Goal: Task Accomplishment & Management: Complete application form

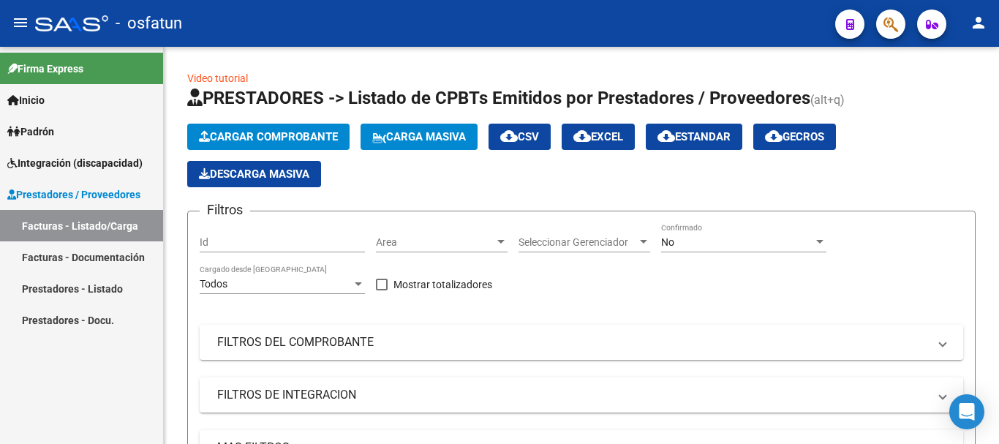
scroll to position [412, 0]
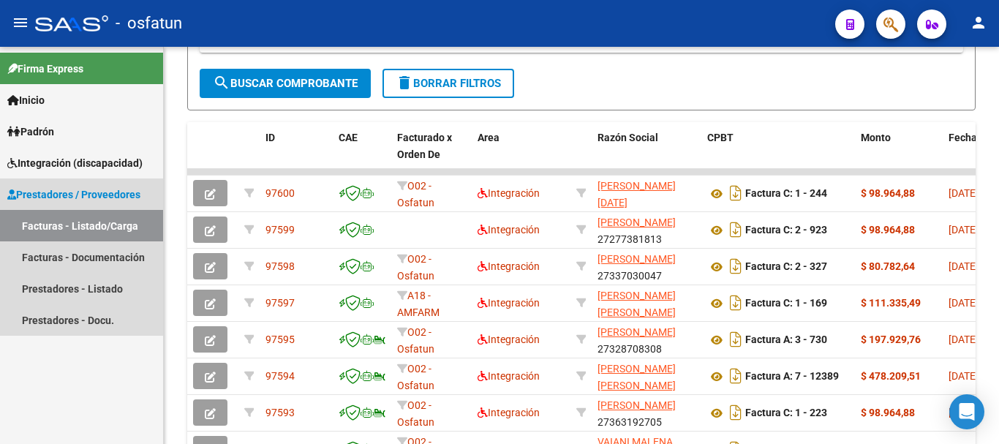
click at [123, 191] on span "Prestadores / Proveedores" at bounding box center [73, 194] width 133 height 16
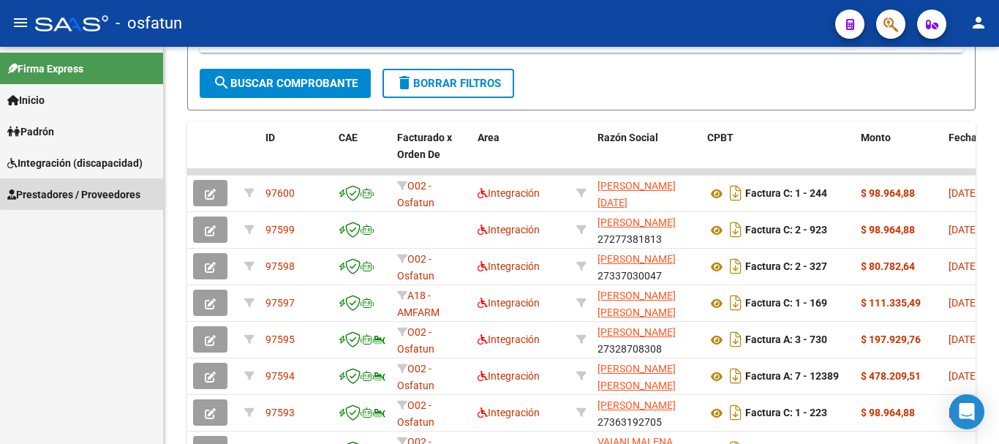
click at [121, 190] on span "Prestadores / Proveedores" at bounding box center [73, 194] width 133 height 16
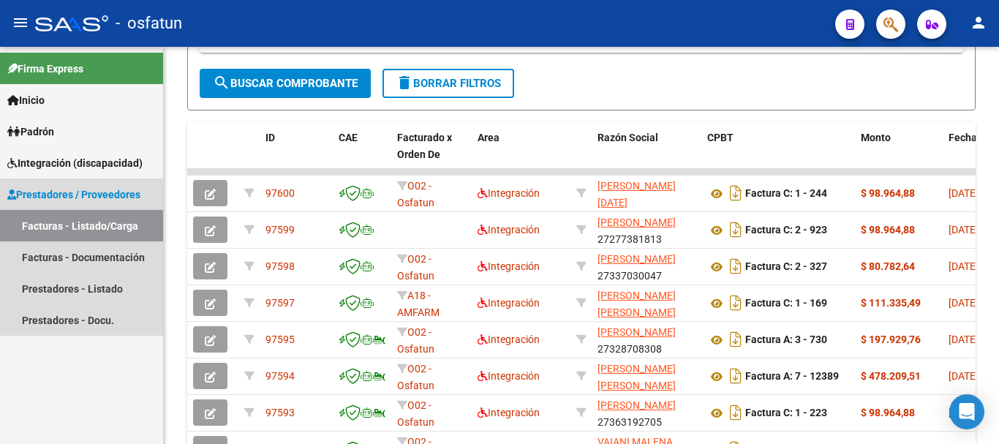
click at [83, 233] on link "Facturas - Listado/Carga" at bounding box center [81, 225] width 163 height 31
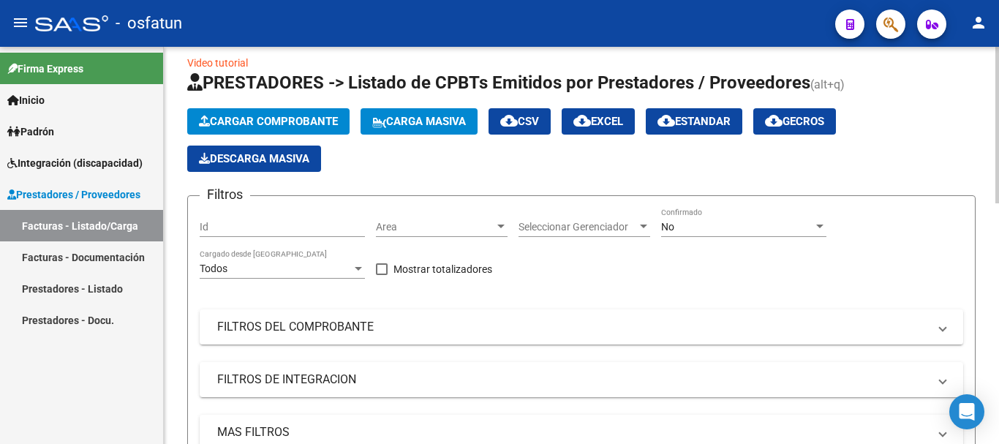
click at [246, 115] on span "Cargar Comprobante" at bounding box center [268, 121] width 139 height 13
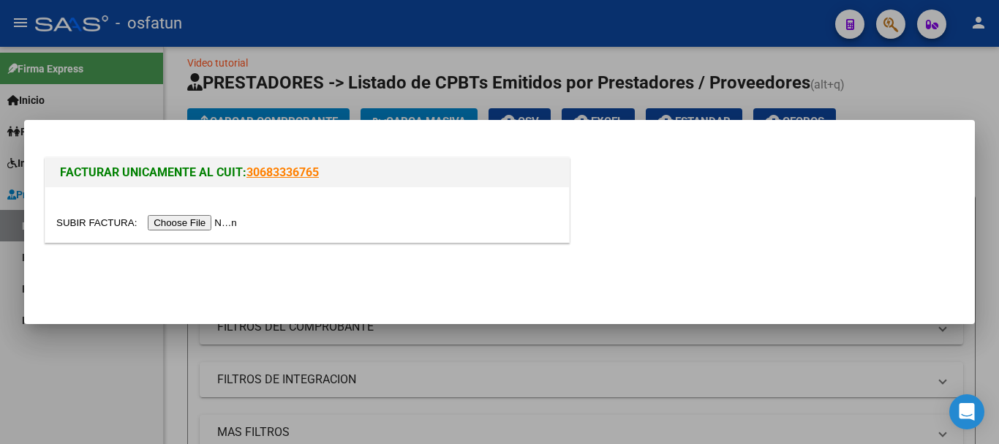
click at [166, 220] on input "file" at bounding box center [148, 222] width 185 height 15
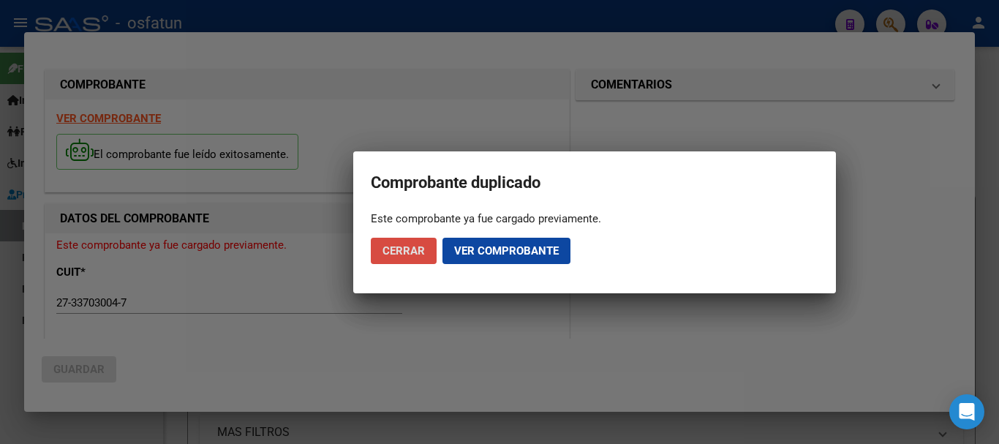
click at [397, 252] on span "Cerrar" at bounding box center [403, 250] width 42 height 13
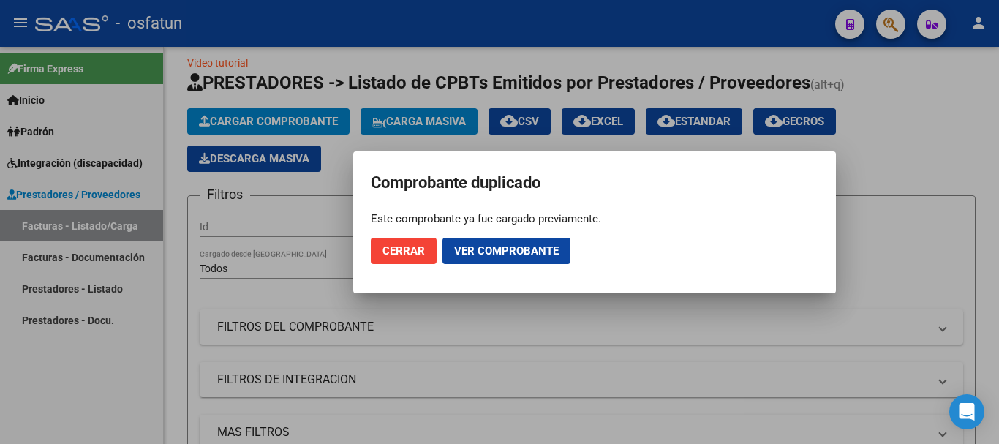
click at [377, 256] on button "Cerrar" at bounding box center [404, 251] width 66 height 26
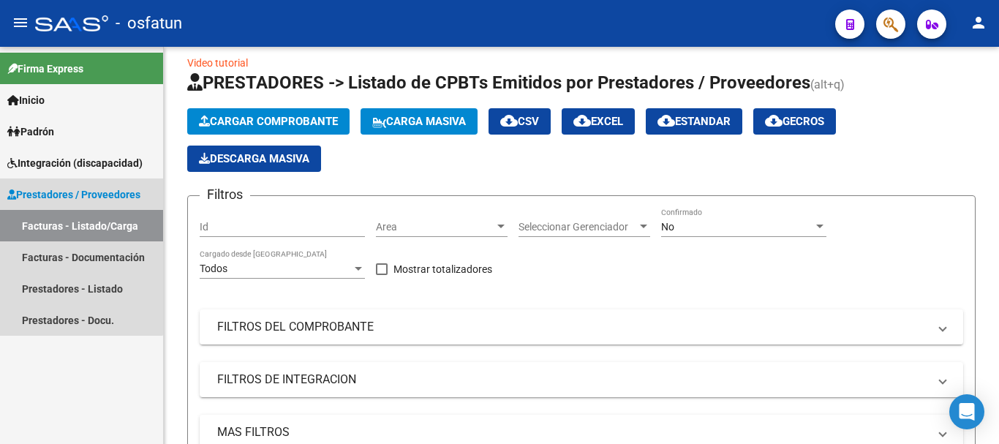
click at [74, 223] on link "Facturas - Listado/Carga" at bounding box center [81, 225] width 163 height 31
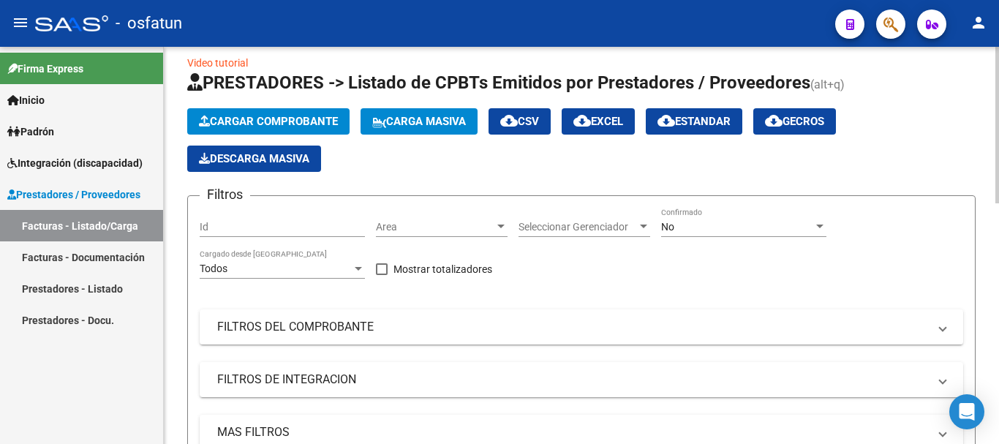
click at [257, 136] on div "Cargar Comprobante Carga Masiva cloud_download CSV cloud_download EXCEL cloud_d…" at bounding box center [581, 140] width 788 height 64
click at [257, 127] on span "Cargar Comprobante" at bounding box center [268, 121] width 139 height 13
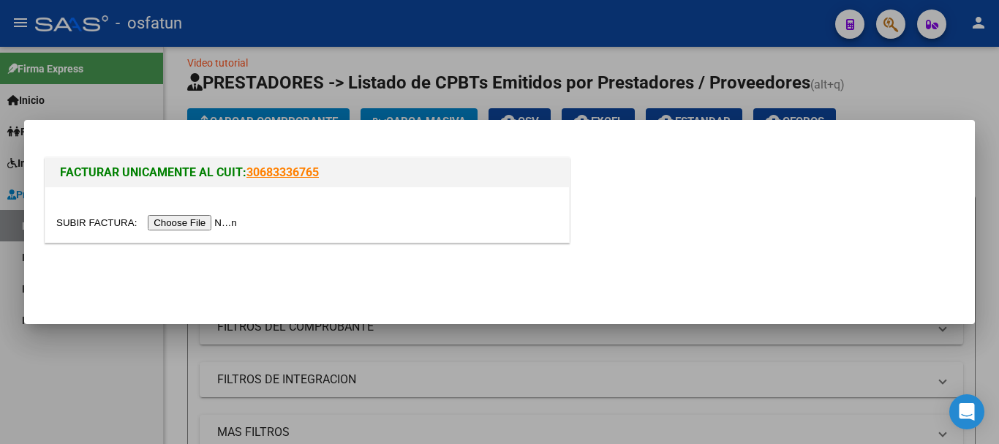
click at [230, 222] on input "file" at bounding box center [148, 222] width 185 height 15
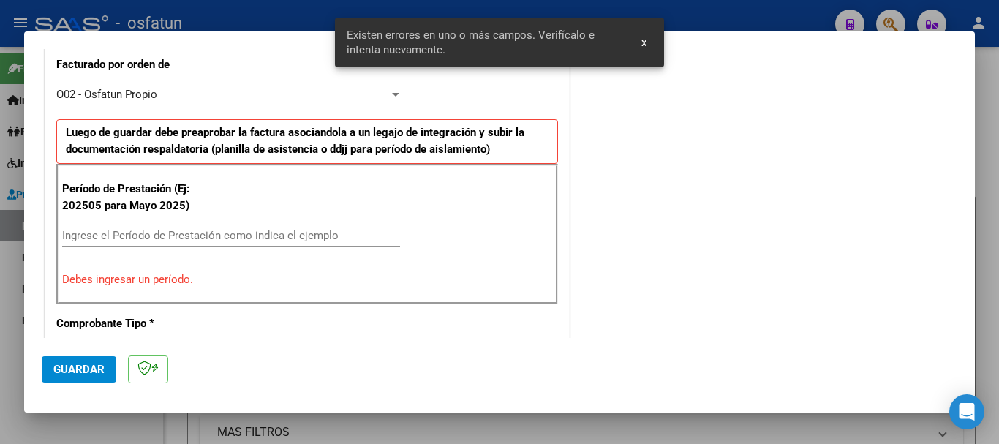
scroll to position [439, 0]
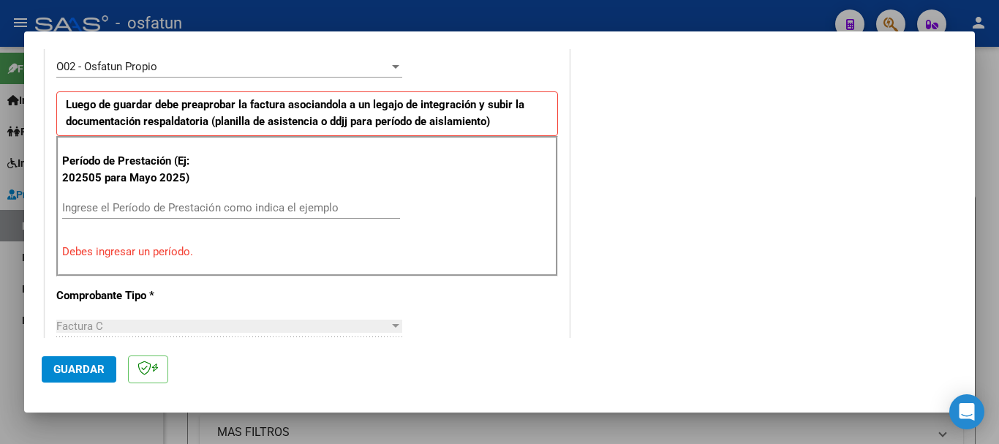
click at [116, 205] on input "Ingrese el Período de Prestación como indica el ejemplo" at bounding box center [231, 207] width 338 height 13
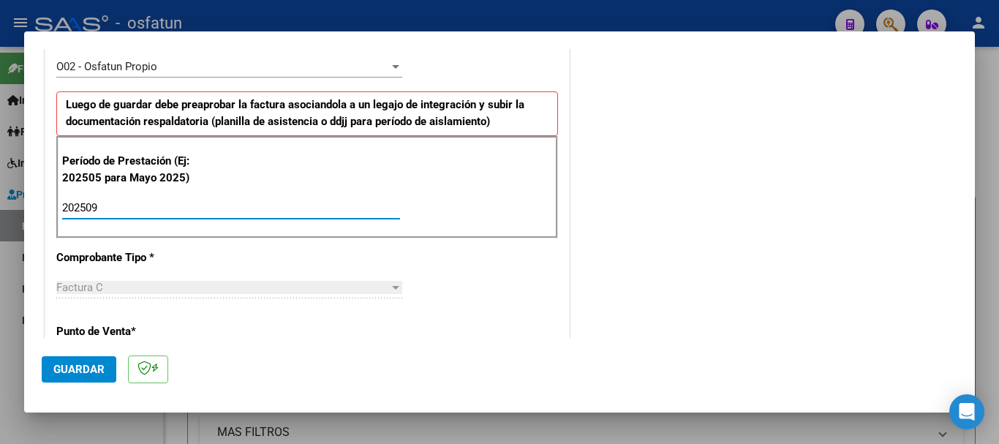
type input "202509"
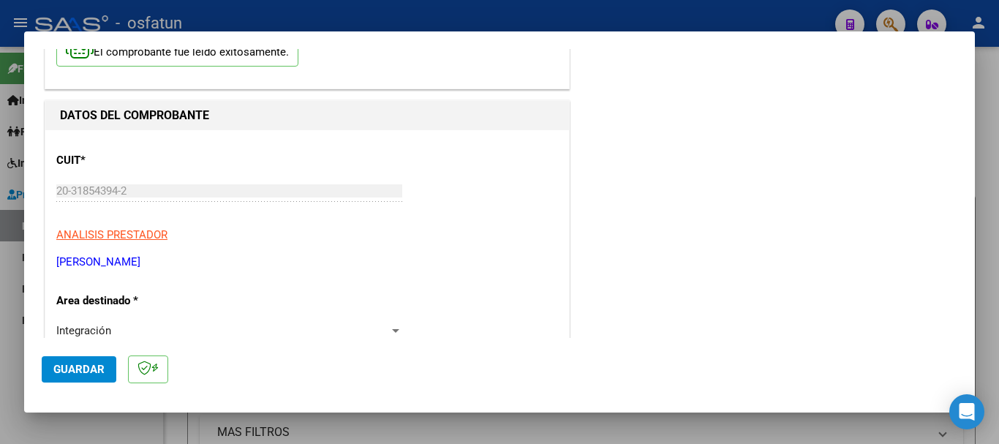
scroll to position [0, 0]
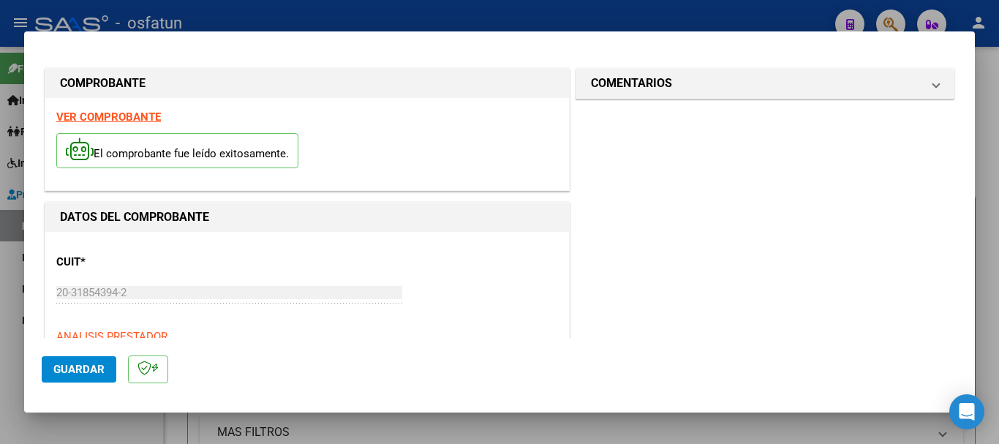
drag, startPoint x: 750, startPoint y: 79, endPoint x: 675, endPoint y: 154, distance: 106.0
click at [750, 79] on mat-panel-title "COMENTARIOS" at bounding box center [756, 84] width 331 height 18
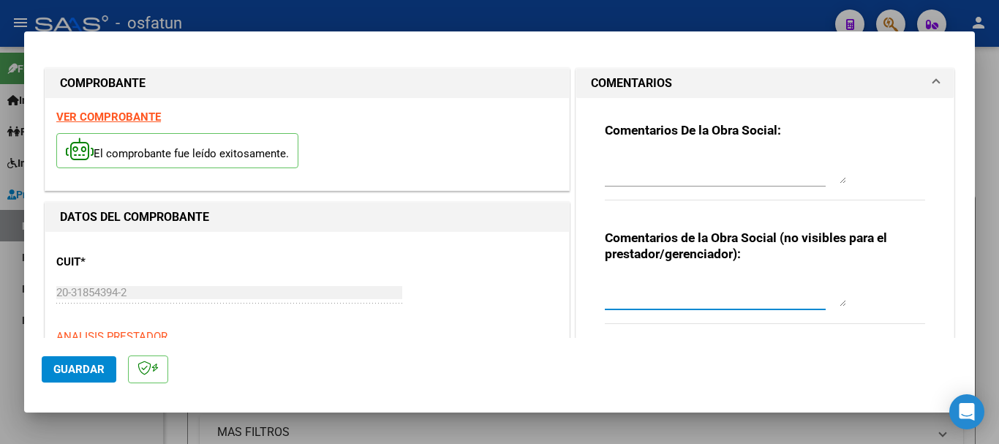
click at [644, 297] on textarea at bounding box center [725, 291] width 241 height 29
type textarea "cargado por [PERSON_NAME]/ Sin verificar legajo."
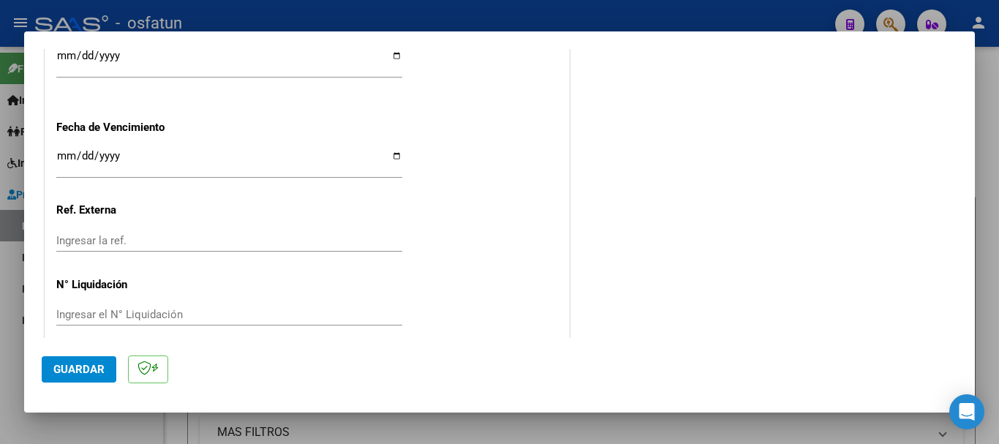
scroll to position [1155, 0]
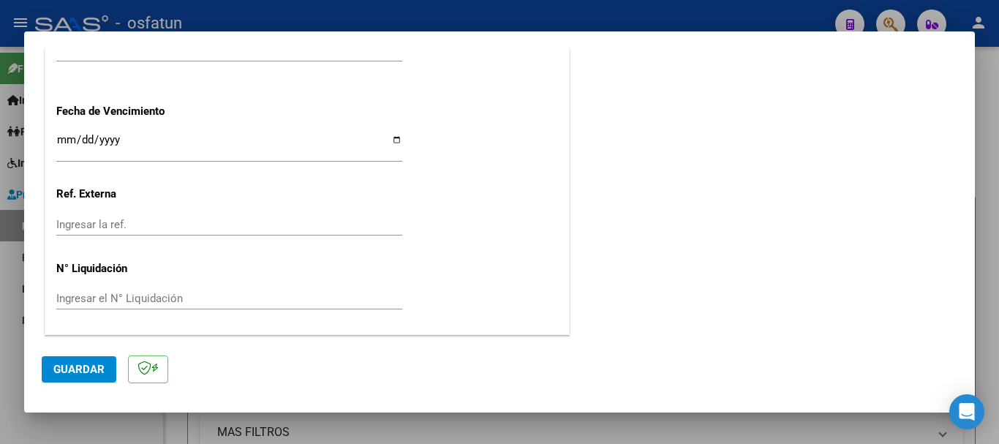
click at [85, 375] on span "Guardar" at bounding box center [78, 369] width 51 height 13
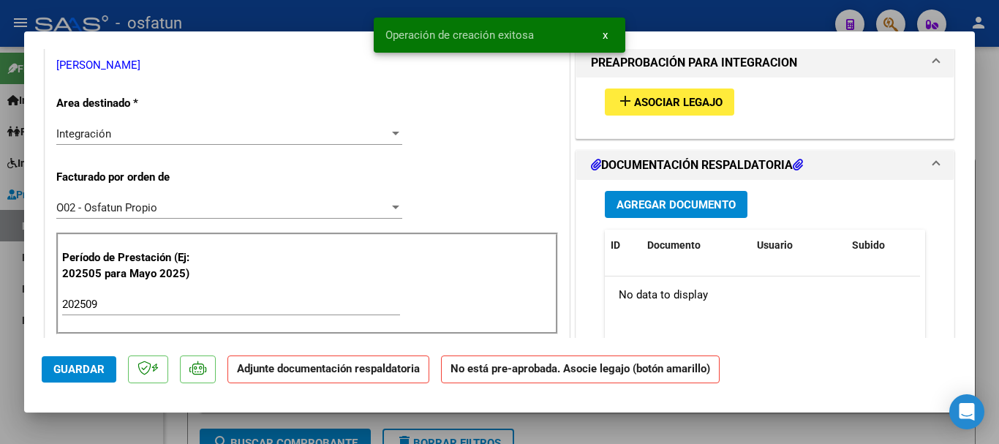
scroll to position [331, 0]
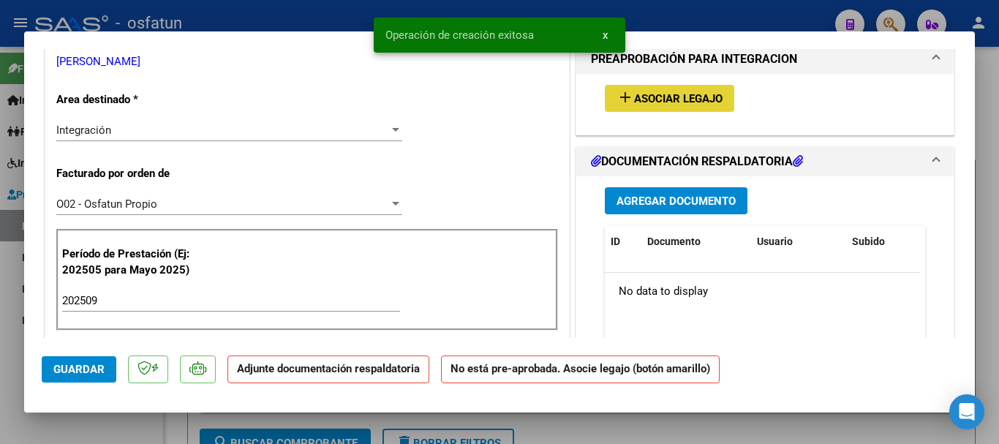
click at [687, 100] on span "Asociar Legajo" at bounding box center [678, 98] width 88 height 13
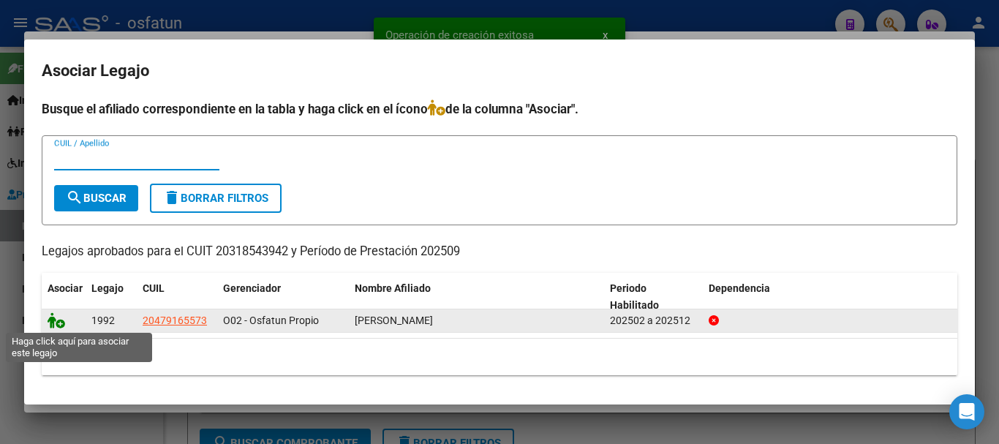
click at [56, 322] on icon at bounding box center [57, 320] width 18 height 16
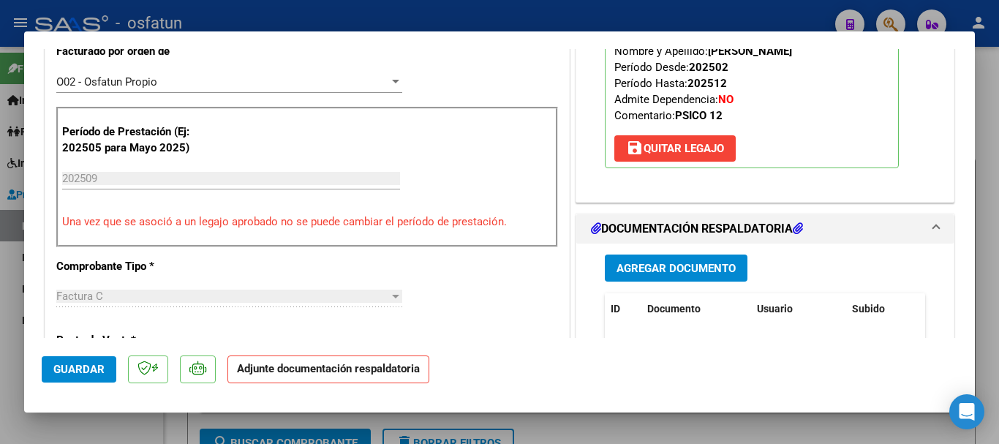
scroll to position [465, 0]
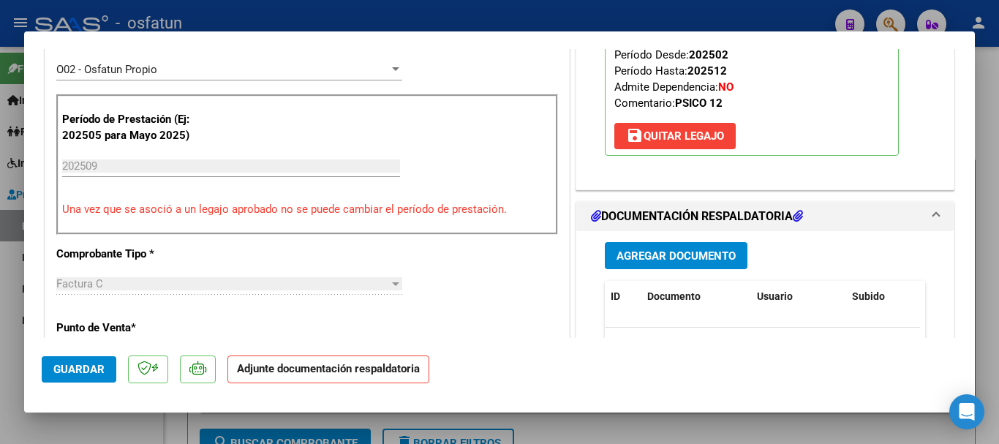
click at [713, 252] on span "Agregar Documento" at bounding box center [675, 255] width 119 height 13
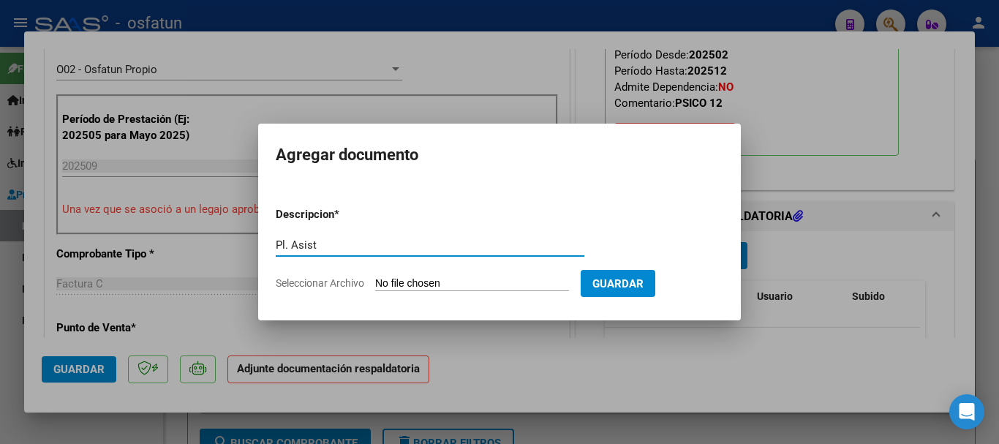
type input "Pl. Asist"
click at [517, 293] on form "Descripcion * Pl. Asist Escriba aquí una descripcion Seleccionar Archivo Guardar" at bounding box center [500, 248] width 448 height 107
click at [489, 279] on input "Seleccionar Archivo" at bounding box center [472, 284] width 194 height 14
type input "C:\fakepath\Planilla [PERSON_NAME] [DATE].pdf"
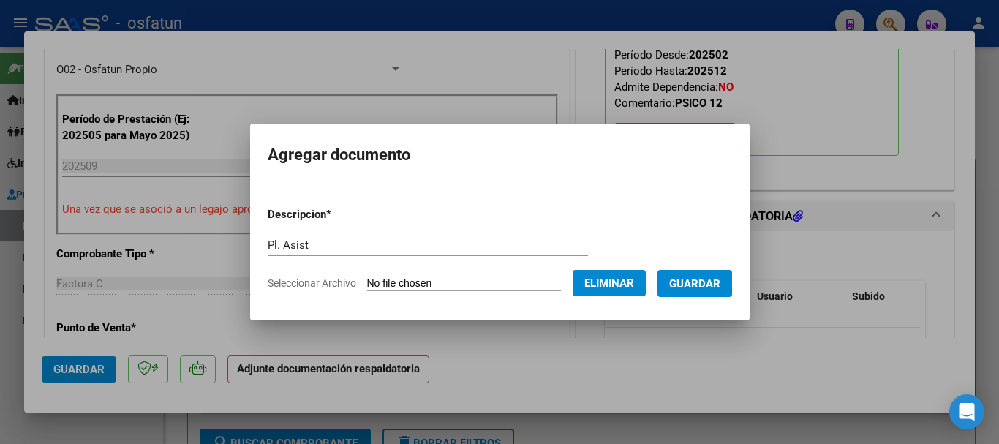
click at [714, 297] on form "Descripcion * Pl. Asist Escriba aquí una descripcion Seleccionar Archivo Elimin…" at bounding box center [500, 248] width 464 height 107
click at [722, 275] on button "Guardar" at bounding box center [694, 283] width 75 height 27
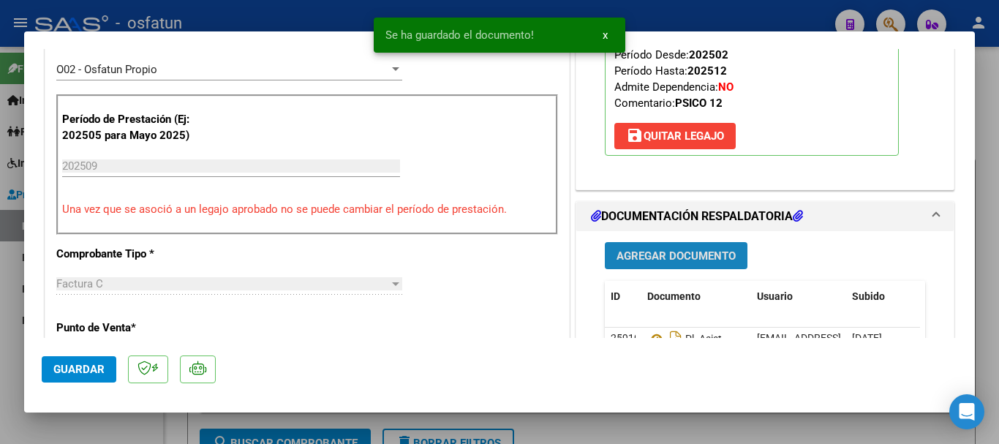
click at [671, 249] on span "Agregar Documento" at bounding box center [675, 255] width 119 height 13
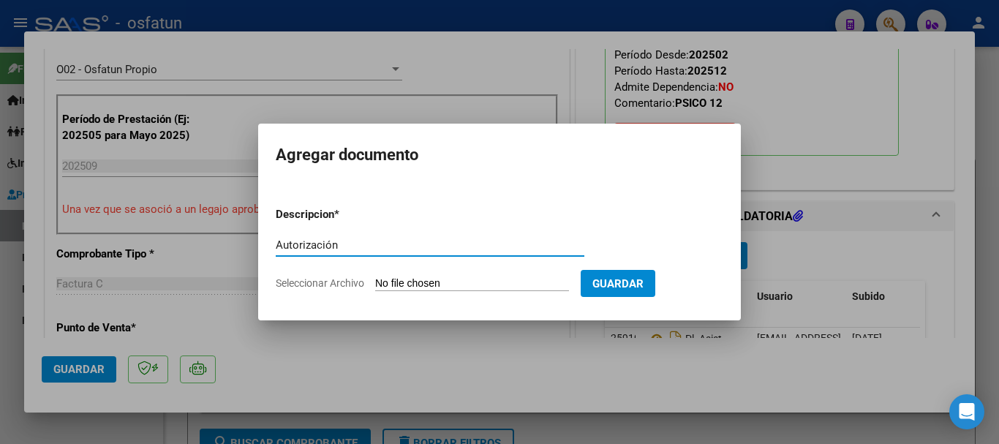
type input "Autorización"
click at [482, 286] on input "Seleccionar Archivo" at bounding box center [472, 284] width 194 height 14
type input "C:\fakepath\Autorizacion [PERSON_NAME] Psico Febrero a [DATE].pdf"
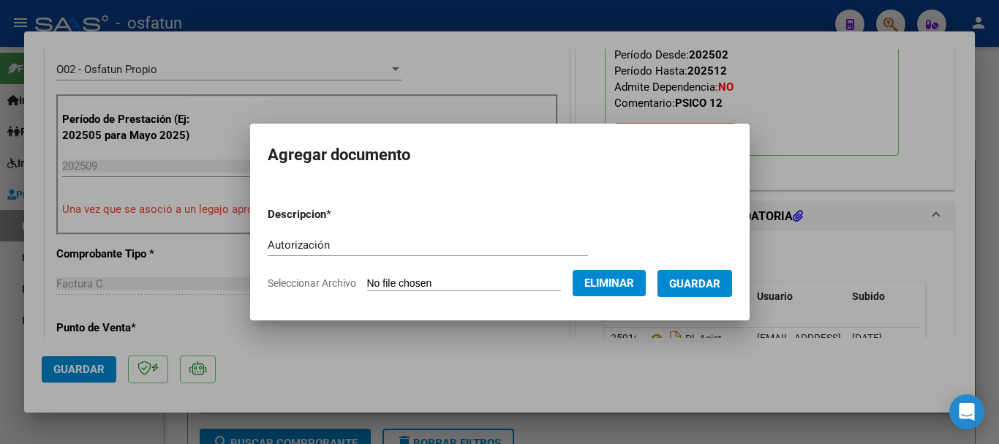
click at [703, 286] on span "Guardar" at bounding box center [694, 283] width 51 height 13
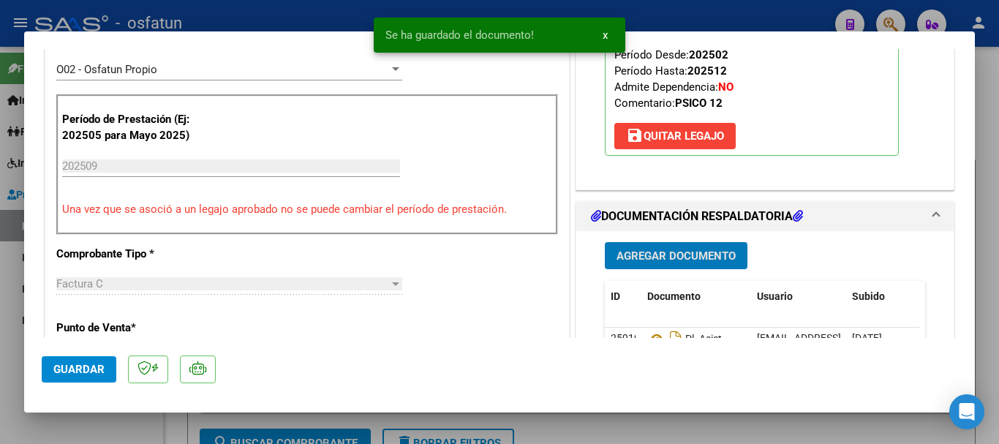
click at [83, 363] on span "Guardar" at bounding box center [78, 369] width 51 height 13
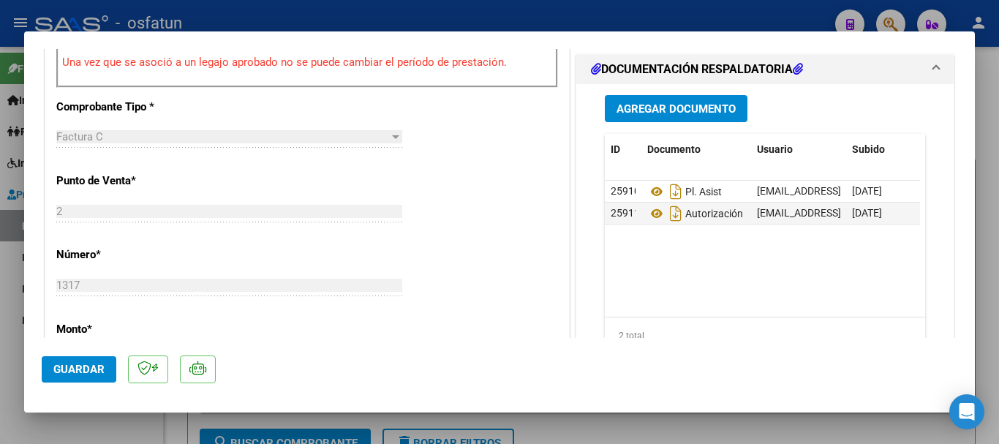
scroll to position [633, 0]
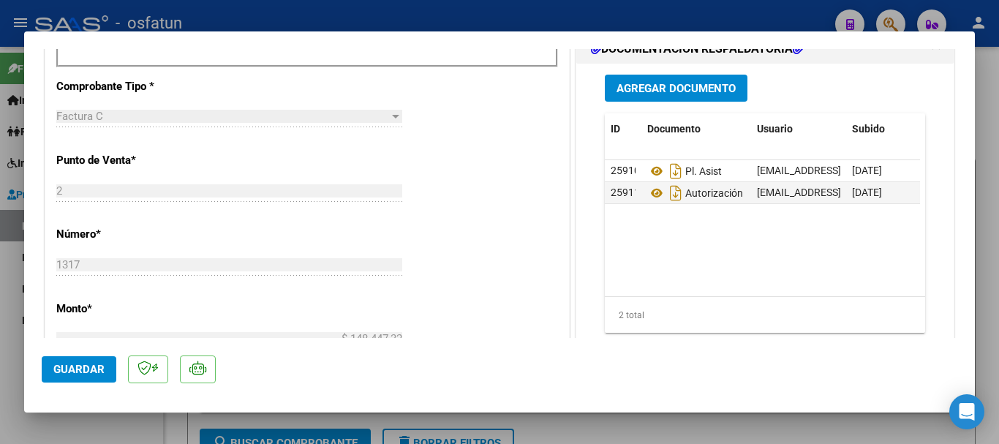
click at [80, 363] on span "Guardar" at bounding box center [78, 369] width 51 height 13
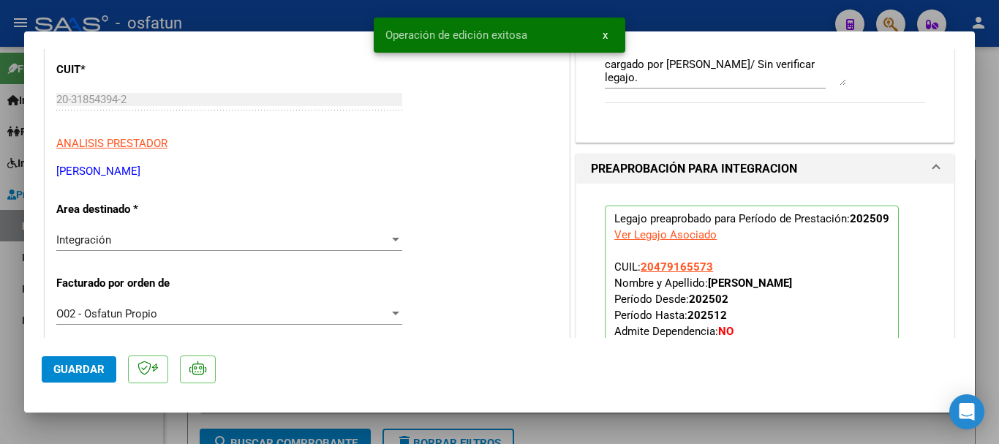
scroll to position [274, 0]
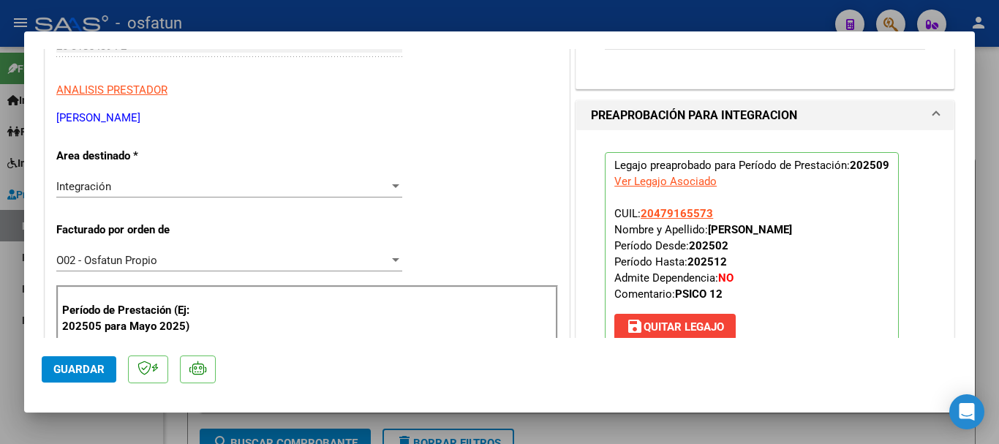
click at [995, 196] on div at bounding box center [499, 222] width 999 height 444
type input "$ 0,00"
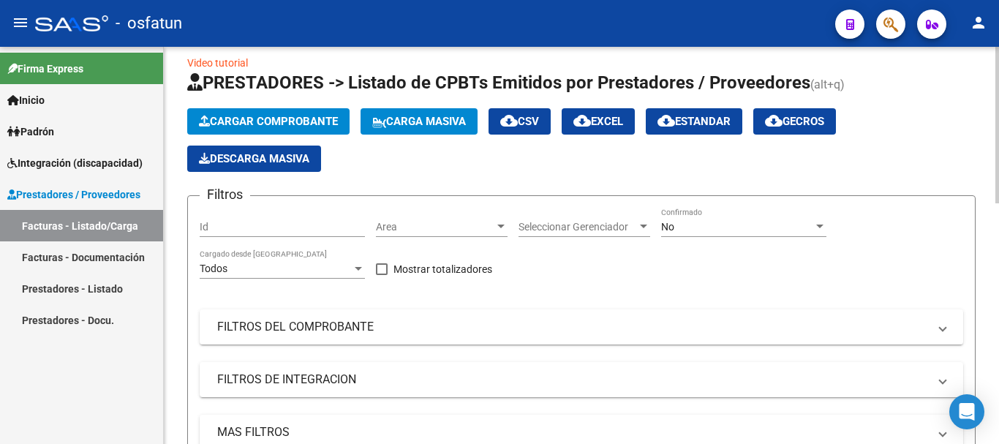
click at [267, 115] on span "Cargar Comprobante" at bounding box center [268, 121] width 139 height 13
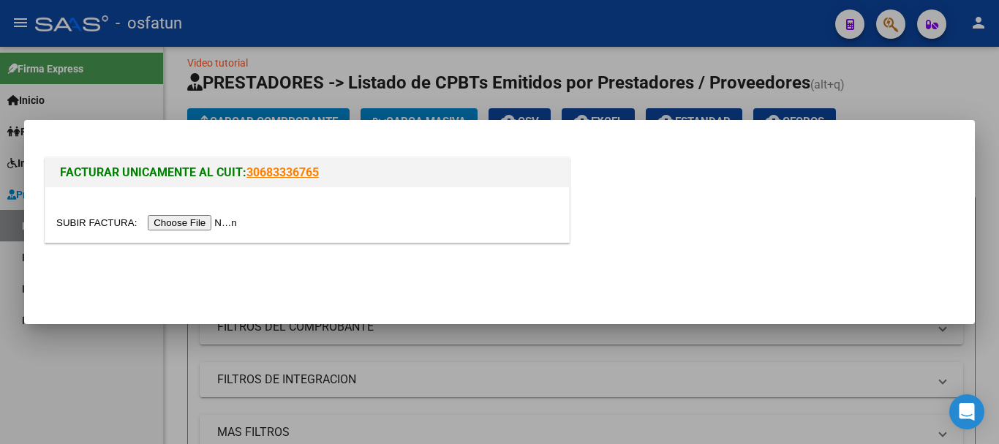
click at [226, 222] on input "file" at bounding box center [148, 222] width 185 height 15
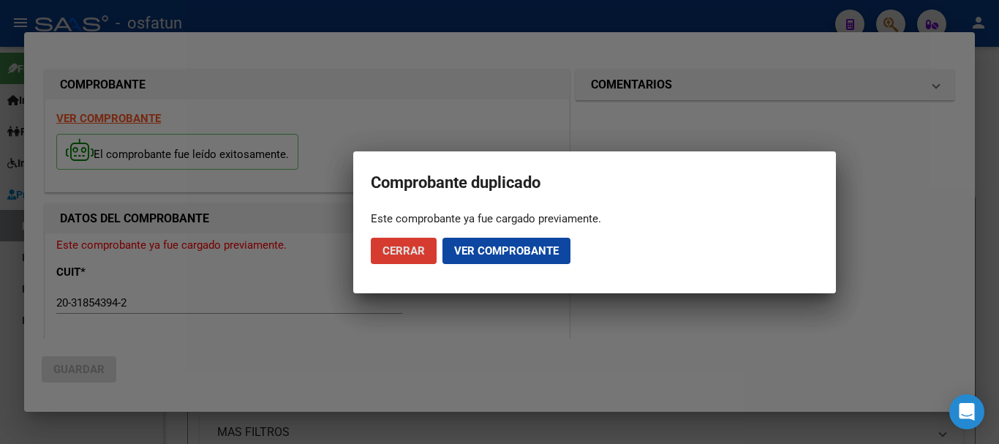
click at [390, 256] on span "Cerrar" at bounding box center [403, 250] width 42 height 13
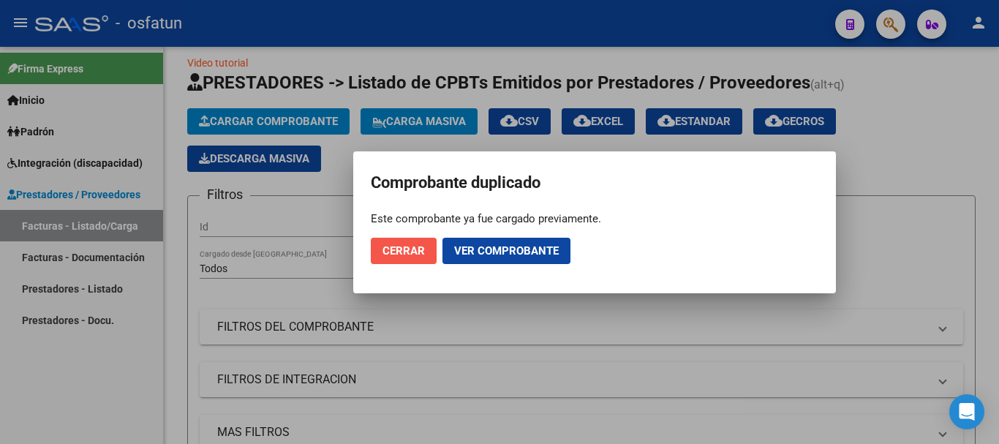
click at [410, 256] on span "Cerrar" at bounding box center [403, 250] width 42 height 13
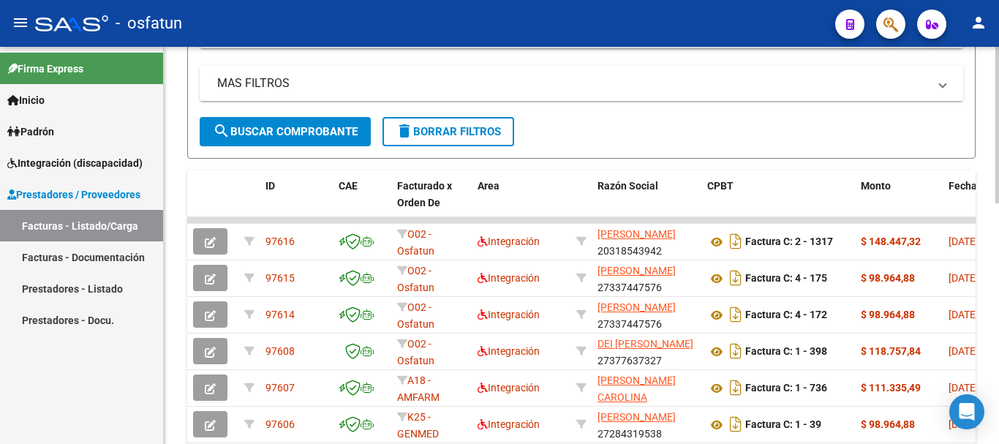
scroll to position [414, 0]
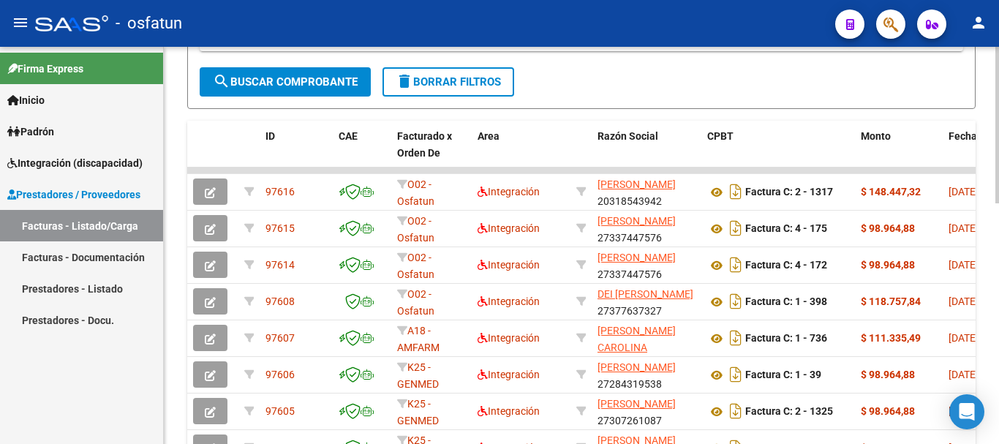
click at [990, 280] on div "Video tutorial PRESTADORES -> Listado de CPBTs Emitidos por Prestadores / Prove…" at bounding box center [583, 130] width 839 height 995
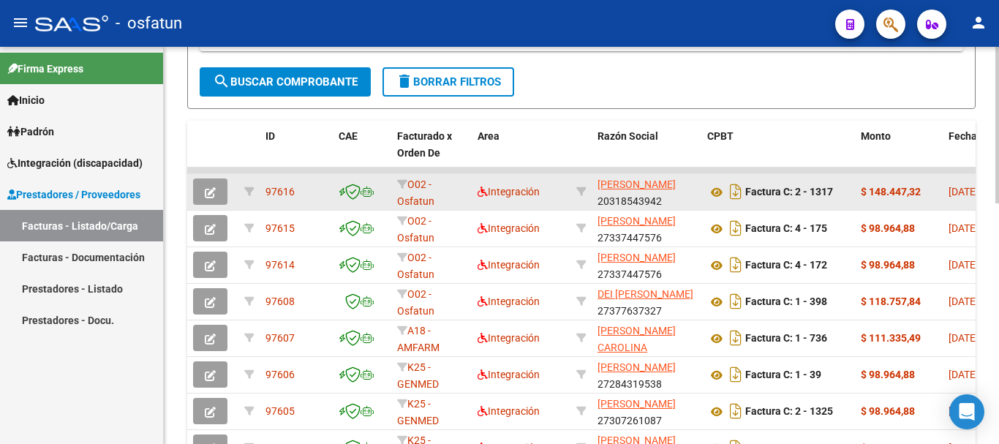
click at [202, 191] on button "button" at bounding box center [210, 191] width 34 height 26
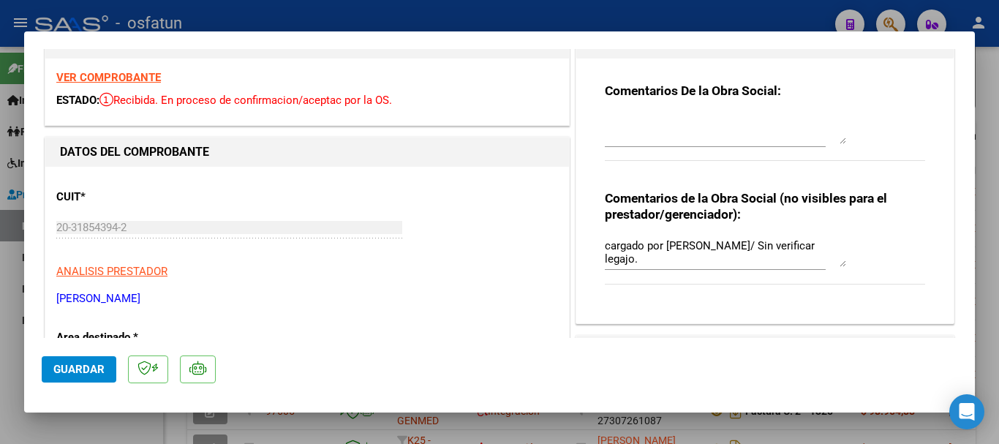
scroll to position [35, 0]
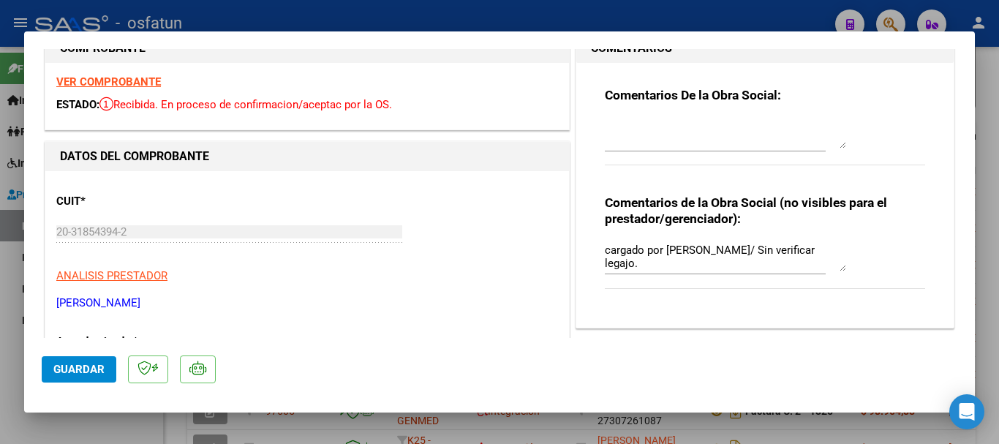
drag, startPoint x: 174, startPoint y: 307, endPoint x: 79, endPoint y: 305, distance: 95.1
click at [31, 305] on mat-dialog-content "COMPROBANTE VER COMPROBANTE ESTADO: Recibida. En proceso de confirmacion/acepta…" at bounding box center [499, 193] width 951 height 289
copy p "[PERSON_NAME]"
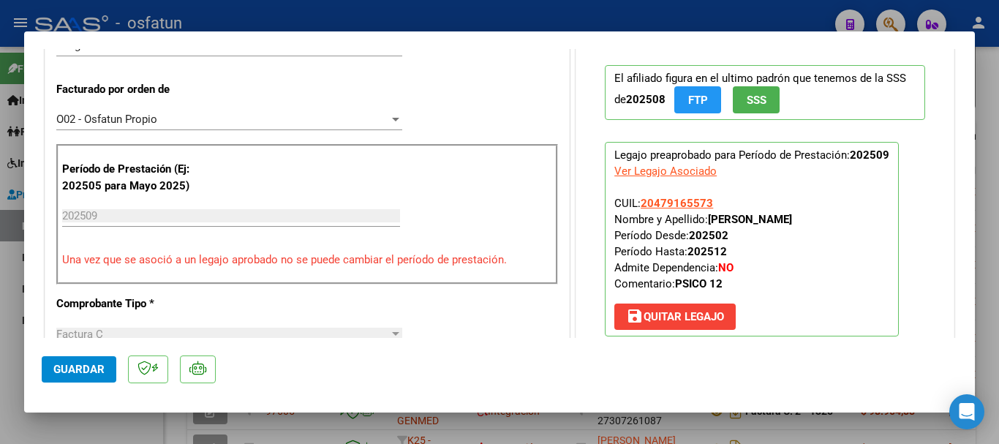
scroll to position [369, 0]
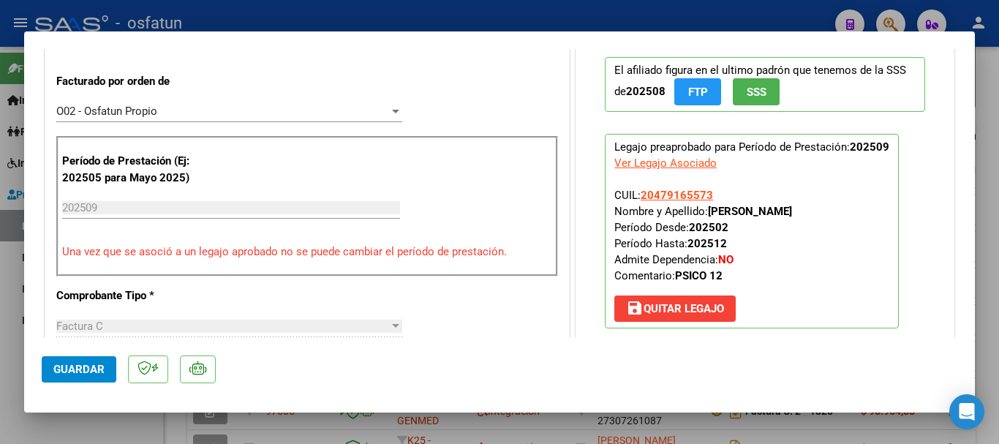
drag, startPoint x: 804, startPoint y: 213, endPoint x: 706, endPoint y: 211, distance: 98.7
click at [706, 211] on p "Legajo preaprobado para Período de Prestación: 202509 Ver Legajo Asociado CUIL:…" at bounding box center [752, 231] width 294 height 195
copy strong "[PERSON_NAME]"
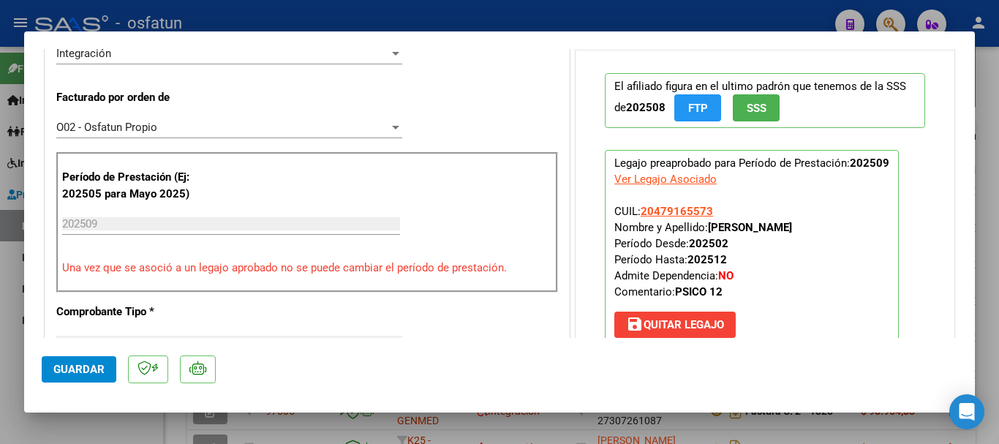
scroll to position [346, 0]
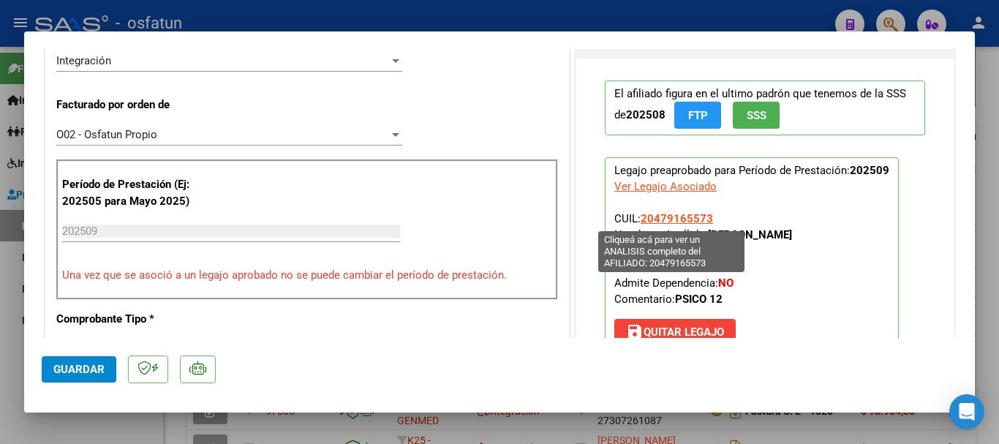
click at [668, 221] on span "20479165573" at bounding box center [677, 218] width 72 height 13
type textarea "20479165573"
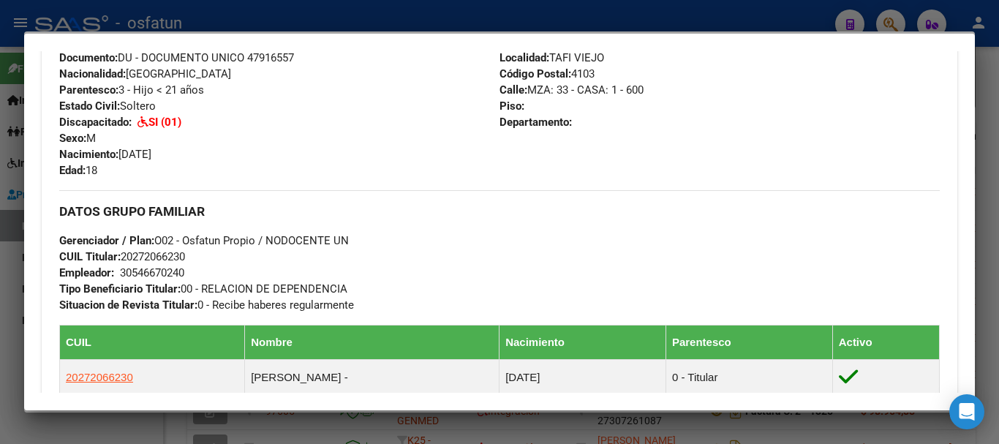
scroll to position [580, 0]
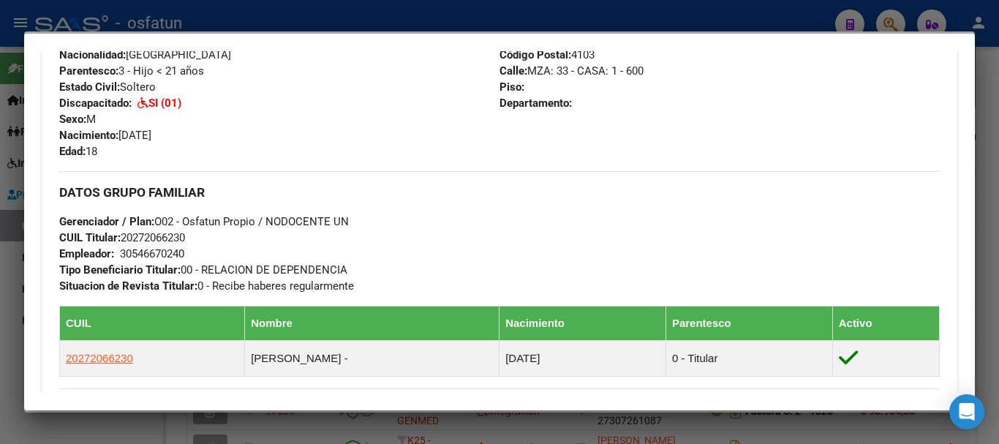
click at [998, 301] on div at bounding box center [499, 222] width 999 height 444
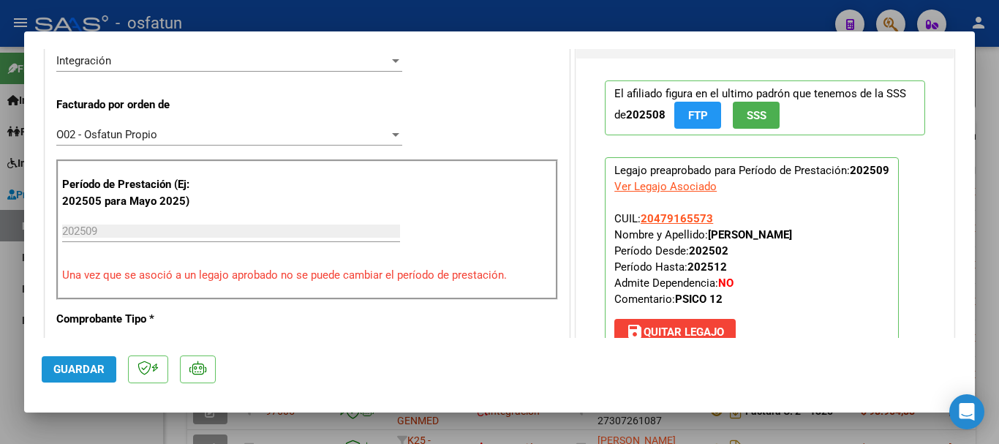
drag, startPoint x: 76, startPoint y: 363, endPoint x: 324, endPoint y: 441, distance: 260.0
click at [76, 364] on span "Guardar" at bounding box center [78, 369] width 51 height 13
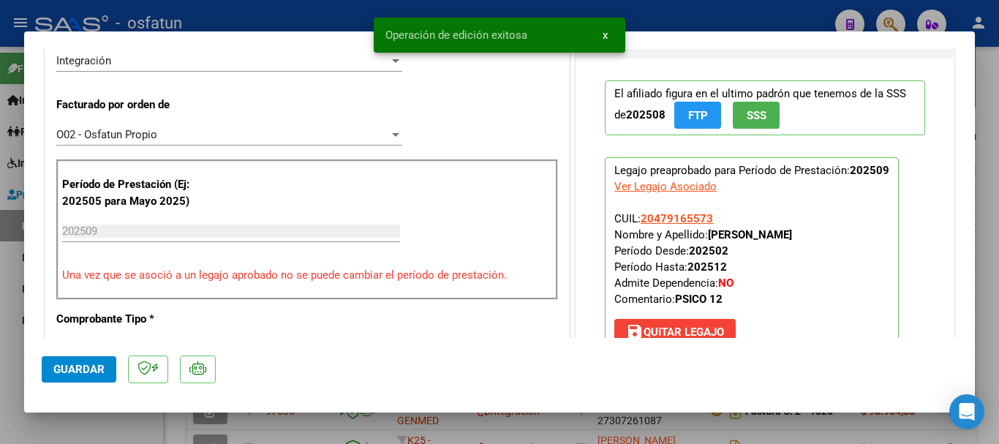
click at [997, 341] on div at bounding box center [499, 222] width 999 height 444
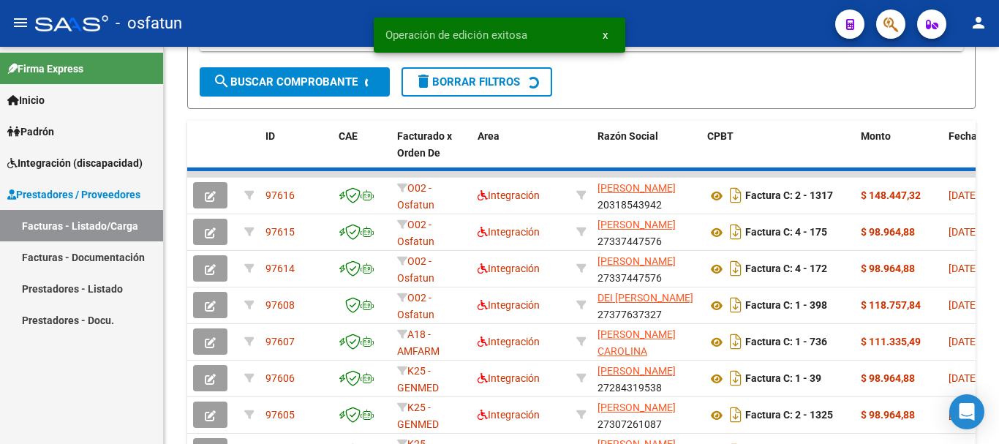
scroll to position [414, 0]
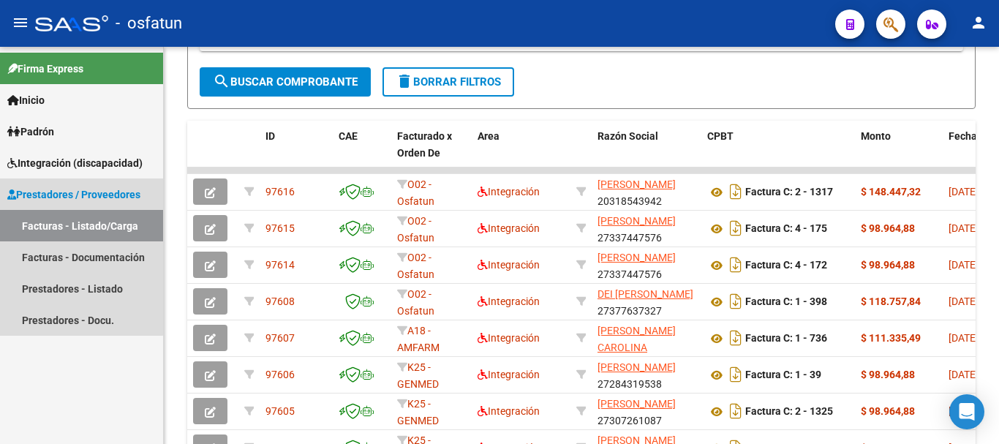
click at [35, 232] on link "Facturas - Listado/Carga" at bounding box center [81, 225] width 163 height 31
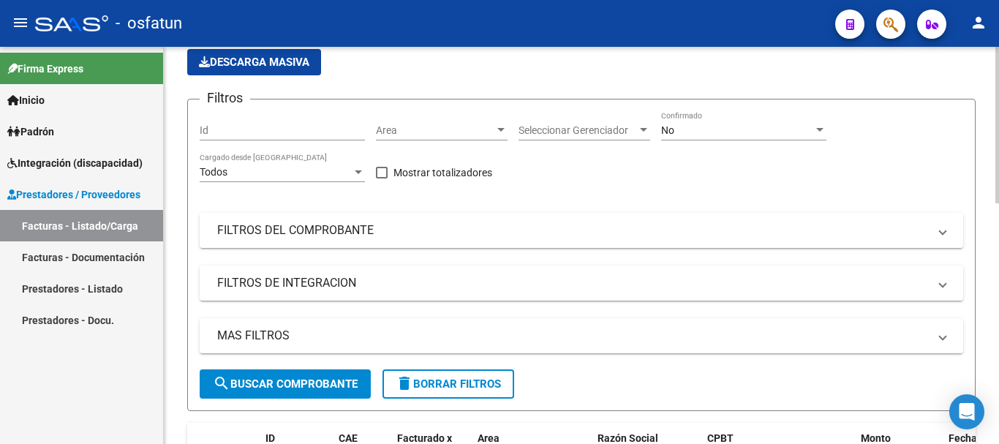
scroll to position [0, 0]
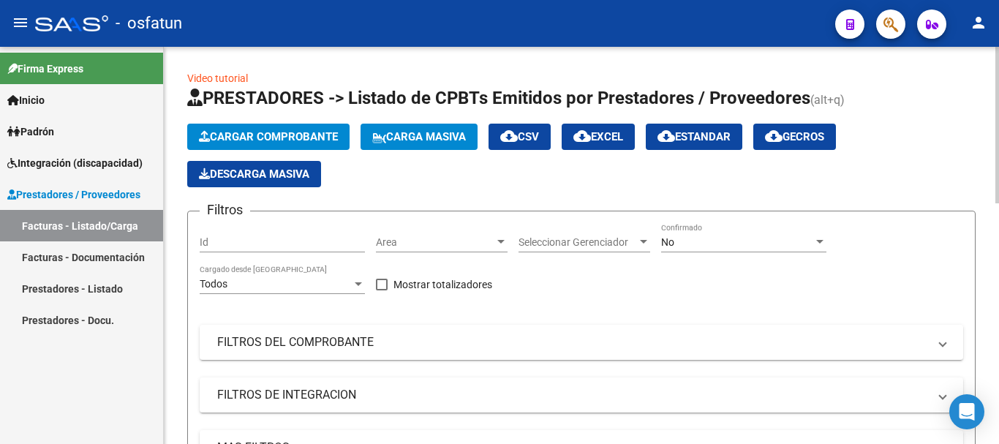
click at [998, 75] on div at bounding box center [997, 125] width 4 height 156
click at [293, 129] on button "Cargar Comprobante" at bounding box center [268, 137] width 162 height 26
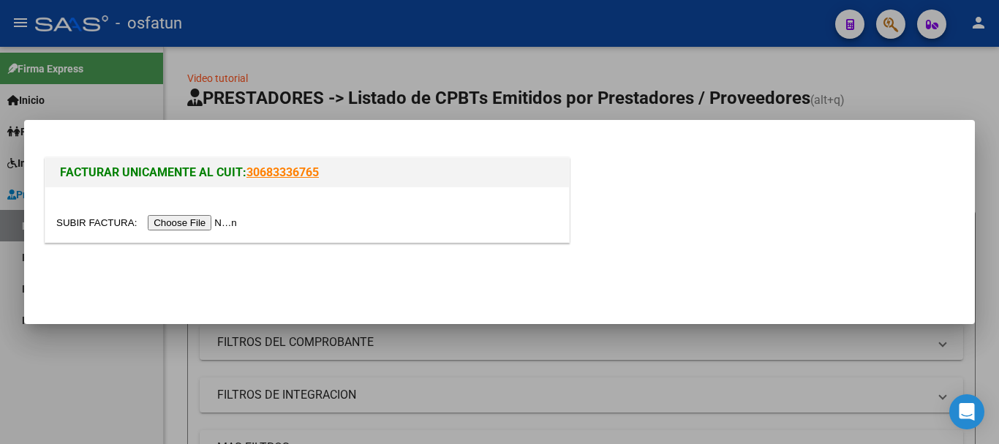
click at [221, 222] on input "file" at bounding box center [148, 222] width 185 height 15
click at [167, 225] on input "file" at bounding box center [148, 222] width 185 height 15
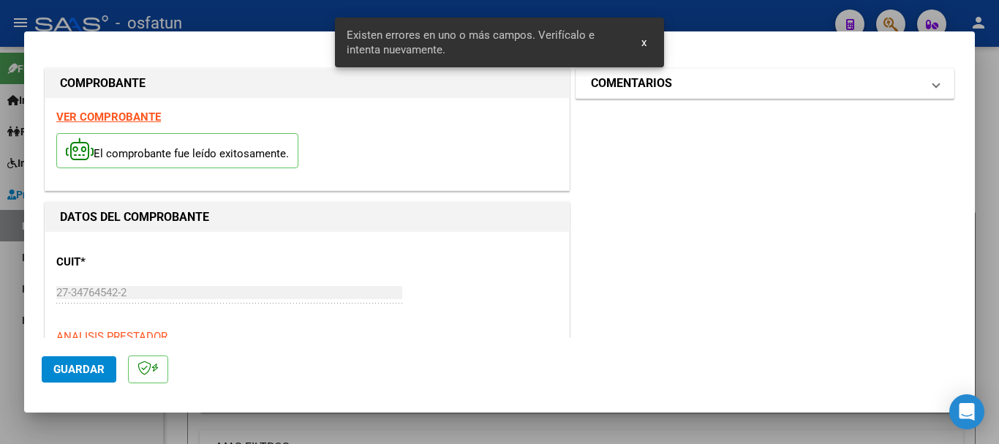
click at [842, 91] on mat-panel-title "COMENTARIOS" at bounding box center [756, 84] width 331 height 18
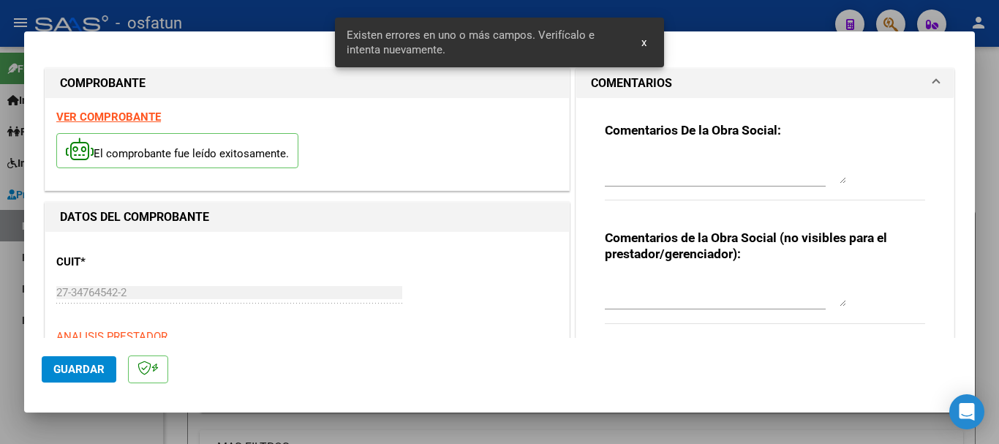
click at [660, 286] on textarea at bounding box center [725, 291] width 241 height 29
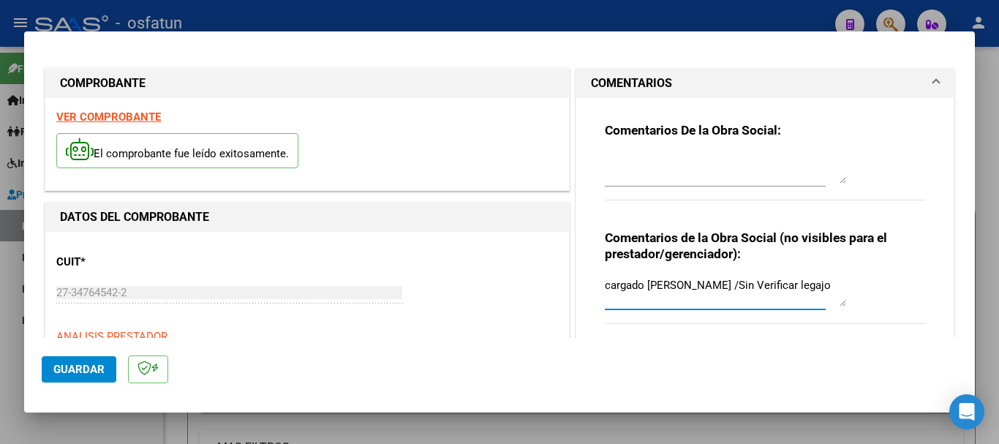
type textarea "cargado [PERSON_NAME] /Sin Verificar legajo"
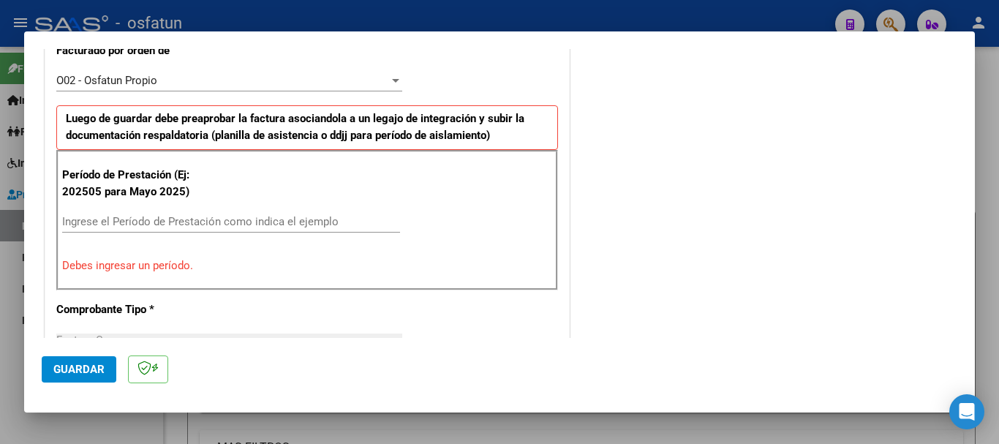
scroll to position [442, 0]
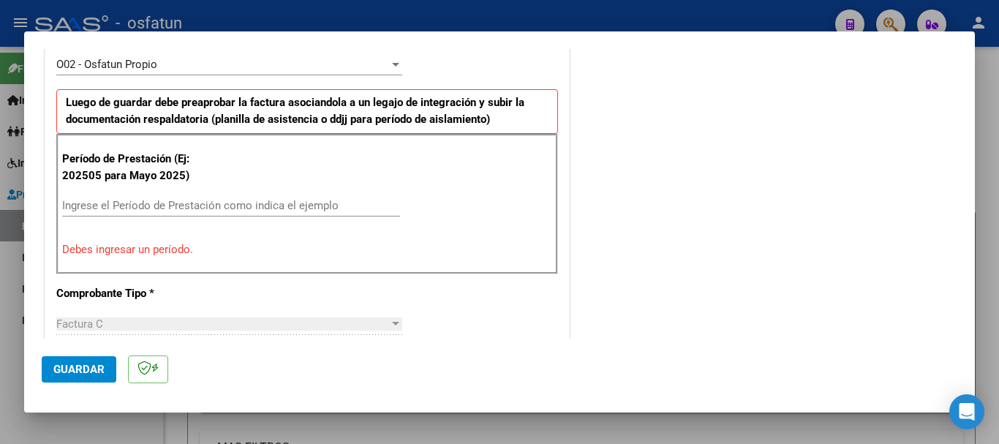
click at [133, 211] on input "Ingrese el Período de Prestación como indica el ejemplo" at bounding box center [231, 205] width 338 height 13
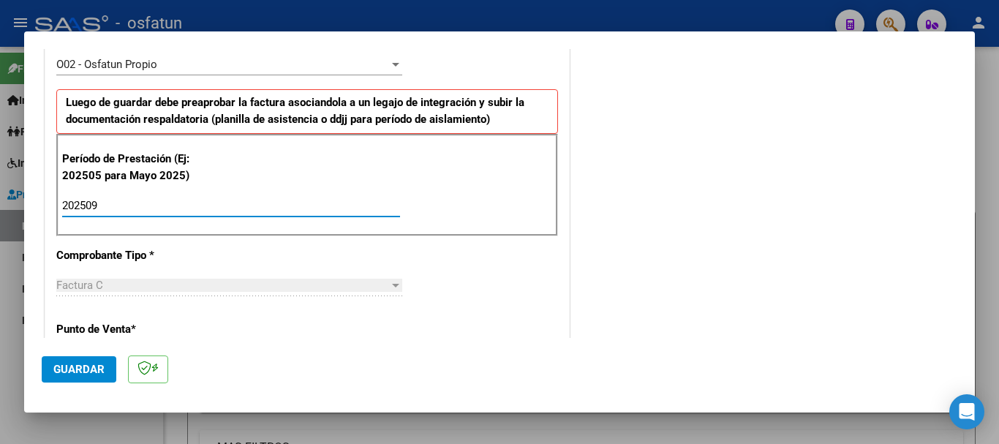
type input "202509"
click at [71, 364] on span "Guardar" at bounding box center [78, 369] width 51 height 13
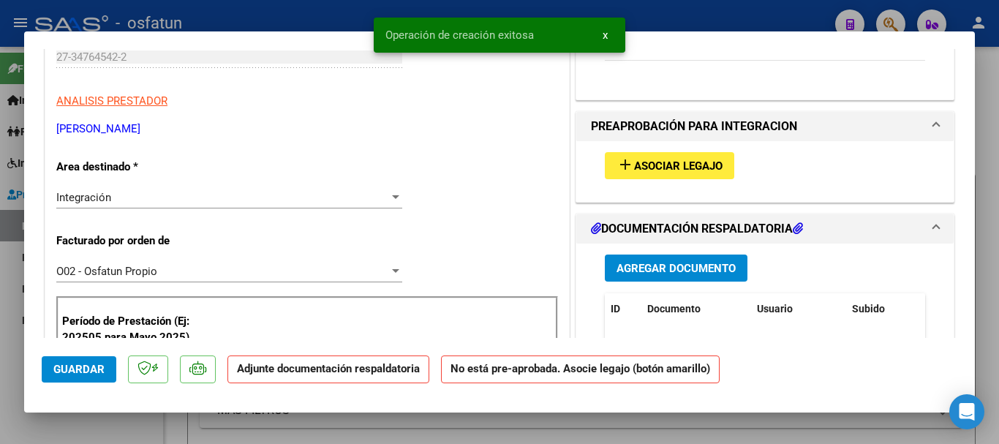
scroll to position [283, 0]
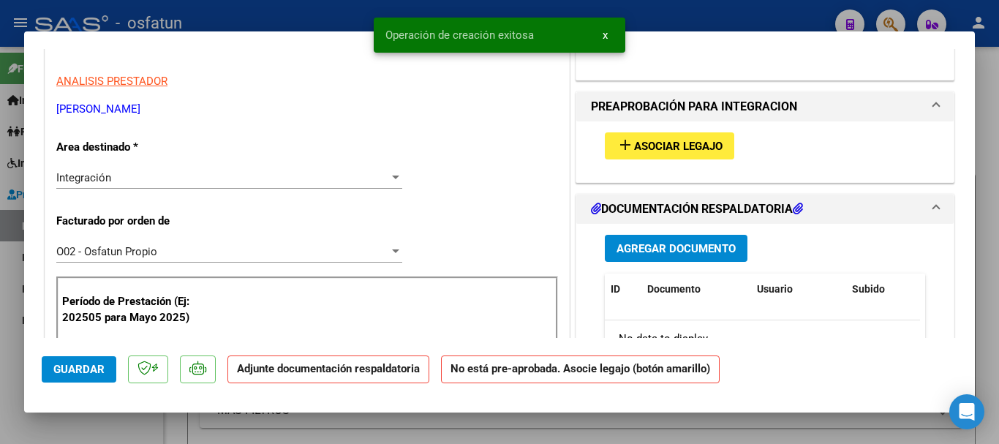
click at [701, 154] on button "add Asociar Legajo" at bounding box center [669, 145] width 129 height 27
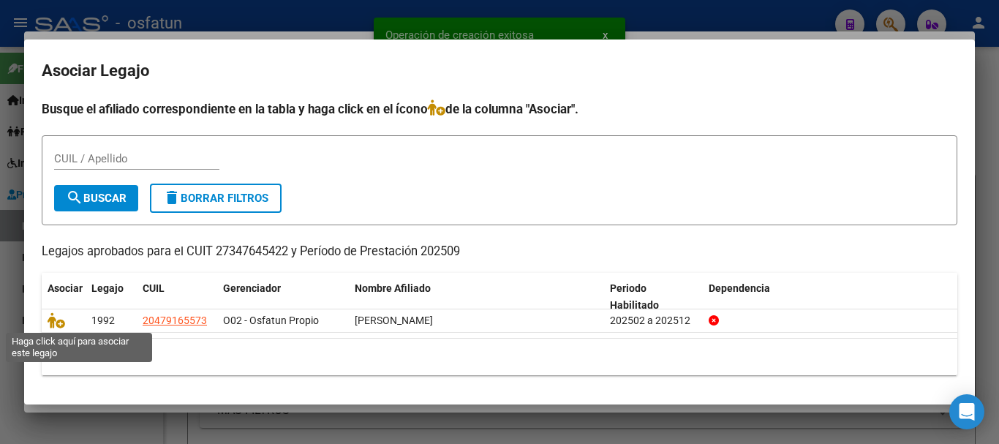
drag, startPoint x: 62, startPoint y: 320, endPoint x: 51, endPoint y: 341, distance: 23.2
click at [63, 321] on icon at bounding box center [57, 320] width 18 height 16
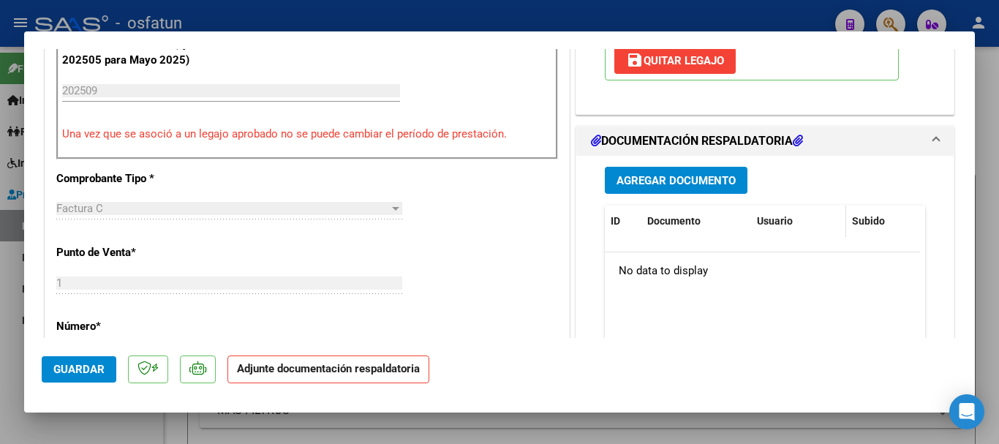
scroll to position [548, 0]
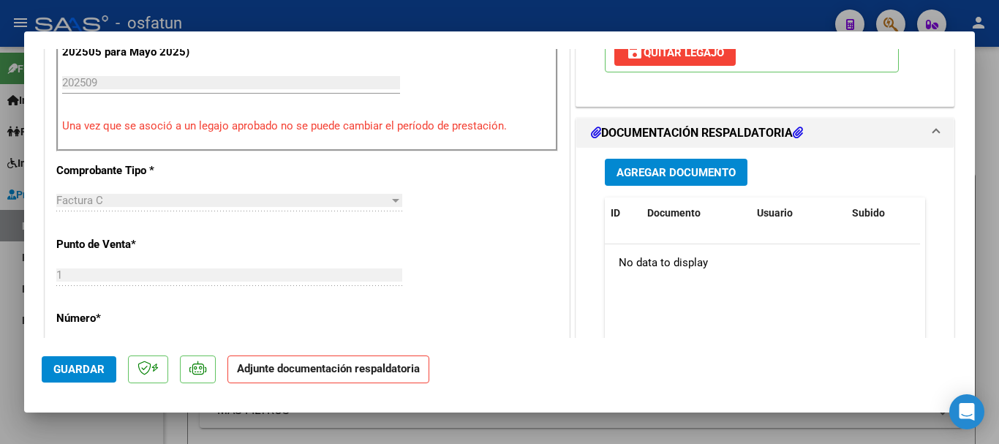
click at [684, 176] on span "Agregar Documento" at bounding box center [675, 172] width 119 height 13
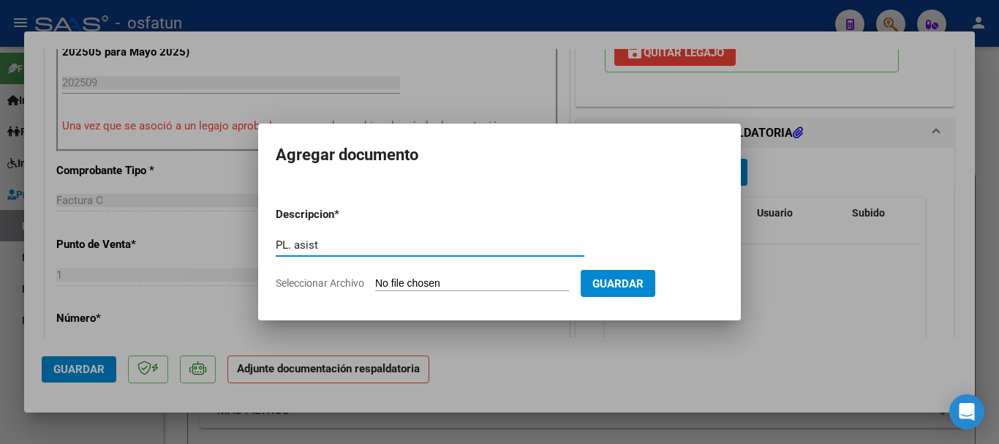
type input "PL. asist"
click at [470, 281] on input "Seleccionar Archivo" at bounding box center [472, 284] width 194 height 14
type input "C:\fakepath\Planilla [PERSON_NAME] [DATE].pdf"
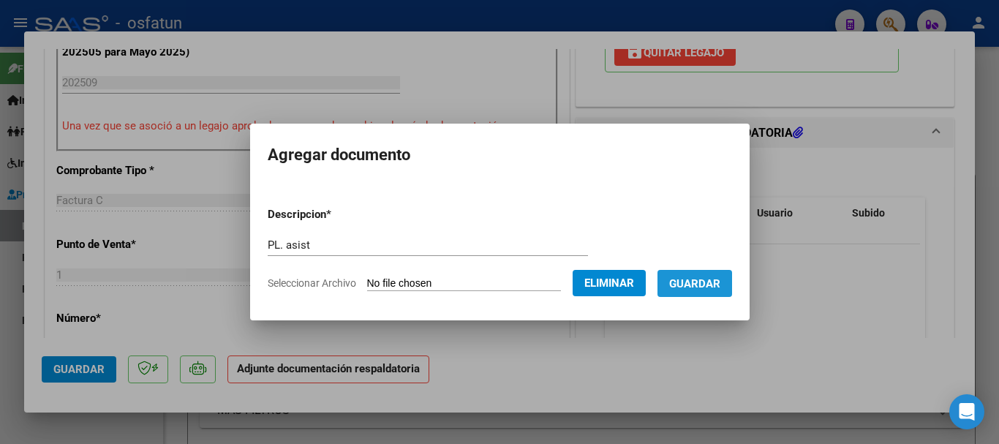
click at [711, 282] on span "Guardar" at bounding box center [694, 283] width 51 height 13
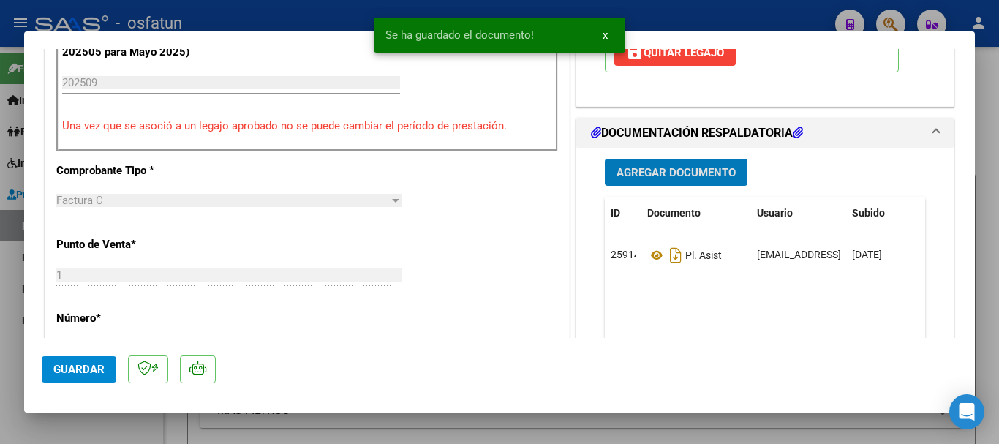
click at [650, 170] on span "Agregar Documento" at bounding box center [675, 172] width 119 height 13
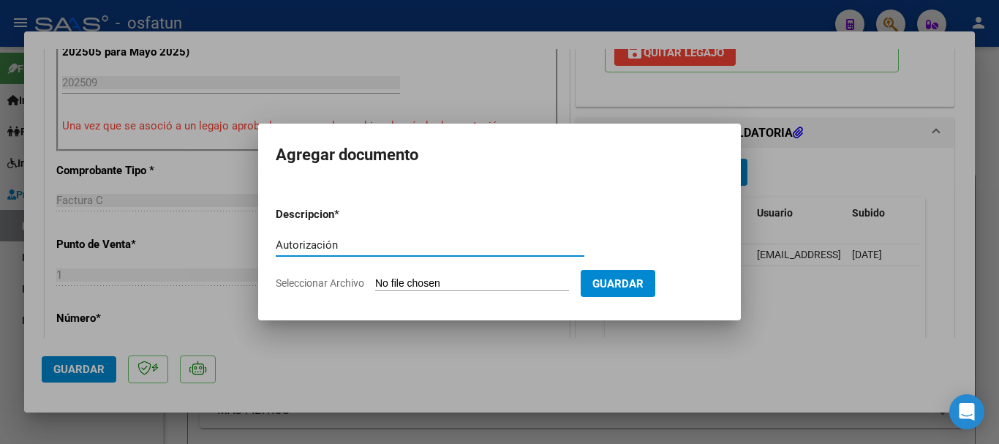
type input "Autorización"
click at [441, 287] on input "Seleccionar Archivo" at bounding box center [472, 284] width 194 height 14
type input "C:\fakepath\Autorizacion [PERSON_NAME] Maestra Marzo a [DATE].pdf"
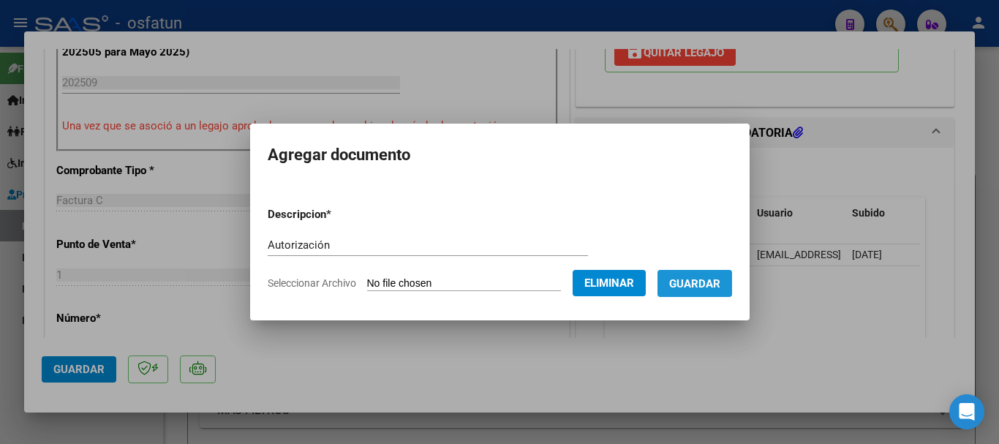
click at [710, 283] on span "Guardar" at bounding box center [694, 283] width 51 height 13
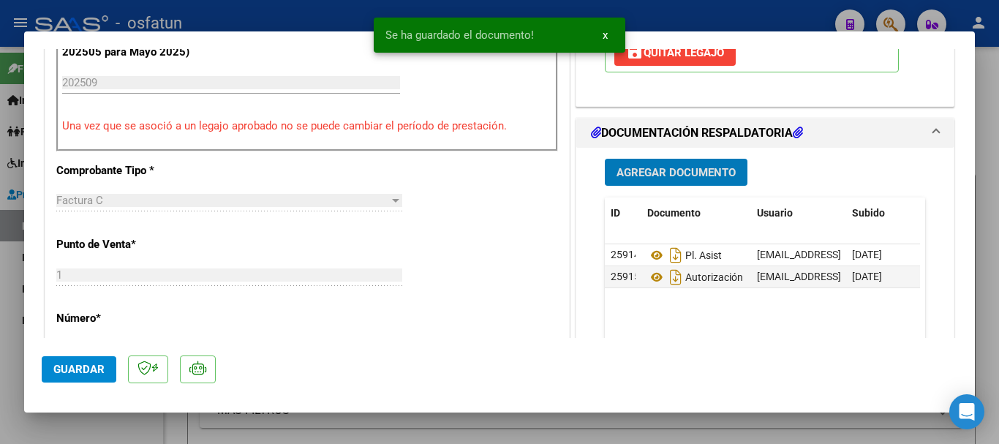
click at [78, 366] on span "Guardar" at bounding box center [78, 369] width 51 height 13
click at [998, 216] on div at bounding box center [499, 222] width 999 height 444
type input "$ 0,00"
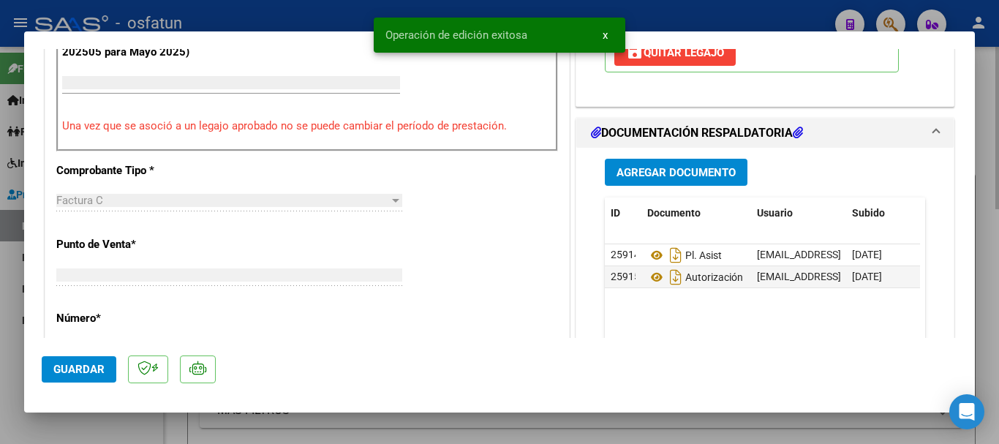
scroll to position [518, 0]
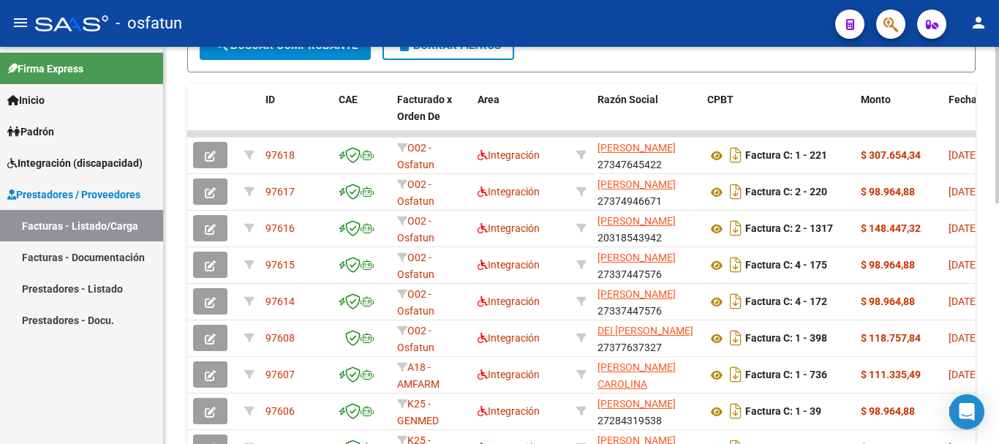
click at [980, 319] on div "Video tutorial PRESTADORES -> Listado de CPBTs Emitidos por Prestadores / Prove…" at bounding box center [583, 93] width 839 height 995
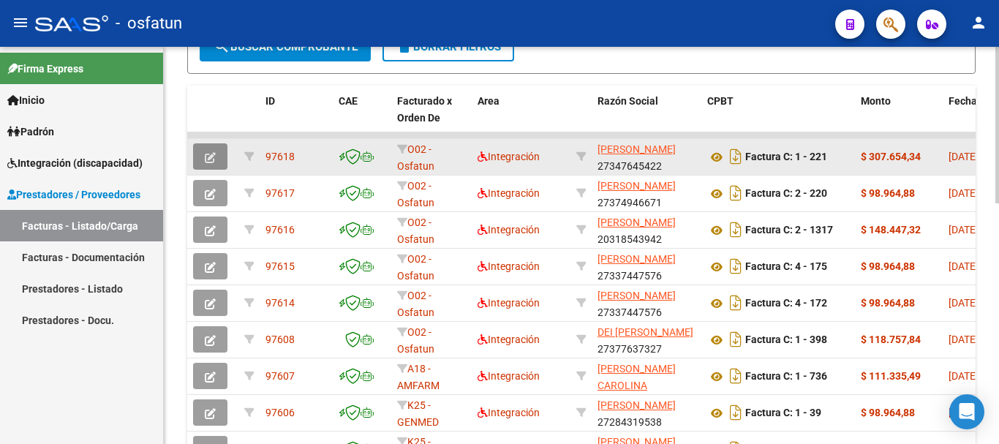
click at [205, 159] on icon "button" at bounding box center [210, 157] width 11 height 11
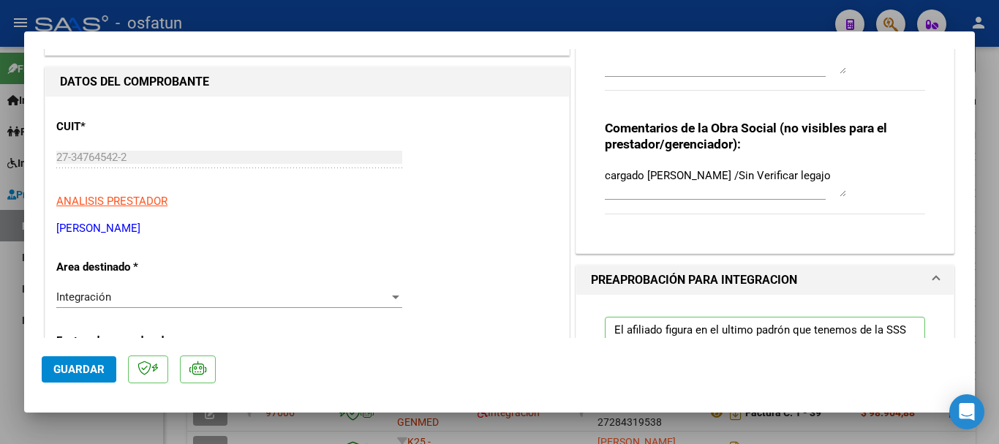
scroll to position [118, 0]
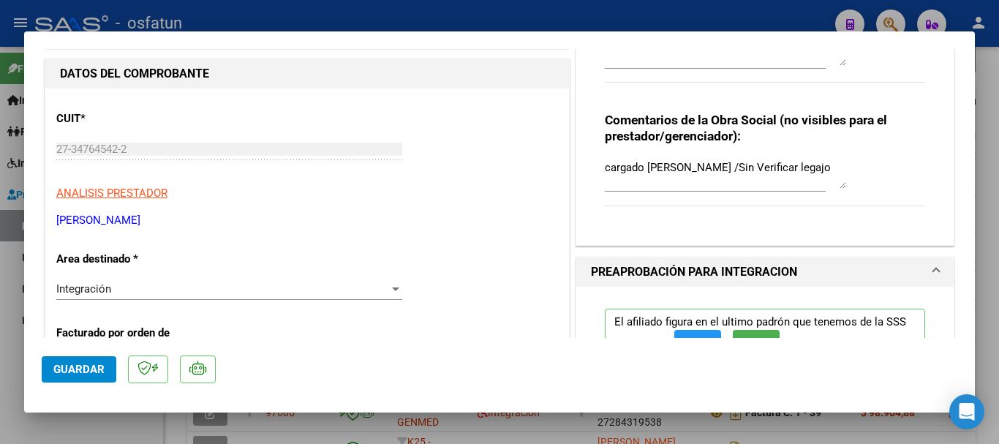
drag, startPoint x: 209, startPoint y: 225, endPoint x: 26, endPoint y: 225, distance: 183.5
click at [6, 225] on div "COMPROBANTE VER COMPROBANTE ESTADO: Recibida. En proceso de confirmacion/acepta…" at bounding box center [499, 222] width 999 height 444
click at [125, 222] on p "[PERSON_NAME]" at bounding box center [307, 220] width 502 height 17
drag, startPoint x: 197, startPoint y: 218, endPoint x: 63, endPoint y: 222, distance: 134.6
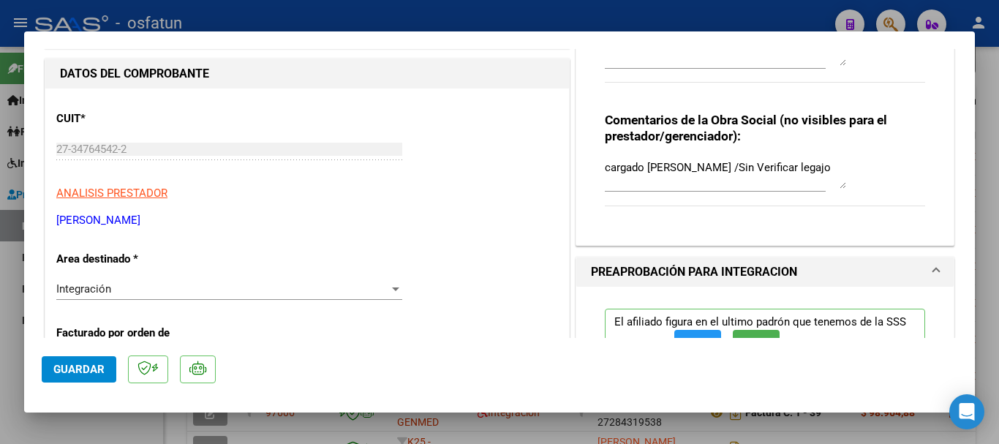
copy p "[PERSON_NAME]"
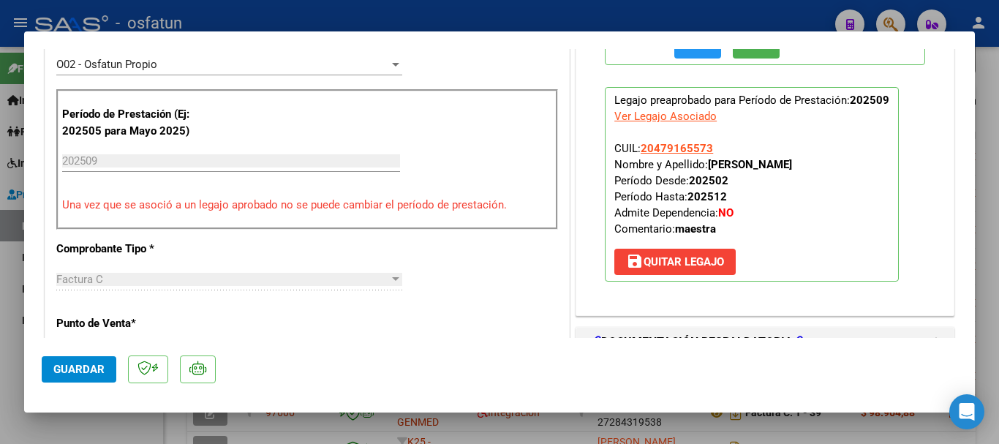
scroll to position [424, 0]
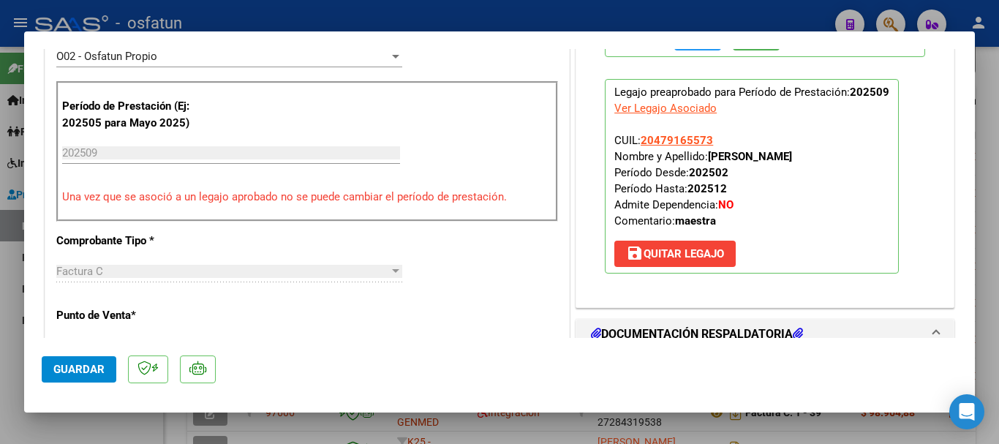
drag, startPoint x: 816, startPoint y: 159, endPoint x: 703, endPoint y: 161, distance: 112.6
click at [703, 161] on p "Legajo preaprobado para Período de Prestación: 202509 Ver Legajo Asociado CUIL:…" at bounding box center [752, 176] width 294 height 195
copy strong "[PERSON_NAME]"
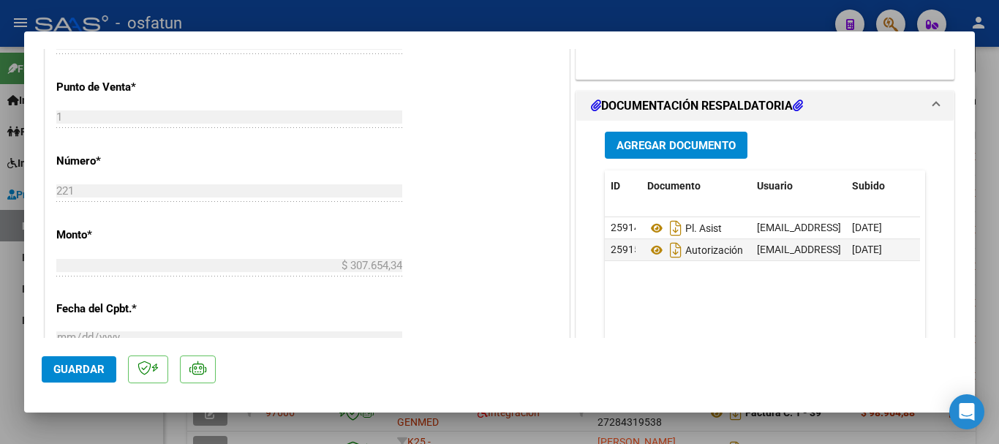
scroll to position [683, 0]
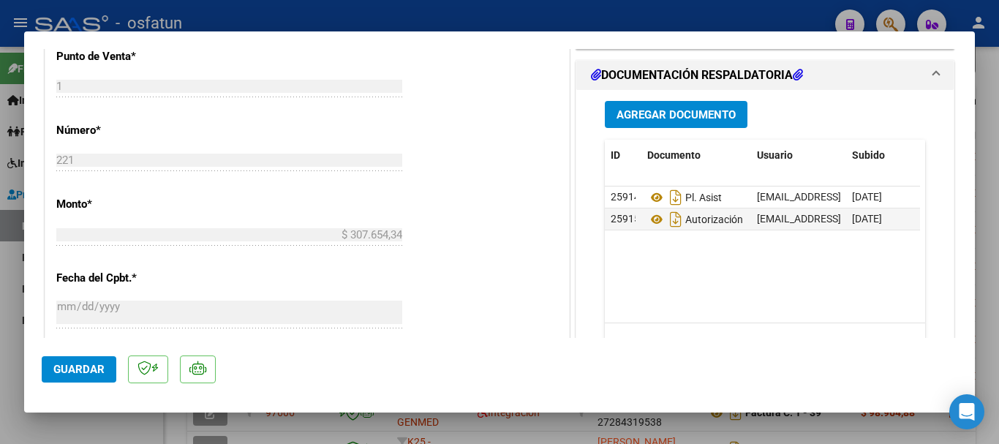
drag, startPoint x: 995, startPoint y: 214, endPoint x: 844, endPoint y: 229, distance: 152.1
click at [992, 214] on div at bounding box center [499, 222] width 999 height 444
type input "$ 0,00"
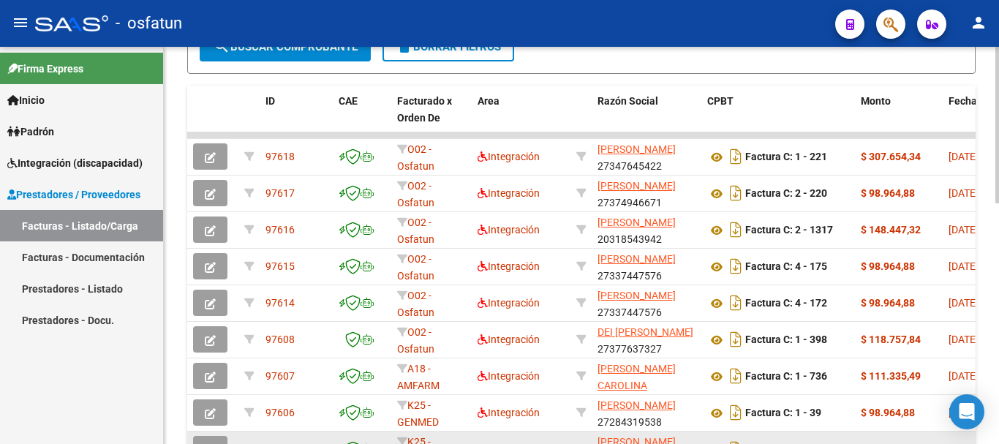
scroll to position [449, 0]
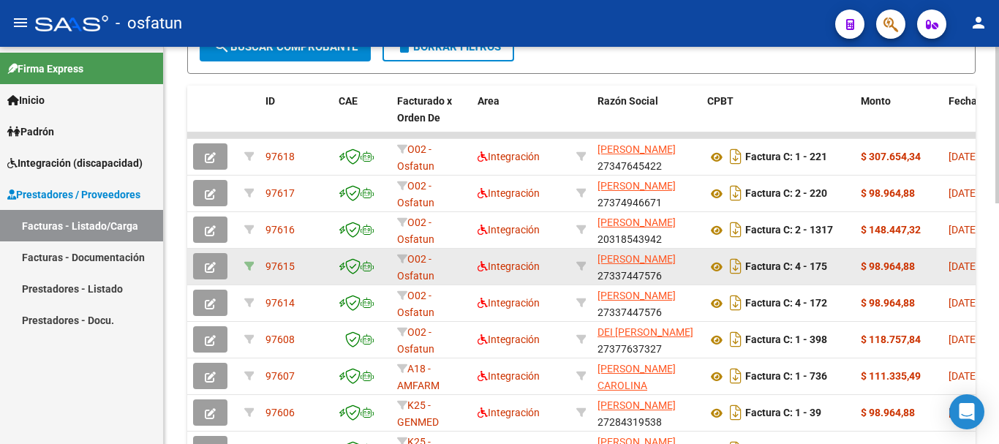
drag, startPoint x: 75, startPoint y: 233, endPoint x: 252, endPoint y: 264, distance: 179.6
click at [77, 233] on link "Facturas - Listado/Carga" at bounding box center [81, 225] width 163 height 31
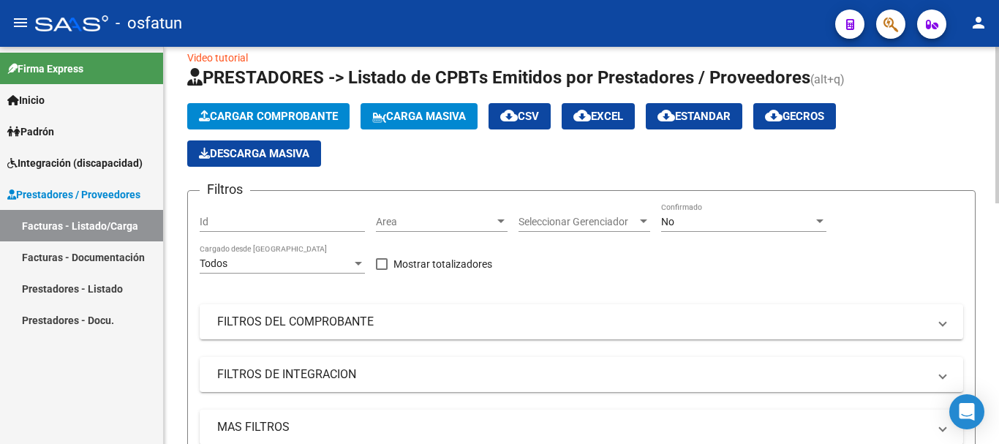
scroll to position [0, 0]
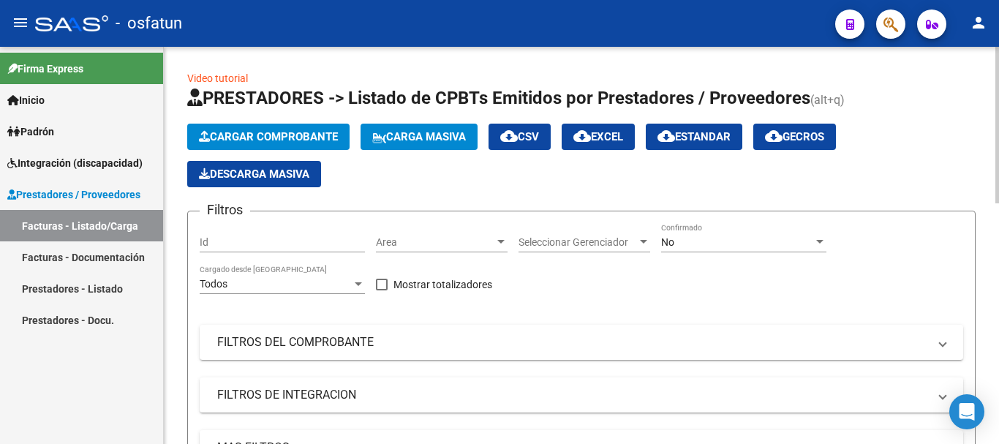
click at [962, 1] on div "menu - osfatun person Firma Express Inicio Calendario SSS Instructivos Contacto…" at bounding box center [499, 222] width 999 height 444
click at [313, 136] on span "Cargar Comprobante" at bounding box center [268, 136] width 139 height 13
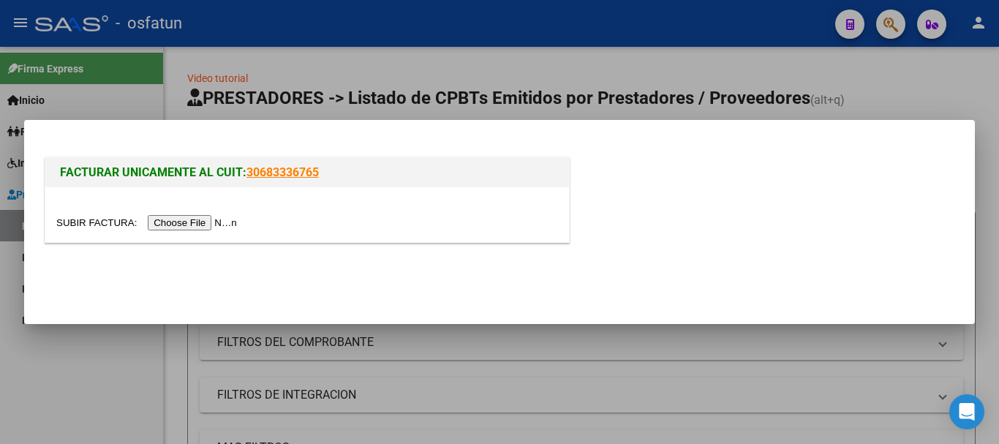
click at [179, 221] on input "file" at bounding box center [148, 222] width 185 height 15
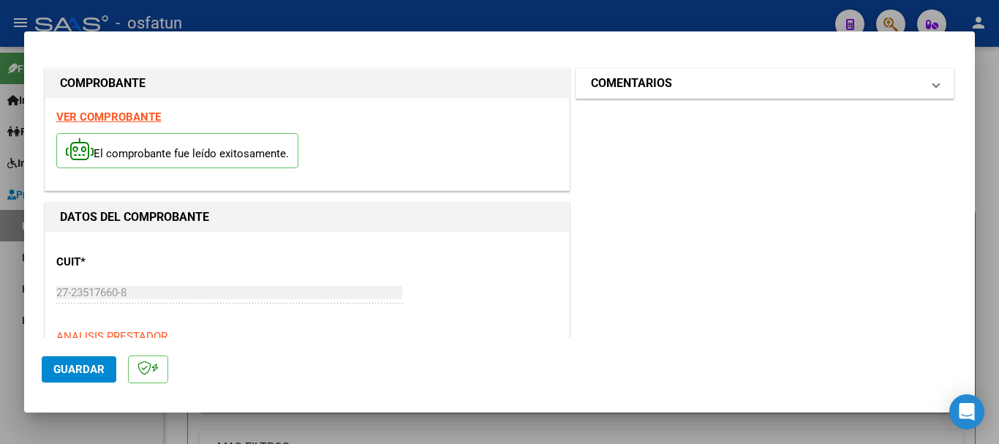
click at [797, 86] on mat-panel-title "COMENTARIOS" at bounding box center [756, 84] width 331 height 18
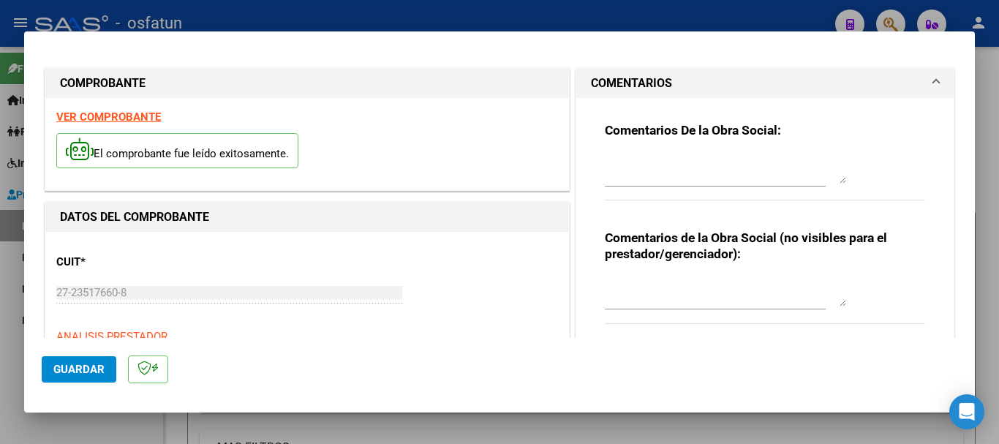
click at [677, 300] on textarea at bounding box center [725, 291] width 241 height 29
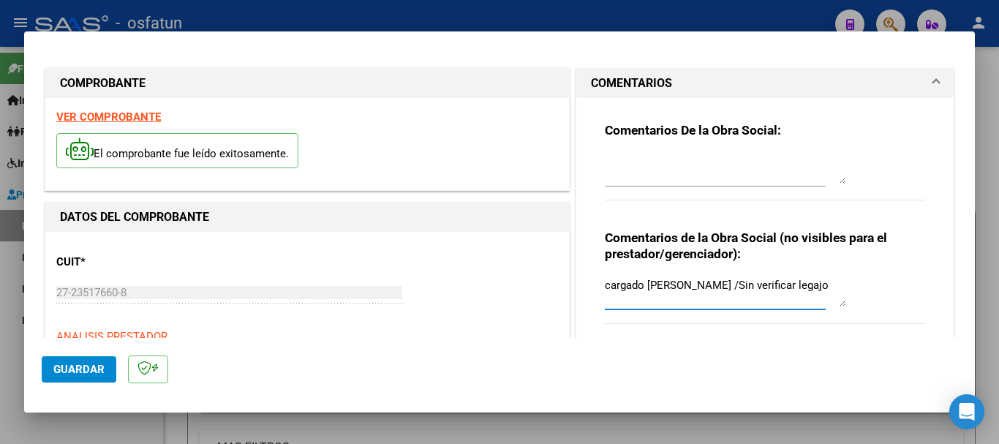
type textarea "cargado [PERSON_NAME] /Sin verificar legajo"
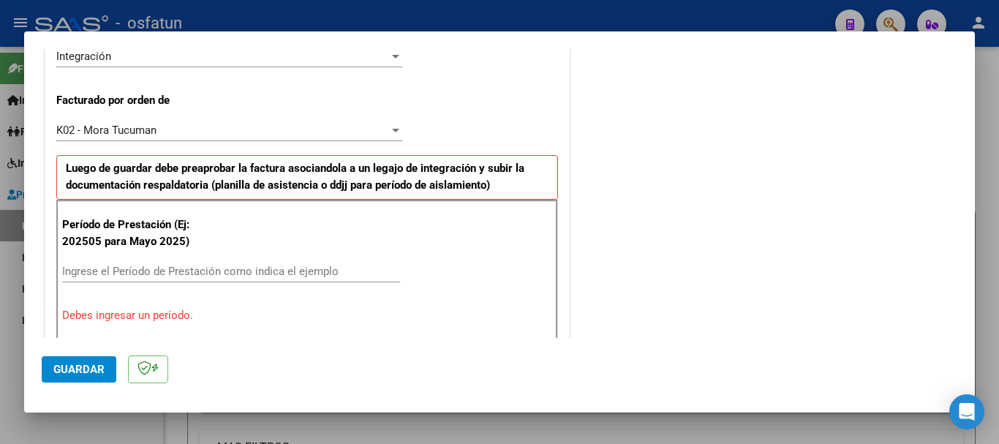
scroll to position [380, 0]
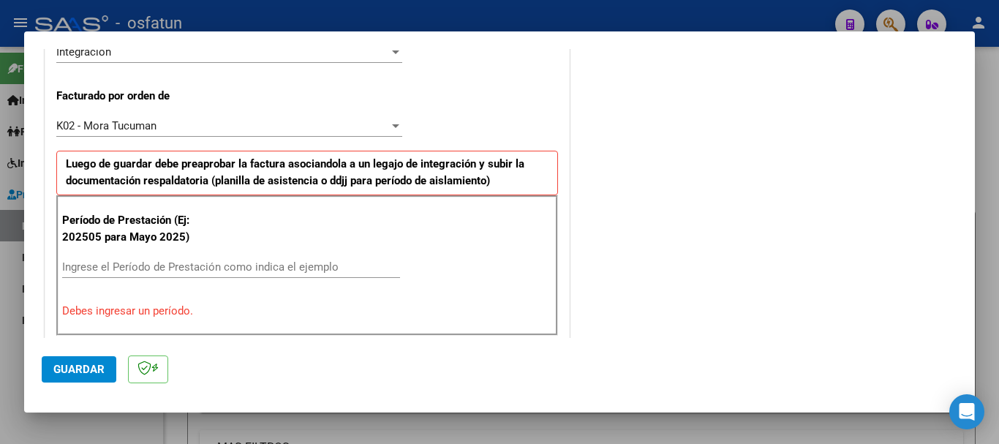
click at [122, 127] on span "K02 - Mora Tucuman" at bounding box center [106, 125] width 100 height 13
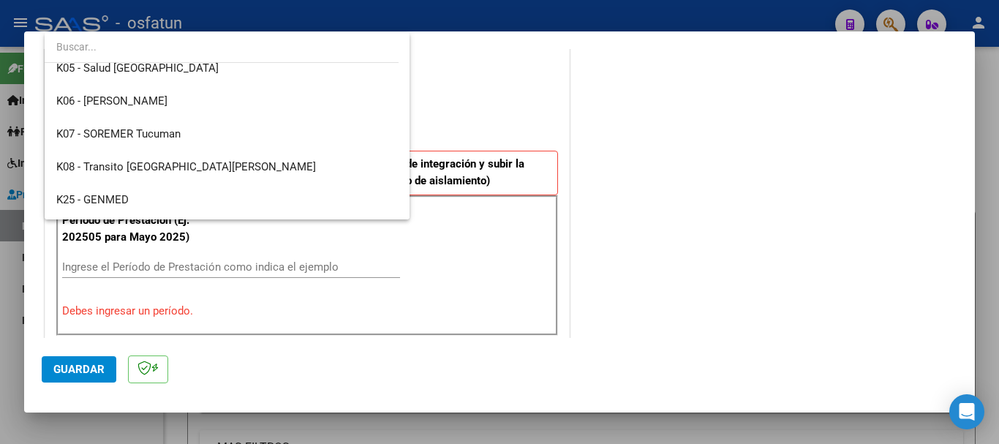
scroll to position [767, 0]
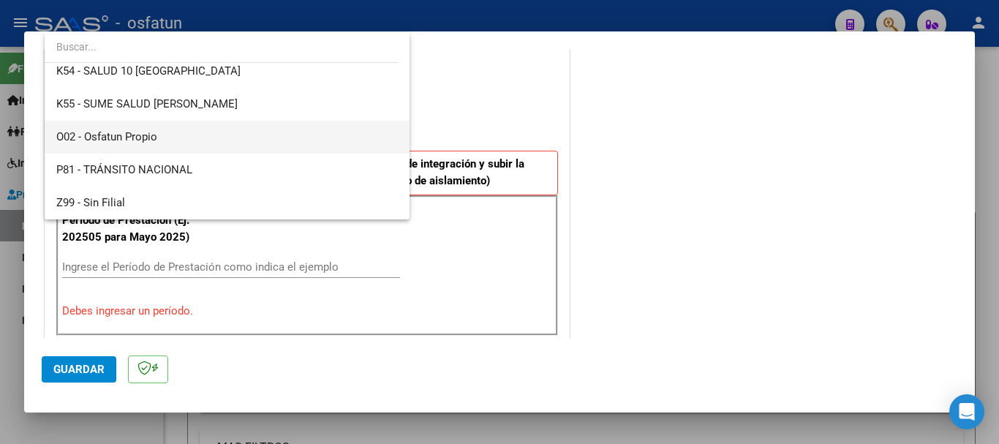
click at [181, 135] on span "O02 - Osfatun Propio" at bounding box center [226, 137] width 341 height 33
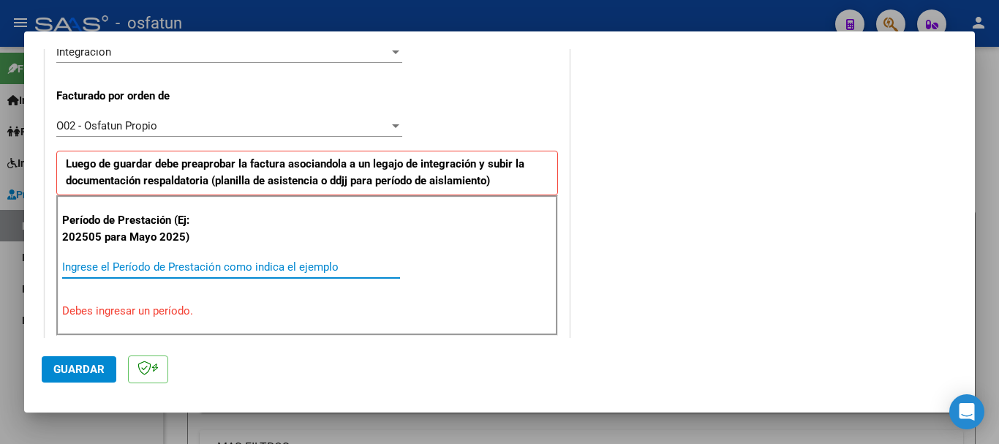
click at [143, 266] on input "Ingrese el Período de Prestación como indica el ejemplo" at bounding box center [231, 266] width 338 height 13
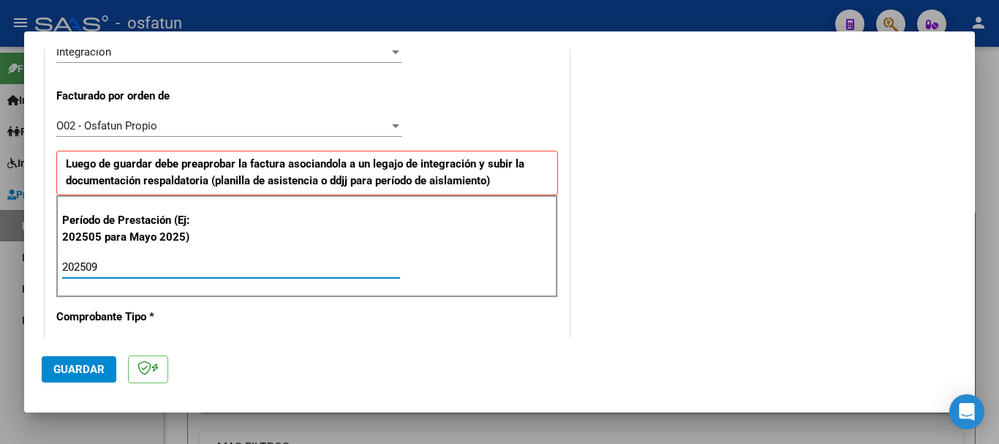
type input "202509"
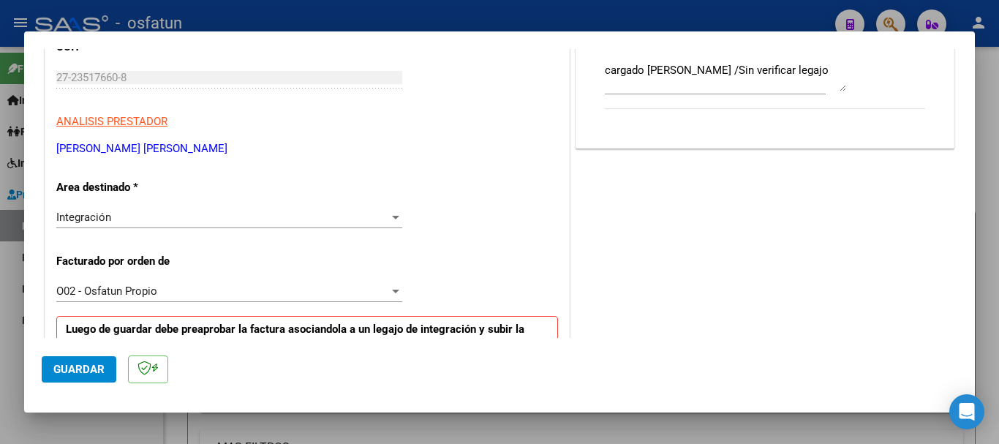
scroll to position [0, 0]
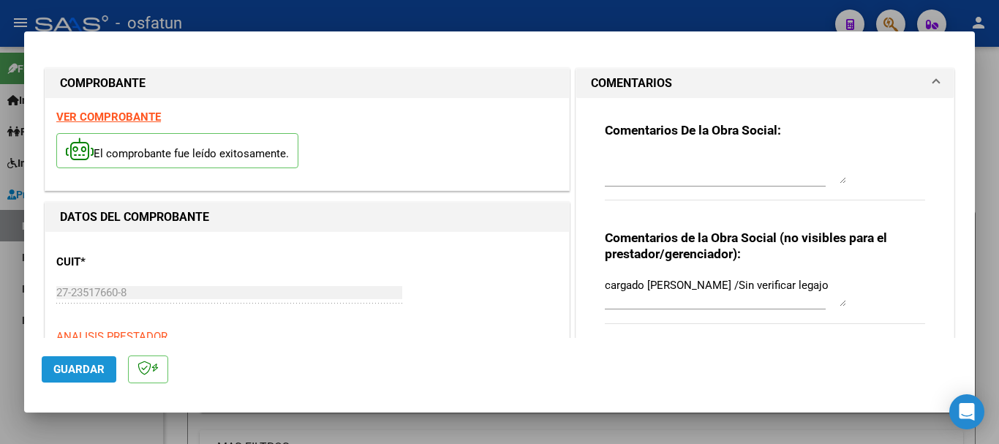
click at [64, 374] on span "Guardar" at bounding box center [78, 369] width 51 height 13
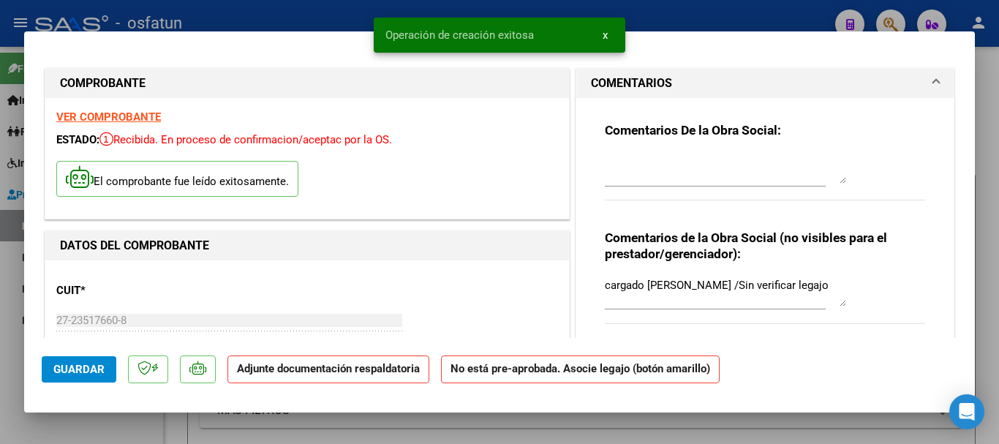
click at [27, 325] on mat-dialog-content "COMPROBANTE VER COMPROBANTE ESTADO: Recibida. En proceso de confirmacion/acepta…" at bounding box center [499, 193] width 951 height 289
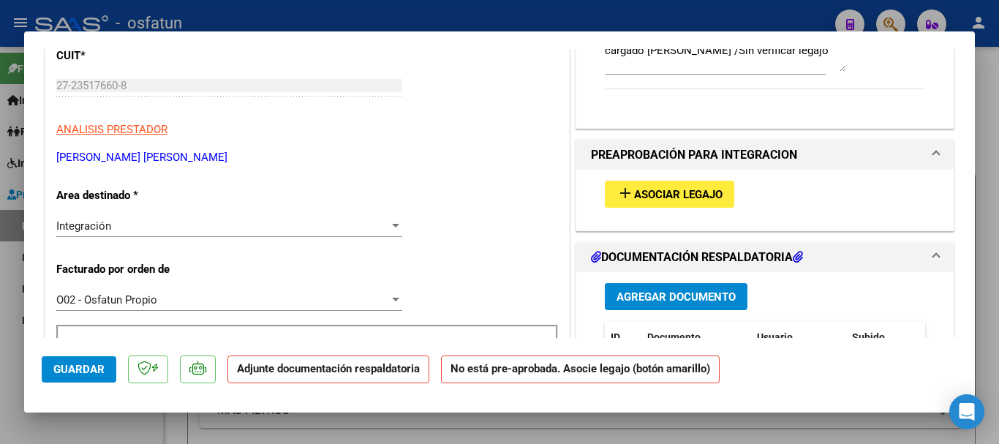
scroll to position [239, 0]
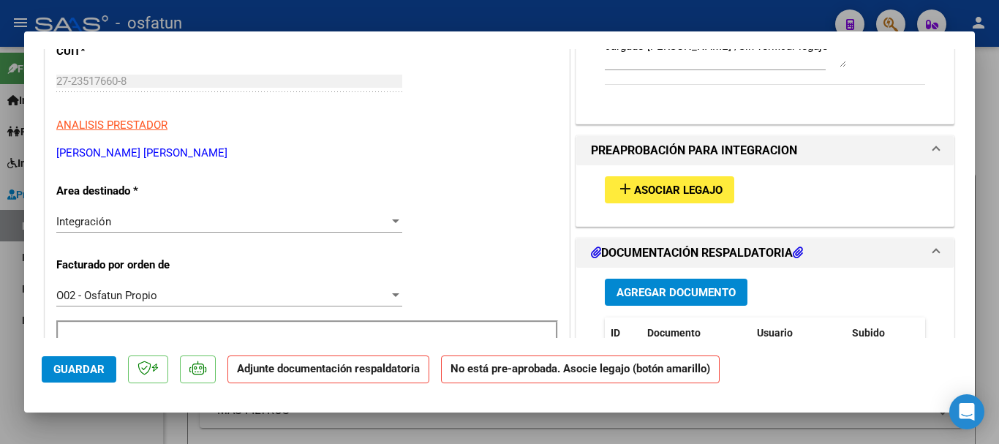
drag, startPoint x: 157, startPoint y: 159, endPoint x: 50, endPoint y: 156, distance: 107.6
click at [1, 156] on div "COMPROBANTE VER COMPROBANTE ESTADO: Recibida. En proceso de confirmacion/acepta…" at bounding box center [499, 222] width 999 height 444
click at [143, 154] on p "[PERSON_NAME] [PERSON_NAME]" at bounding box center [307, 153] width 502 height 17
drag, startPoint x: 162, startPoint y: 156, endPoint x: 60, endPoint y: 154, distance: 101.7
click at [60, 154] on p "[PERSON_NAME] [PERSON_NAME]" at bounding box center [307, 153] width 502 height 17
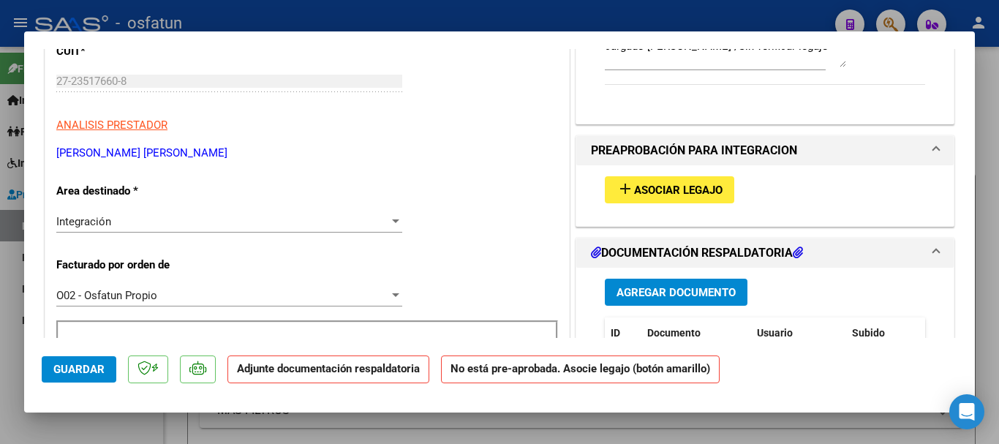
copy p "[PERSON_NAME] [PERSON_NAME]"
click at [703, 182] on button "add Asociar Legajo" at bounding box center [669, 189] width 129 height 27
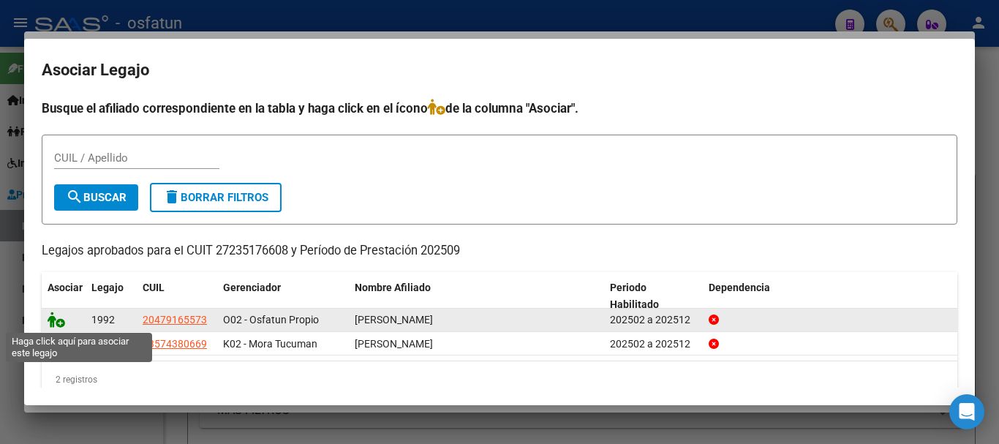
click at [52, 321] on icon at bounding box center [57, 320] width 18 height 16
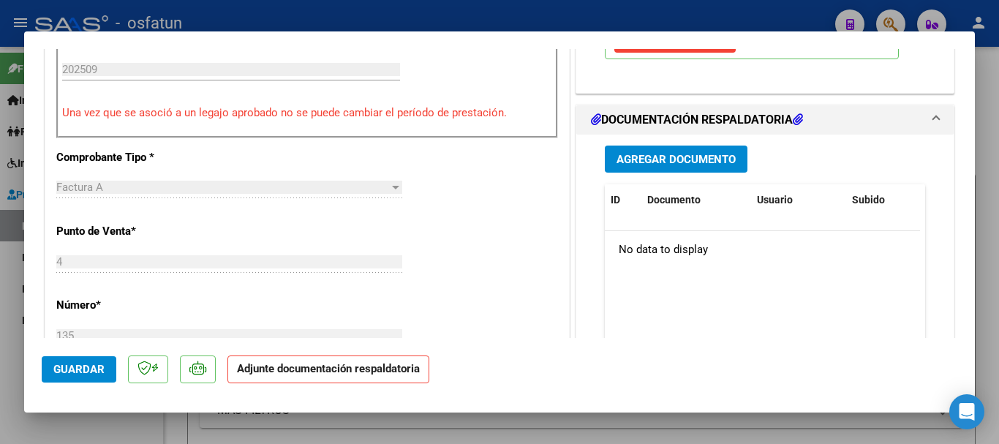
scroll to position [574, 0]
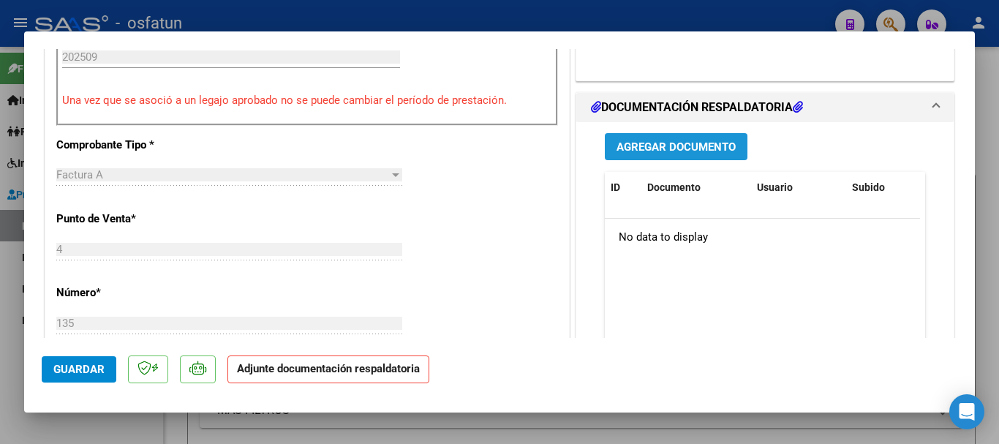
click at [684, 144] on span "Agregar Documento" at bounding box center [675, 146] width 119 height 13
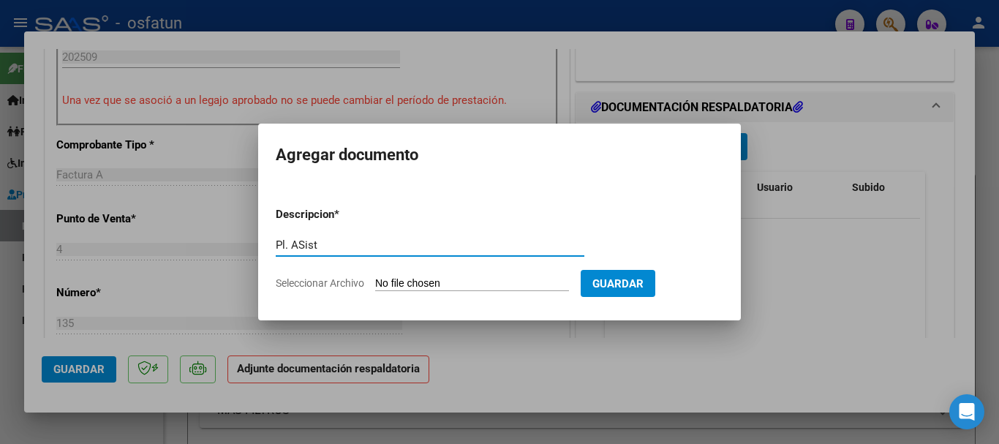
drag, startPoint x: 298, startPoint y: 241, endPoint x: 321, endPoint y: 295, distance: 59.0
click at [299, 242] on input "Pl. ASist" at bounding box center [430, 244] width 309 height 13
type input "Pl. Asist"
click at [455, 288] on input "Seleccionar Archivo" at bounding box center [472, 284] width 194 height 14
type input "C:\fakepath\Planilla [PERSON_NAME] [DATE].pdf"
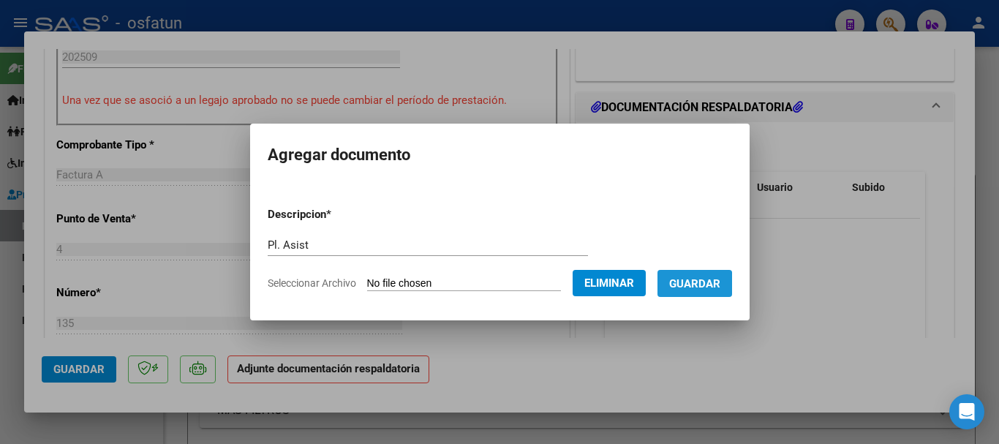
click at [709, 284] on span "Guardar" at bounding box center [694, 283] width 51 height 13
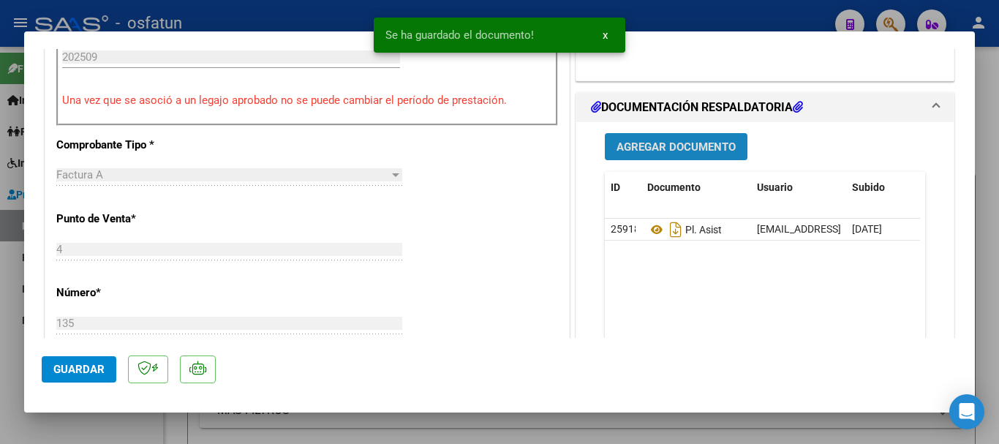
click at [658, 143] on span "Agregar Documento" at bounding box center [675, 146] width 119 height 13
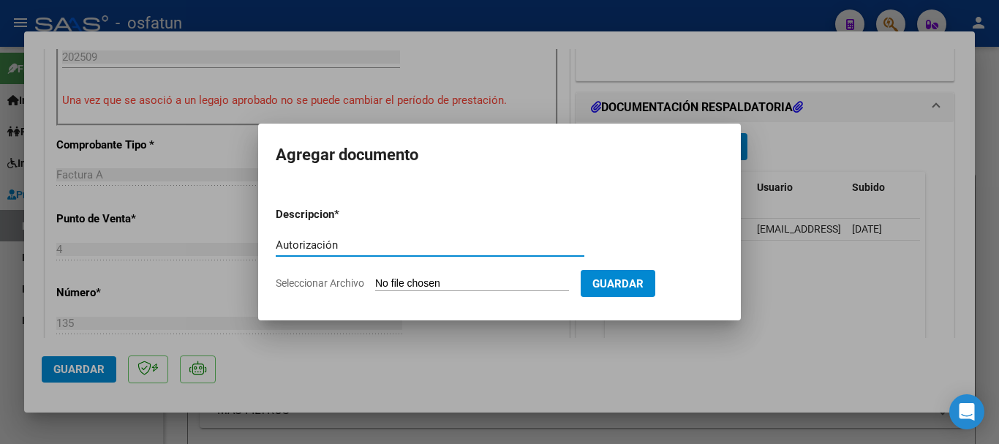
type input "Autorización"
click at [461, 283] on input "Seleccionar Archivo" at bounding box center [472, 284] width 194 height 14
type input "C:\fakepath\Autorizacion [PERSON_NAME] Fono Febrero a [DATE].pdf"
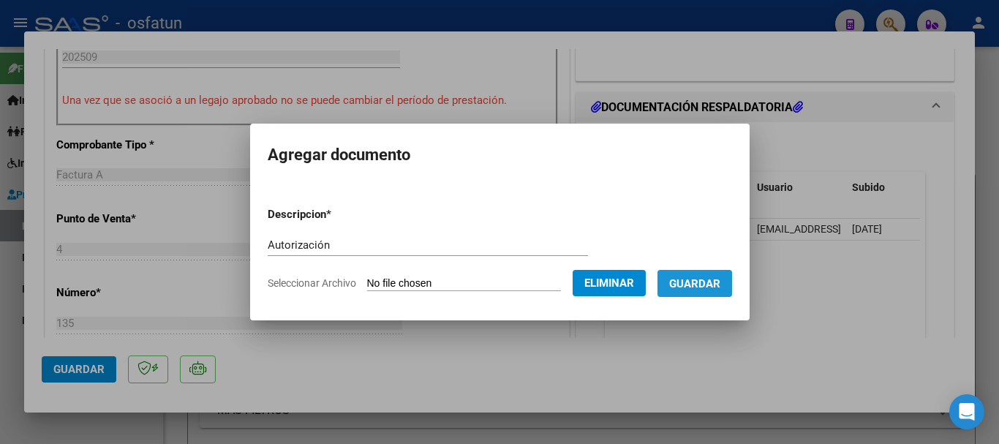
click at [720, 282] on span "Guardar" at bounding box center [694, 283] width 51 height 13
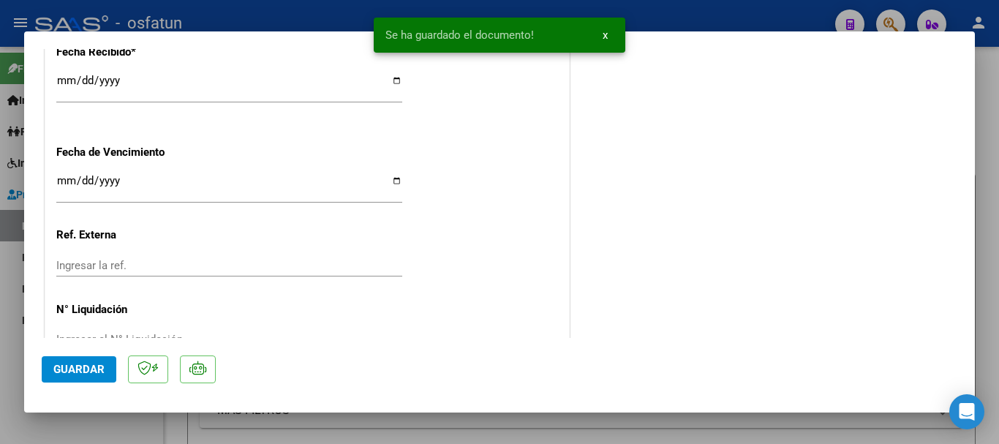
scroll to position [1177, 0]
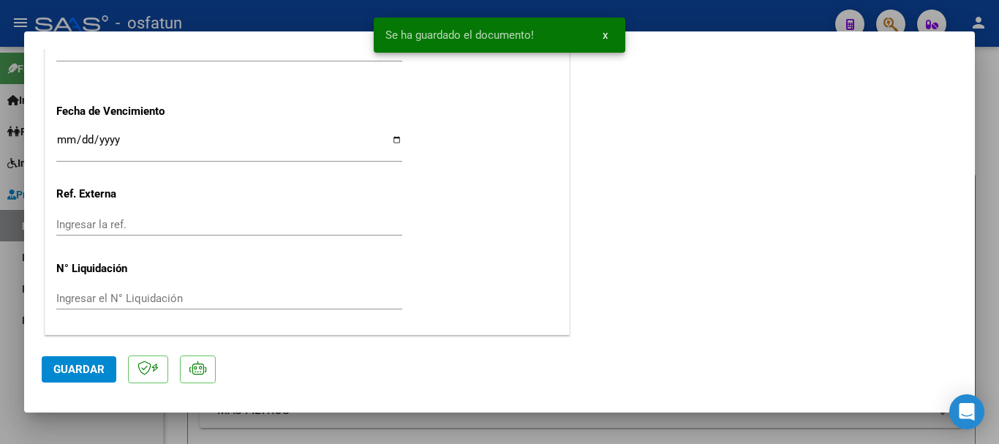
click at [87, 372] on span "Guardar" at bounding box center [78, 369] width 51 height 13
click at [77, 366] on span "Guardar" at bounding box center [78, 369] width 51 height 13
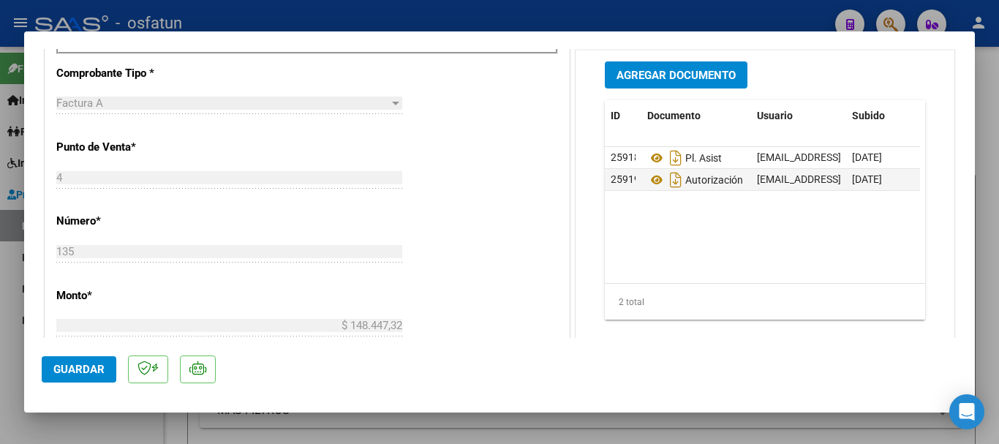
scroll to position [581, 0]
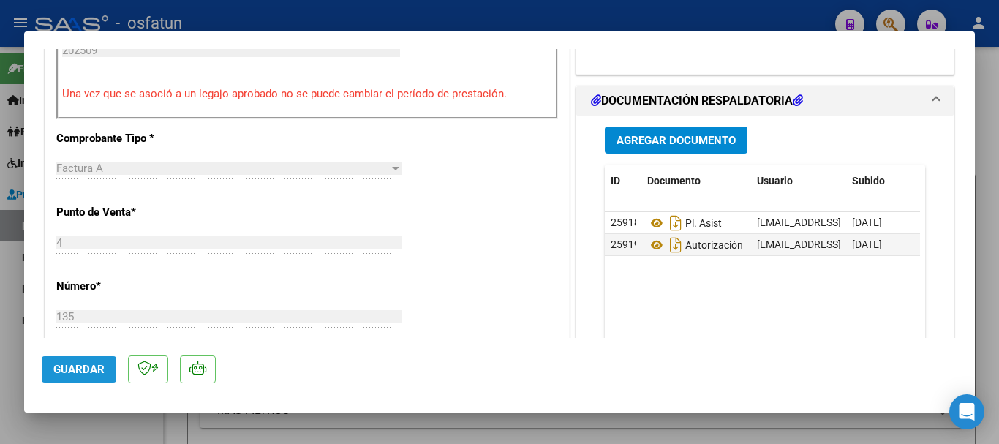
click at [69, 373] on span "Guardar" at bounding box center [78, 369] width 51 height 13
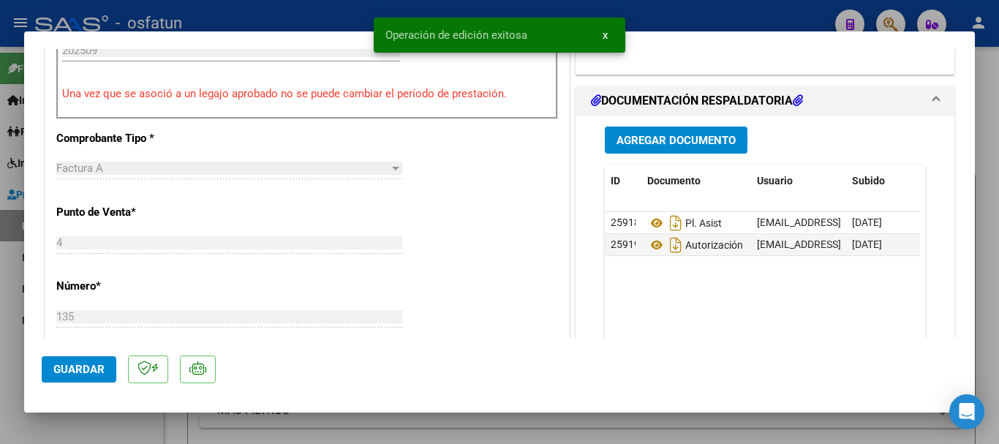
click at [998, 327] on div at bounding box center [499, 222] width 999 height 444
type input "$ 0,00"
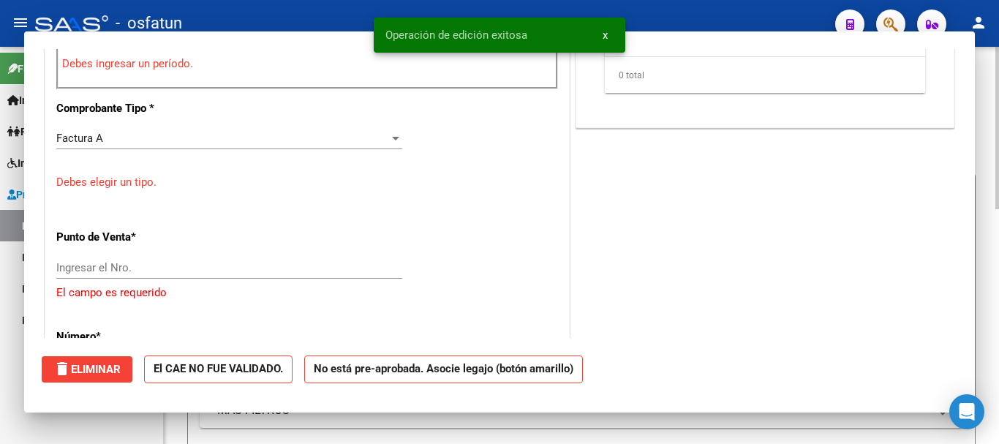
scroll to position [551, 0]
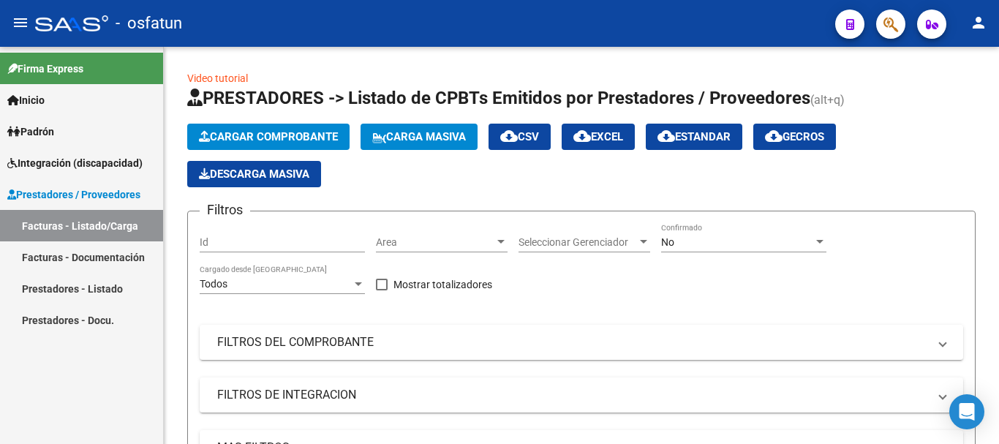
drag, startPoint x: 61, startPoint y: 230, endPoint x: 86, endPoint y: 226, distance: 24.5
click at [61, 230] on link "Facturas - Listado/Carga" at bounding box center [81, 225] width 163 height 31
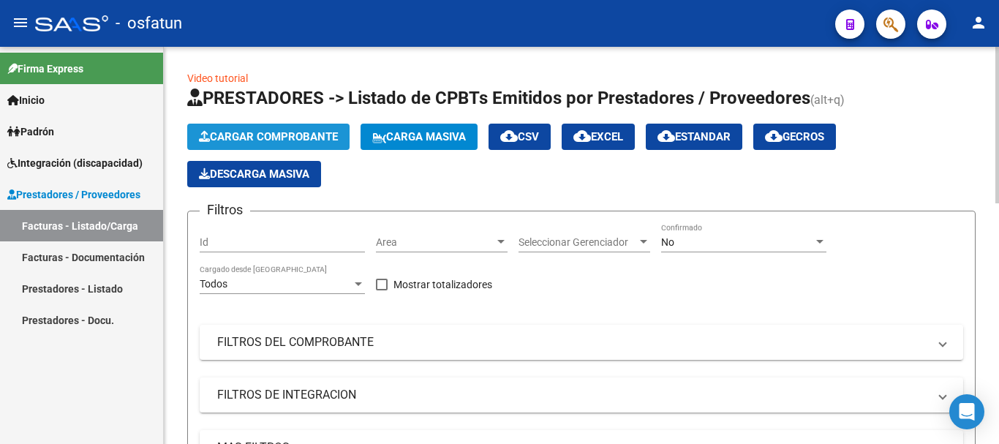
click at [325, 132] on span "Cargar Comprobante" at bounding box center [268, 136] width 139 height 13
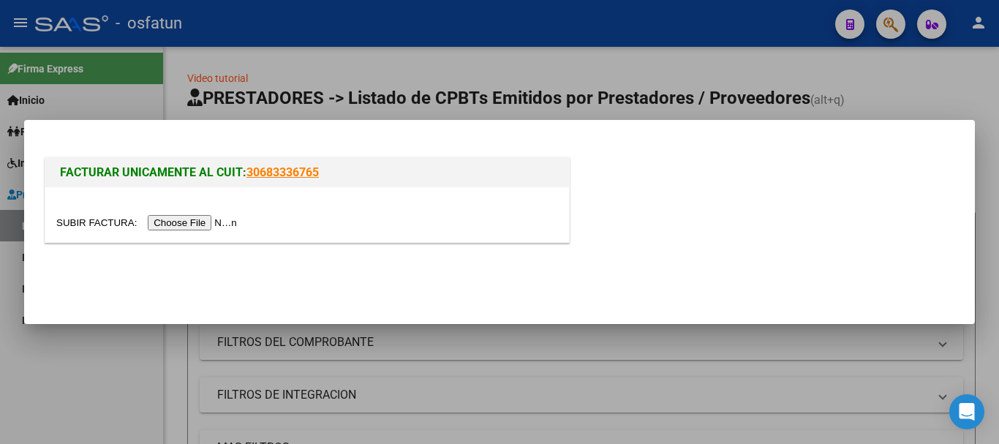
click at [227, 221] on input "file" at bounding box center [148, 222] width 185 height 15
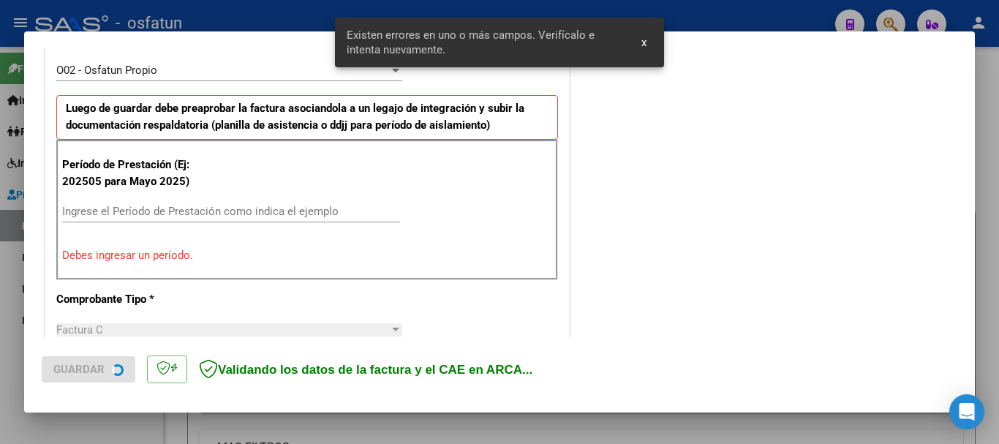
scroll to position [439, 0]
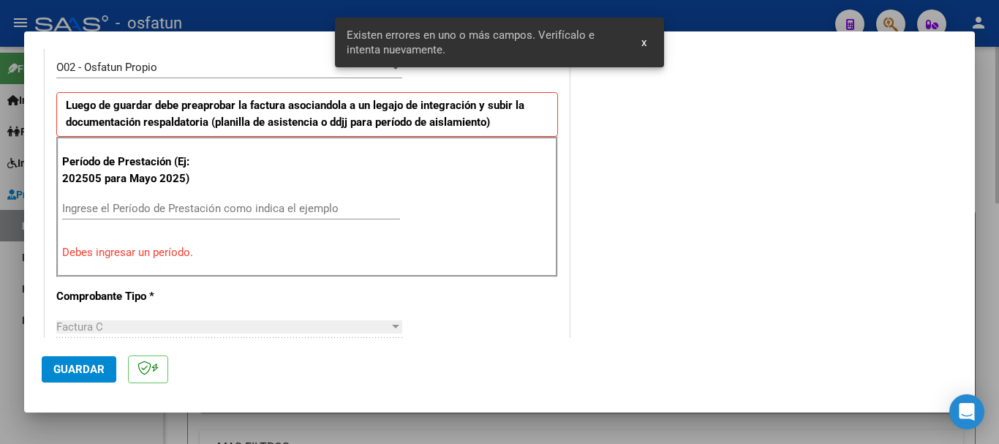
drag, startPoint x: 975, startPoint y: 165, endPoint x: 975, endPoint y: 127, distance: 37.3
click at [975, 127] on div at bounding box center [499, 222] width 999 height 444
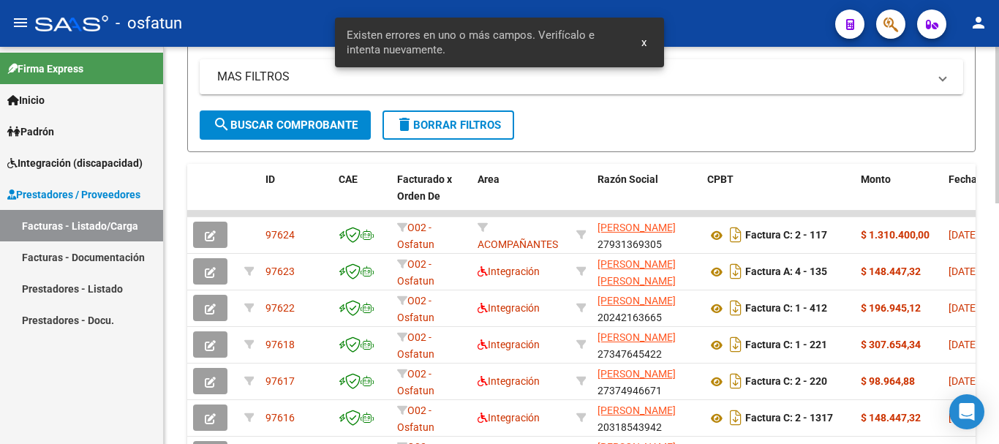
scroll to position [373, 0]
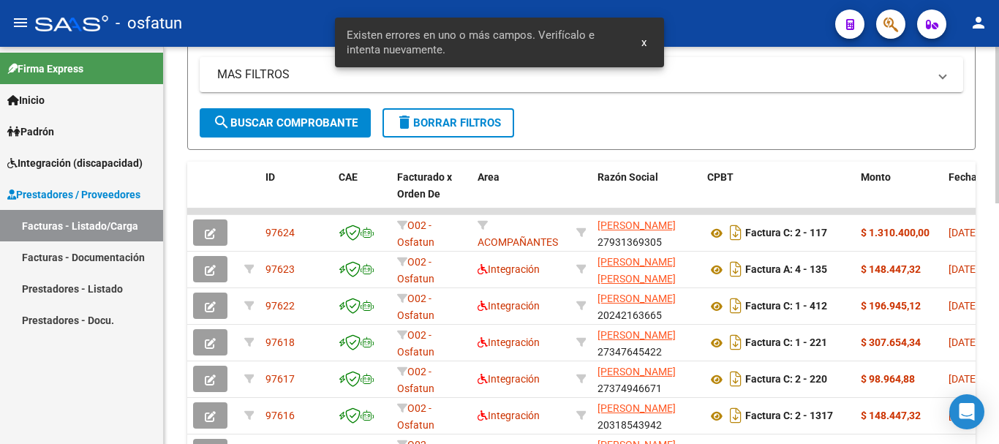
click at [982, 310] on div "Video tutorial PRESTADORES -> Listado de CPBTs Emitidos por Prestadores / Prove…" at bounding box center [583, 171] width 839 height 995
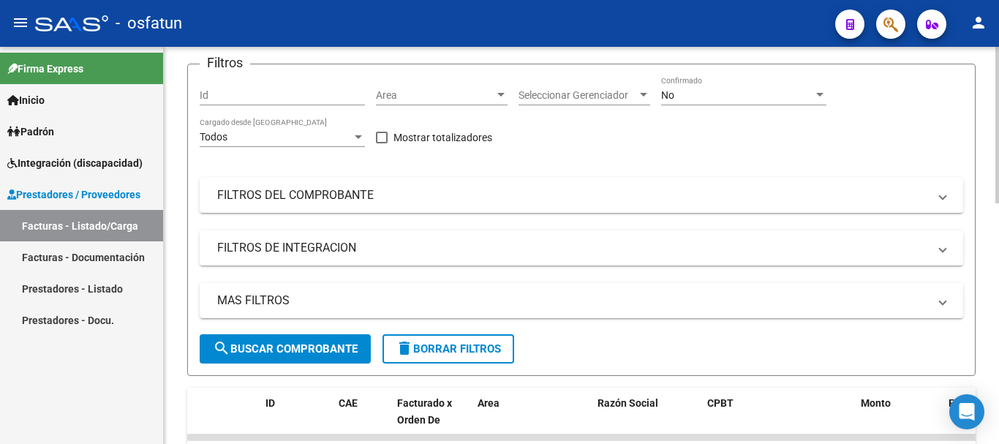
scroll to position [0, 0]
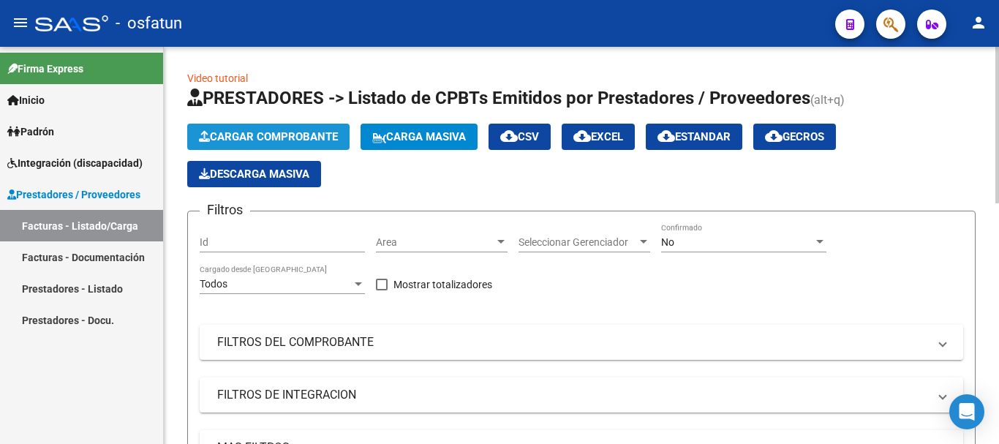
click at [246, 137] on span "Cargar Comprobante" at bounding box center [268, 136] width 139 height 13
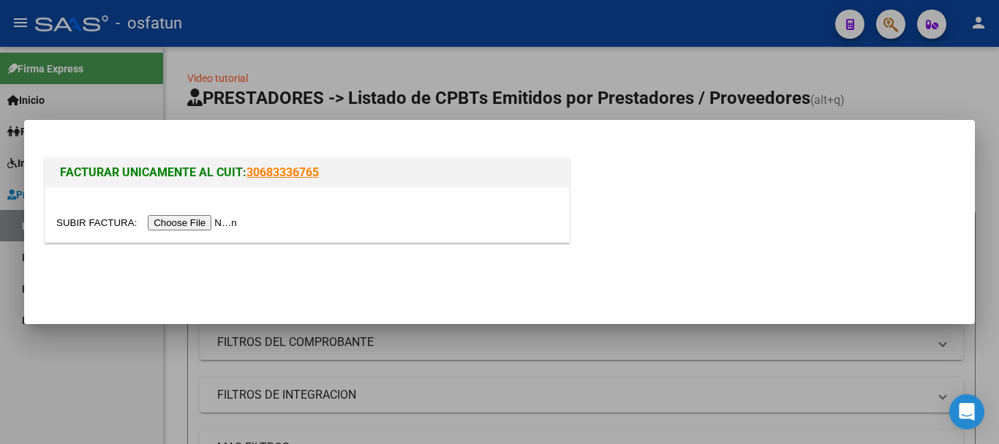
click at [212, 222] on input "file" at bounding box center [148, 222] width 185 height 15
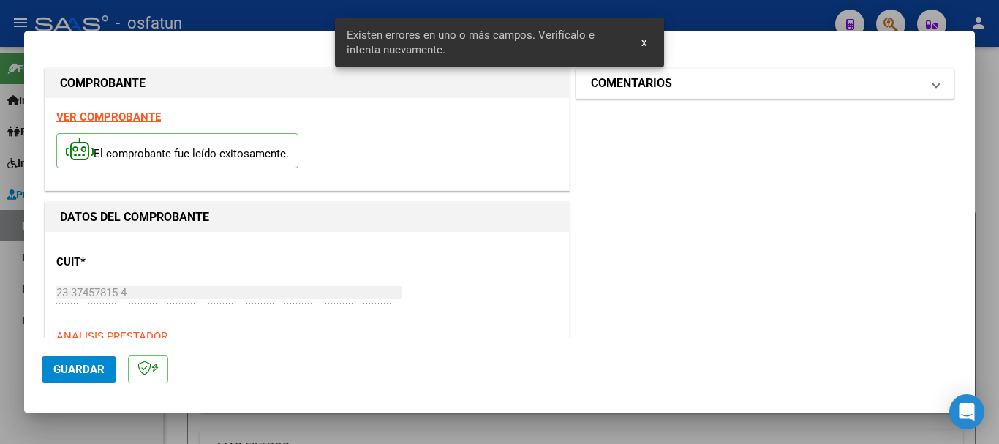
click at [800, 89] on mat-panel-title "COMENTARIOS" at bounding box center [756, 84] width 331 height 18
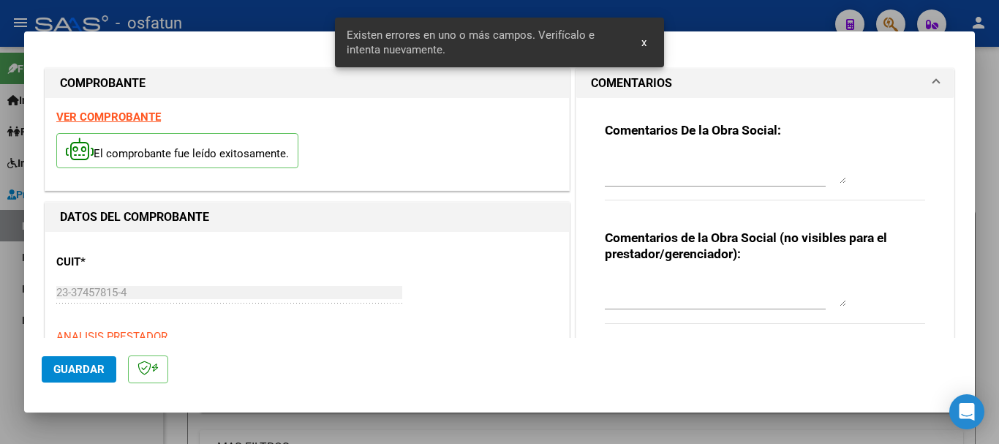
click at [665, 299] on textarea at bounding box center [725, 291] width 241 height 29
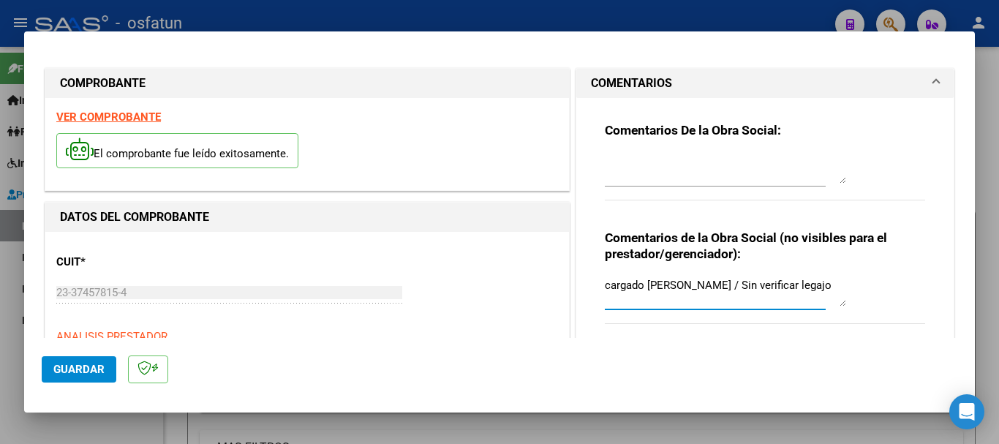
type textarea "cargado [PERSON_NAME] / Sin verificar legajo"
click at [6, 283] on div "COMPROBANTE VER COMPROBANTE El comprobante fue leído exitosamente. DATOS DEL CO…" at bounding box center [499, 222] width 999 height 444
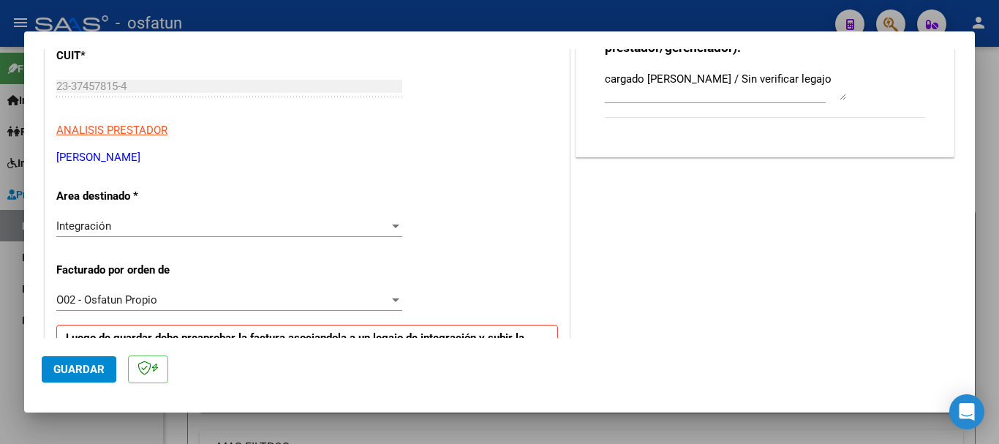
scroll to position [260, 0]
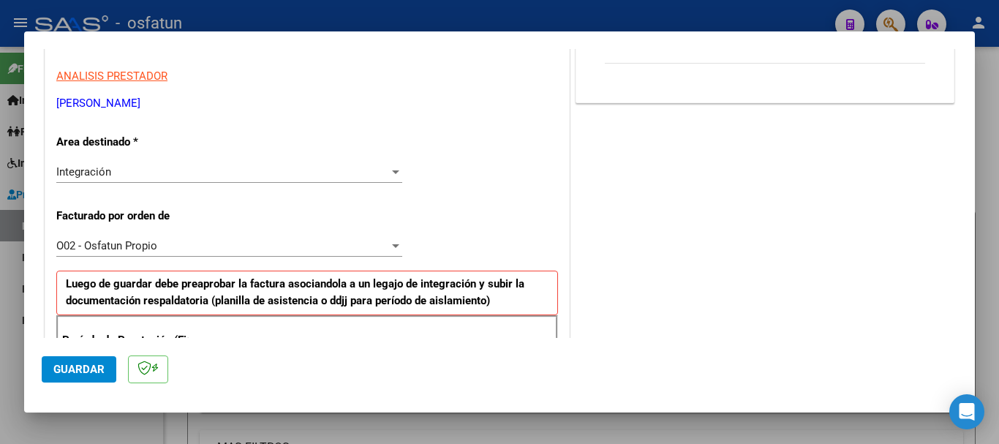
drag, startPoint x: 202, startPoint y: 104, endPoint x: 55, endPoint y: 104, distance: 147.0
copy p "[PERSON_NAME]"
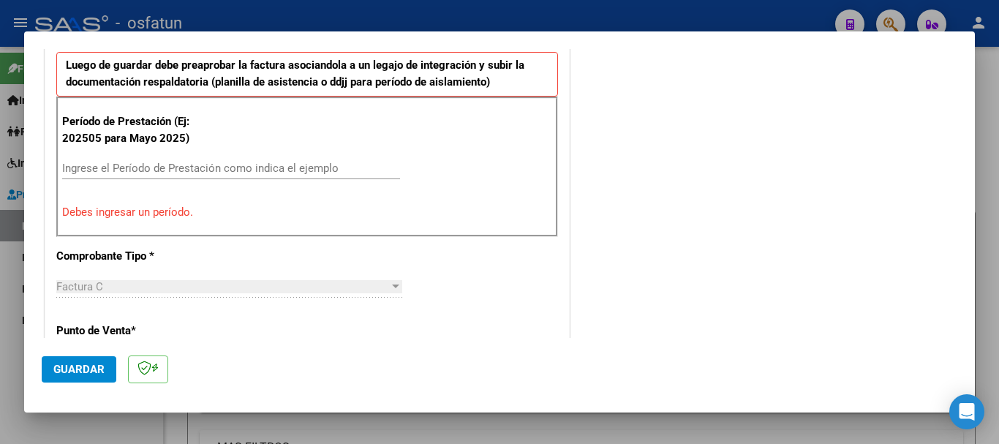
scroll to position [475, 0]
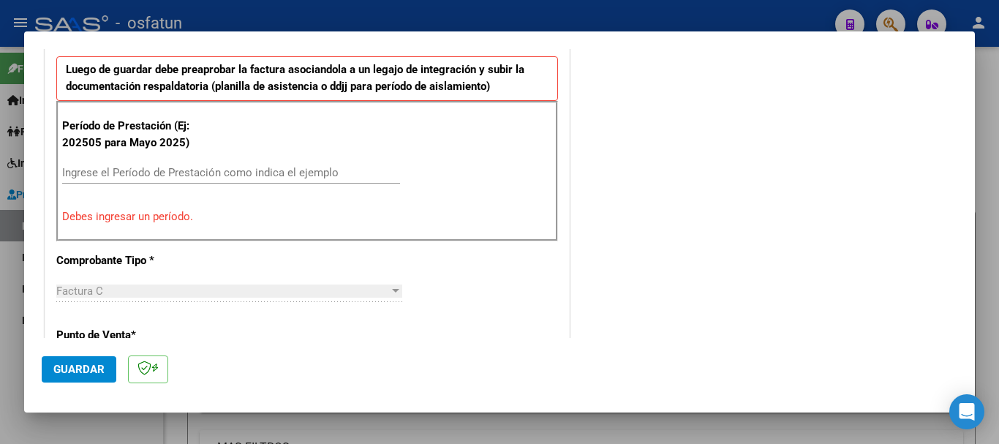
drag, startPoint x: 124, startPoint y: 148, endPoint x: 115, endPoint y: 171, distance: 25.3
click at [124, 148] on p "Período de Prestación (Ej: 202505 para Mayo 2025)" at bounding box center [135, 134] width 147 height 33
click at [113, 173] on input "Ingrese el Período de Prestación como indica el ejemplo" at bounding box center [231, 172] width 338 height 13
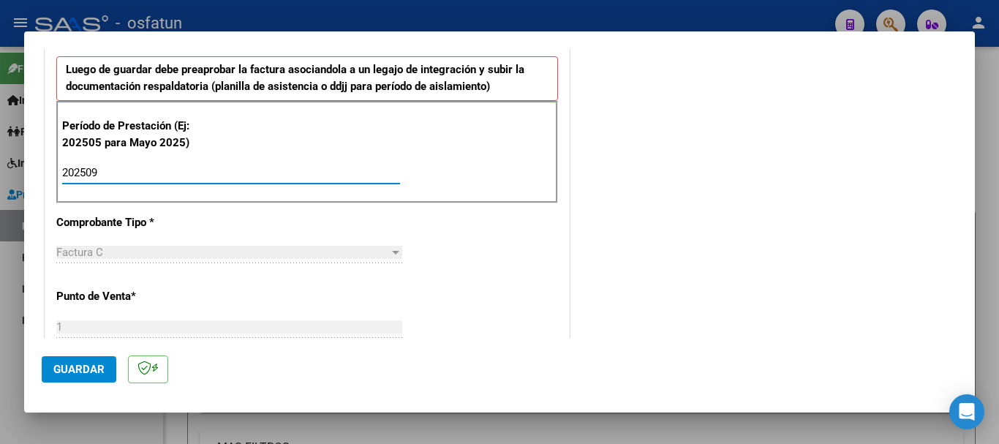
type input "202509"
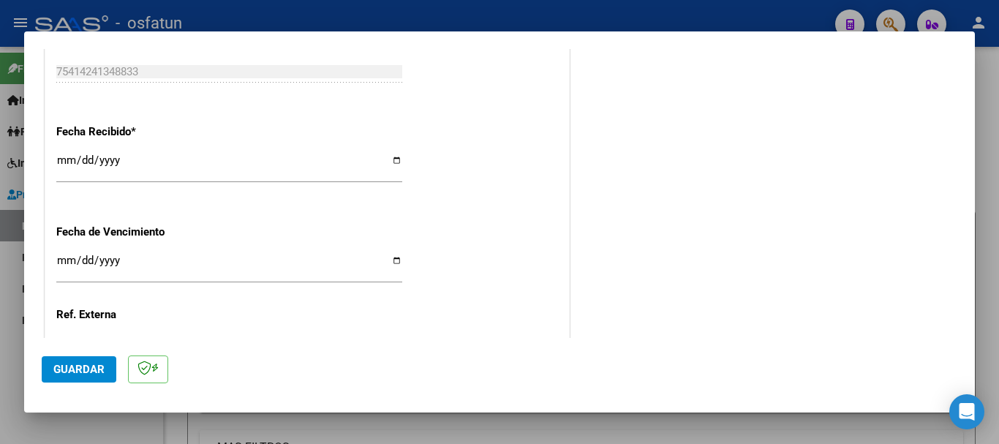
scroll to position [1155, 0]
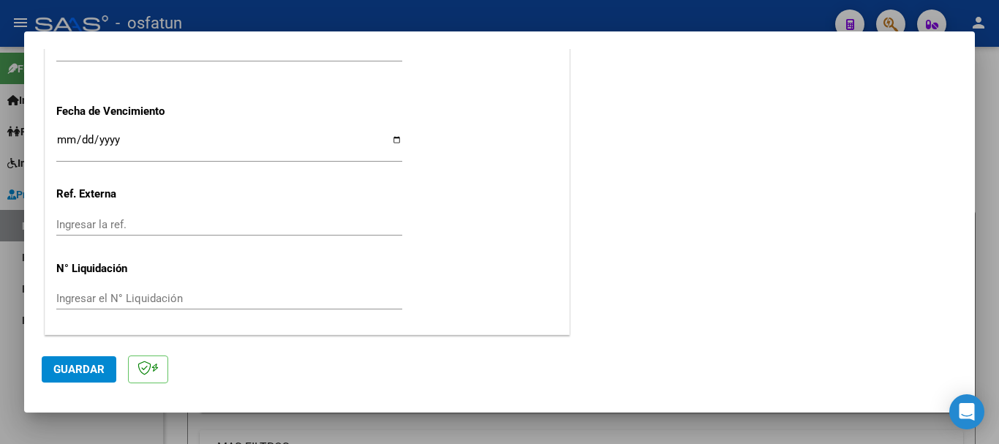
click at [82, 368] on span "Guardar" at bounding box center [78, 369] width 51 height 13
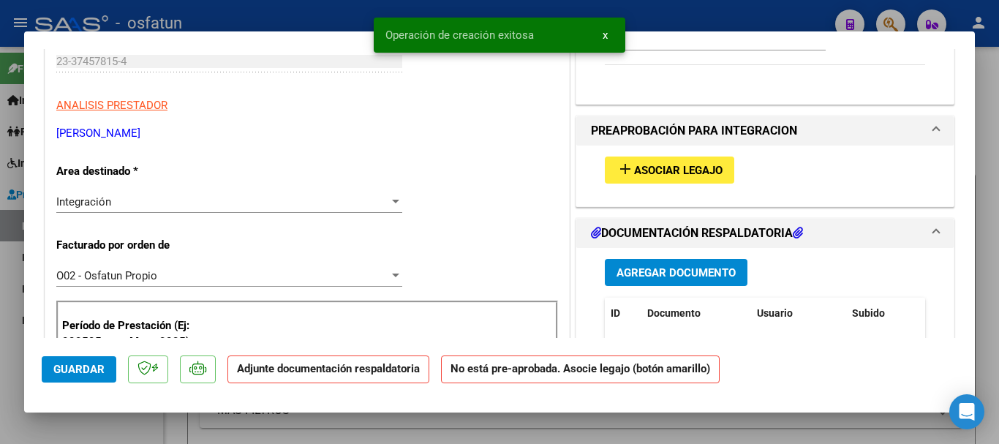
scroll to position [327, 0]
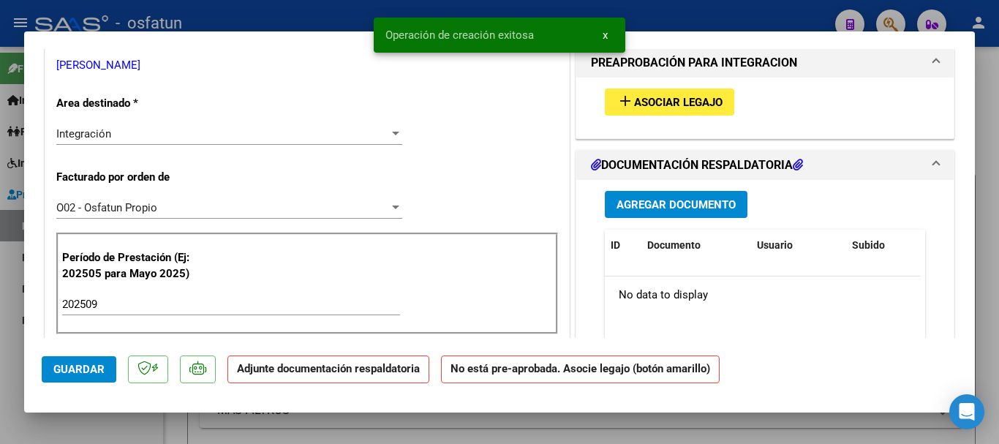
click at [666, 91] on button "add Asociar Legajo" at bounding box center [669, 101] width 129 height 27
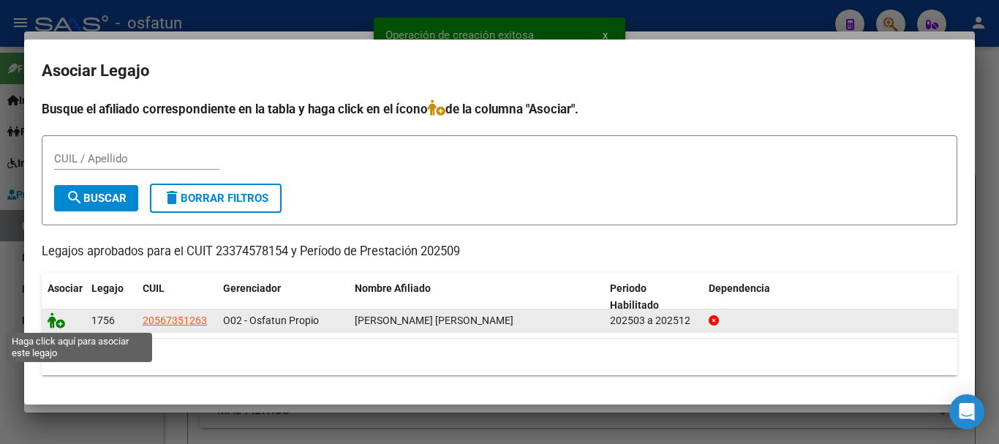
click at [61, 317] on icon at bounding box center [57, 320] width 18 height 16
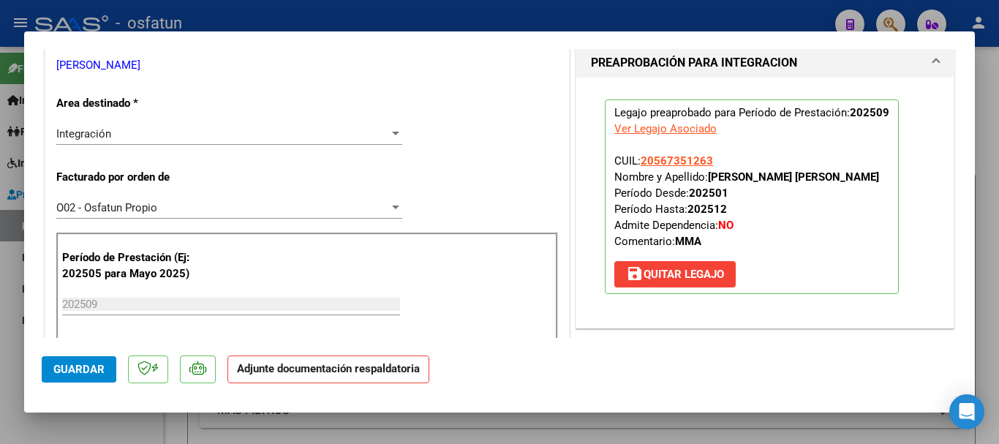
drag, startPoint x: 878, startPoint y: 173, endPoint x: 703, endPoint y: 173, distance: 174.8
click at [703, 173] on p "Legajo preaprobado para Período de Prestación: 202509 Ver Legajo Asociado CUIL:…" at bounding box center [752, 196] width 294 height 195
copy strong "[PERSON_NAME]"
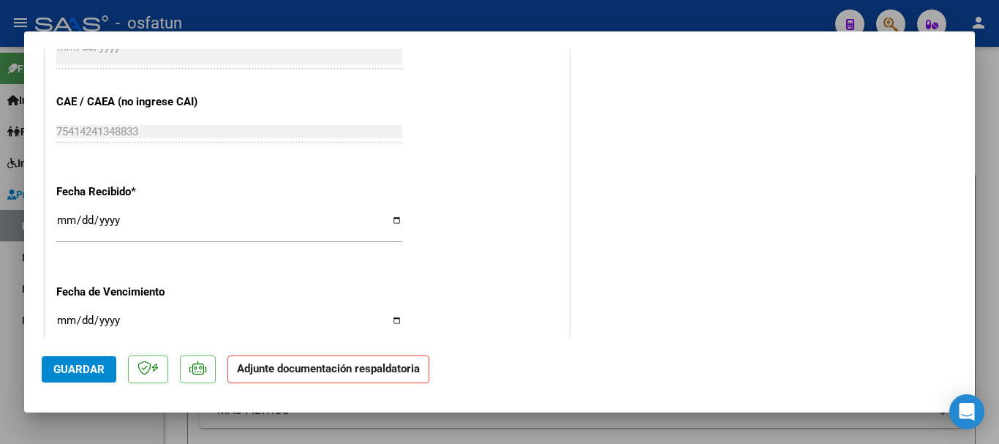
scroll to position [1177, 0]
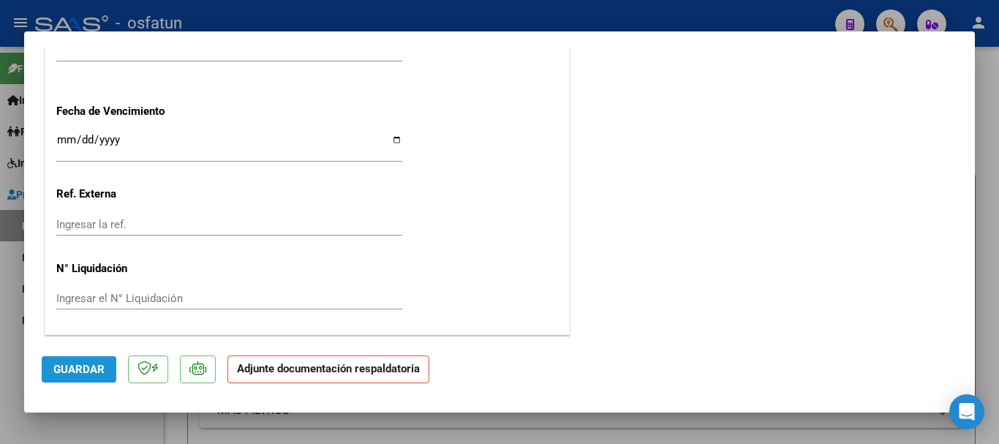
drag, startPoint x: 107, startPoint y: 369, endPoint x: 98, endPoint y: 371, distance: 9.0
click at [101, 369] on button "Guardar" at bounding box center [79, 369] width 75 height 26
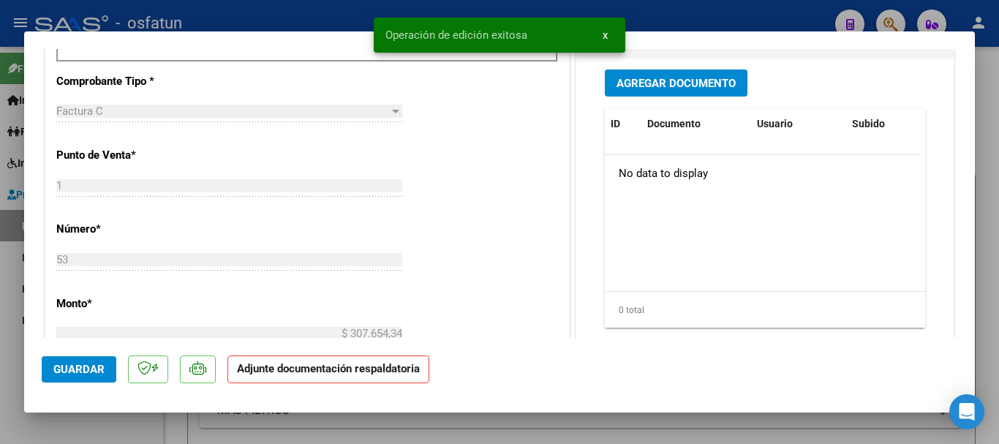
scroll to position [568, 0]
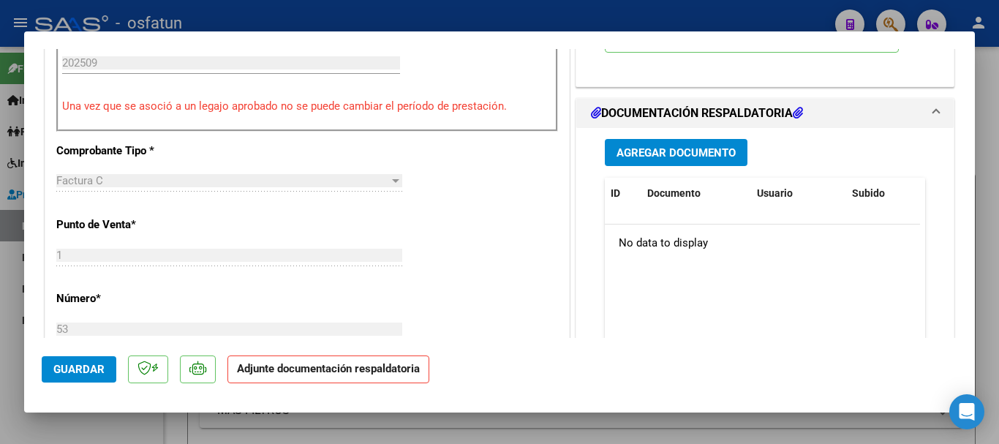
click at [650, 161] on button "Agregar Documento" at bounding box center [676, 152] width 143 height 27
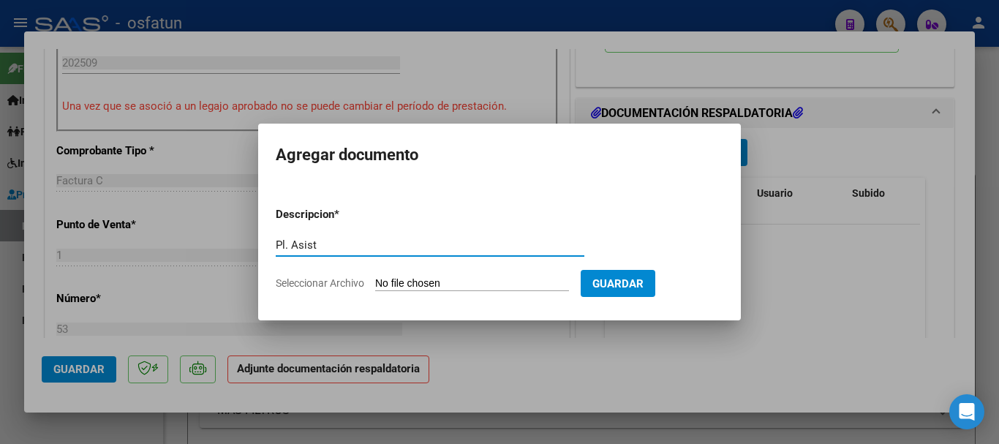
type input "Pl. Asist"
click at [458, 284] on input "Seleccionar Archivo" at bounding box center [472, 284] width 194 height 14
type input "C:\fakepath\PL. asist.jpeg"
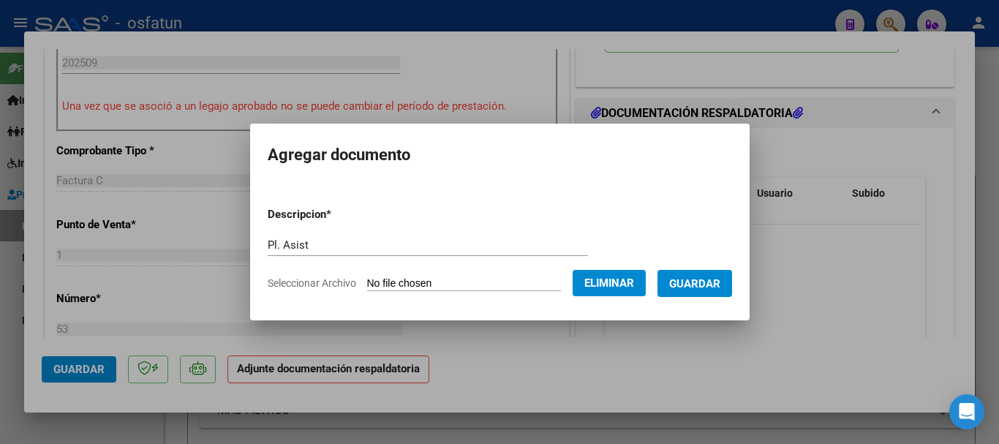
click at [706, 287] on span "Guardar" at bounding box center [694, 283] width 51 height 13
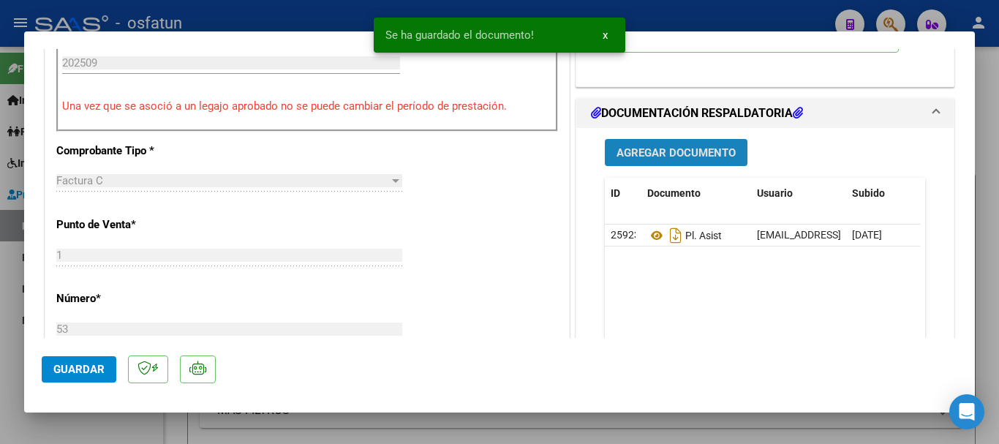
click at [663, 159] on span "Agregar Documento" at bounding box center [675, 152] width 119 height 13
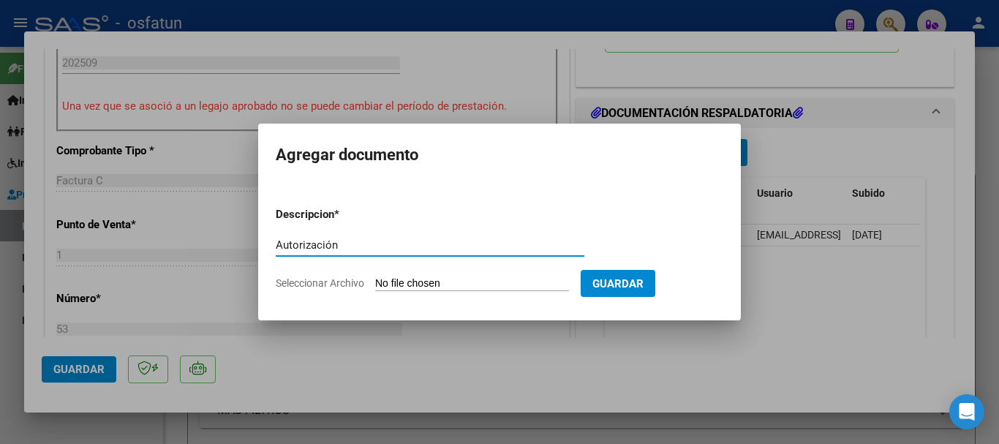
type input "Autorización"
click at [434, 289] on input "Seleccionar Archivo" at bounding box center [472, 284] width 194 height 14
type input "C:\fakepath\Autorizacion [PERSON_NAME].jpeg"
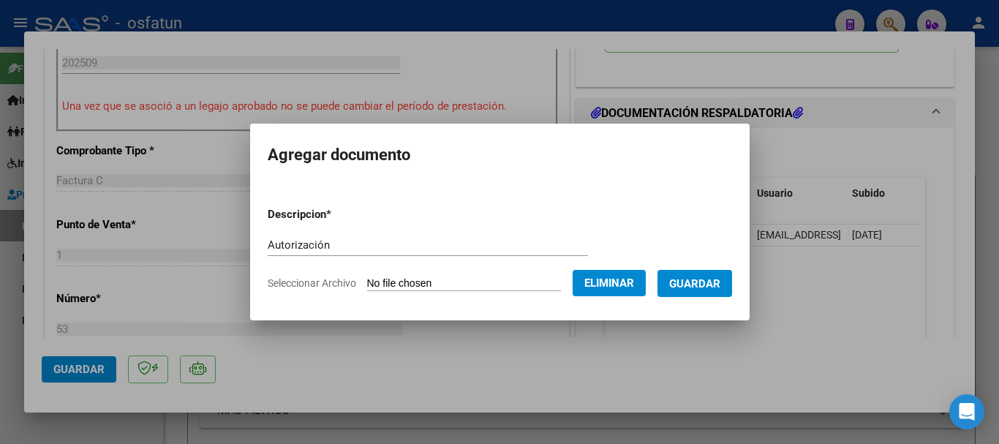
drag, startPoint x: 715, startPoint y: 283, endPoint x: 366, endPoint y: 335, distance: 353.4
click at [714, 284] on span "Guardar" at bounding box center [694, 283] width 51 height 13
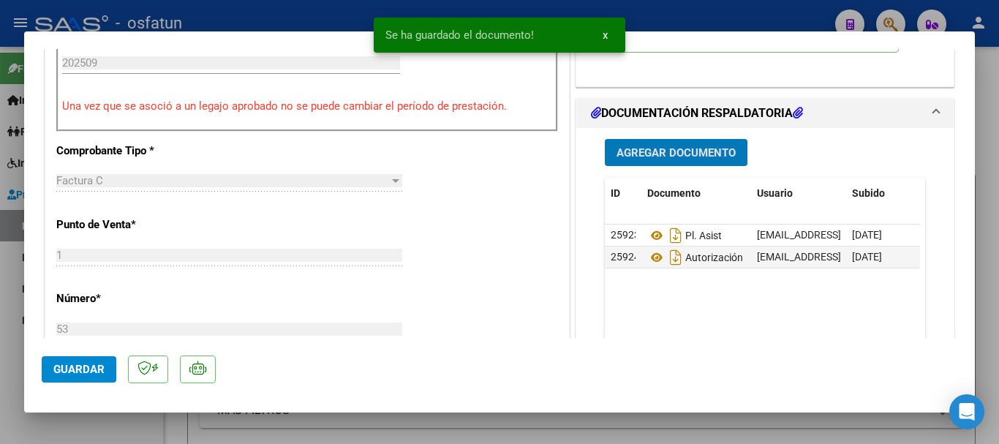
drag, startPoint x: 69, startPoint y: 367, endPoint x: 69, endPoint y: 377, distance: 10.3
click at [69, 367] on span "Guardar" at bounding box center [78, 369] width 51 height 13
drag, startPoint x: 71, startPoint y: 368, endPoint x: 166, endPoint y: 368, distance: 95.1
click at [72, 368] on span "Guardar" at bounding box center [78, 369] width 51 height 13
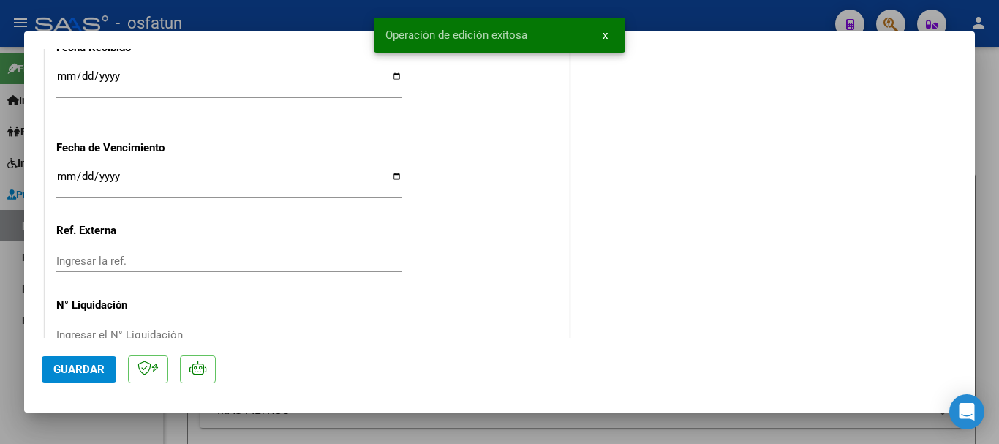
scroll to position [1177, 0]
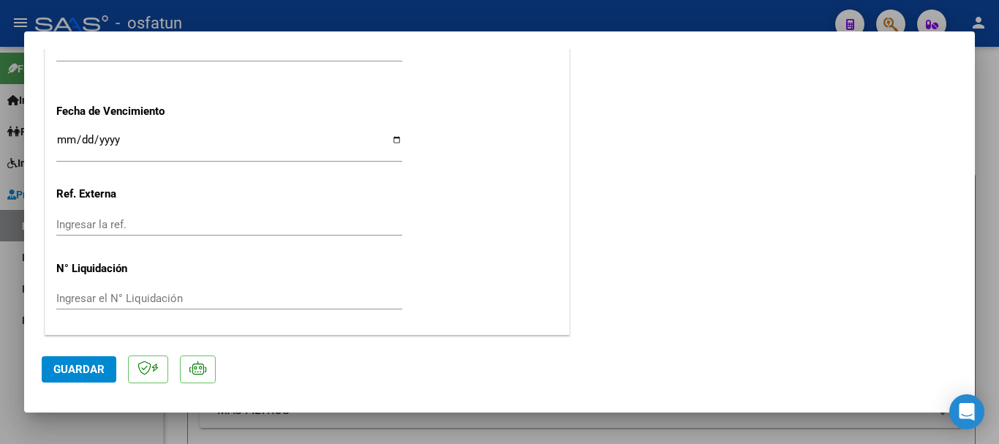
click at [998, 315] on div at bounding box center [499, 222] width 999 height 444
type input "$ 0,00"
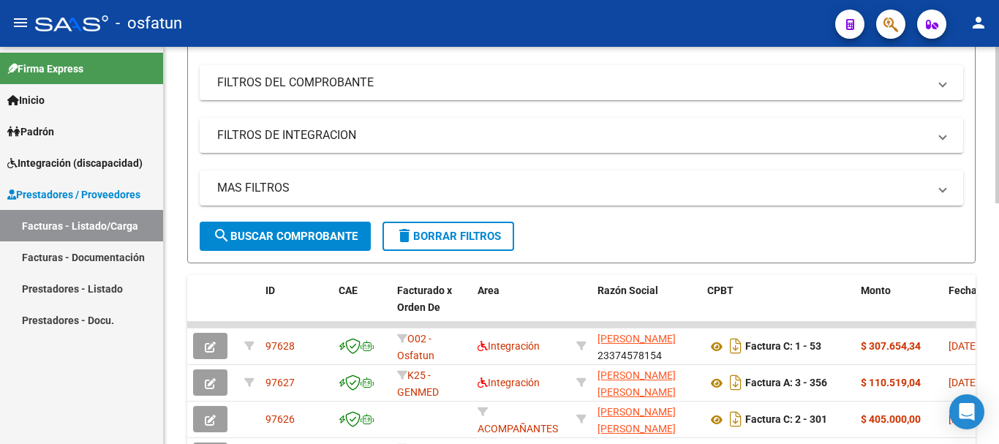
click at [971, 304] on div "Video tutorial PRESTADORES -> Listado de CPBTs Emitidos por Prestadores / Prove…" at bounding box center [583, 284] width 839 height 995
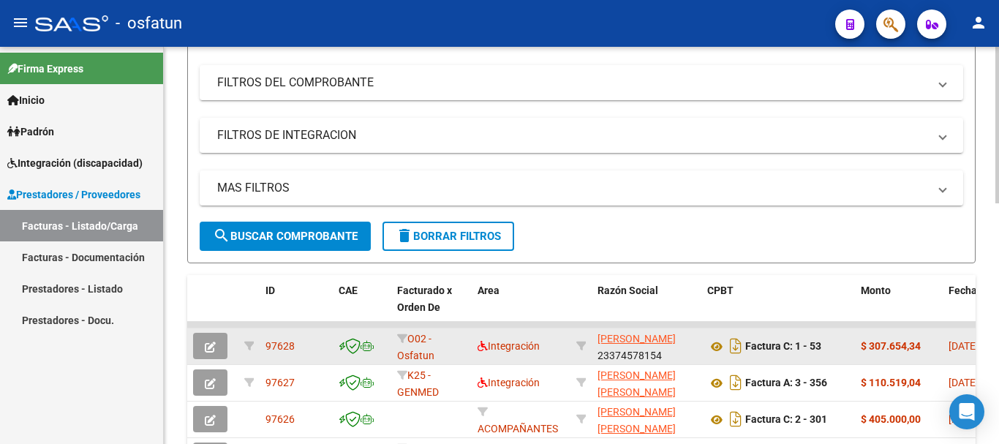
scroll to position [308, 0]
